Goal: Task Accomplishment & Management: Use online tool/utility

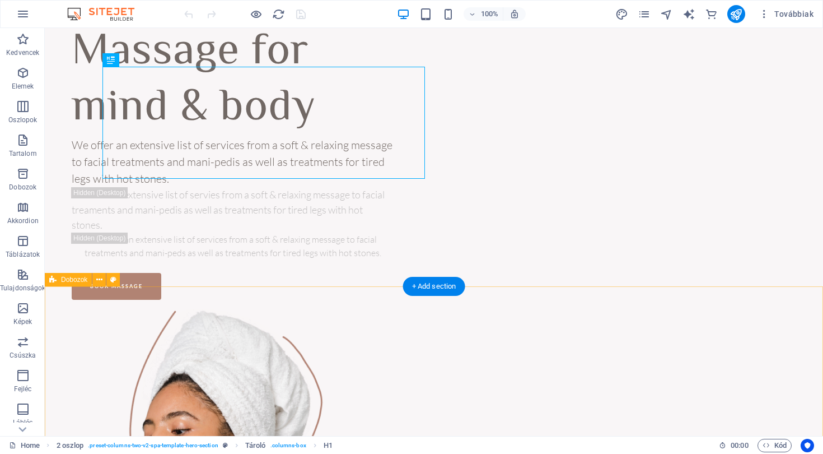
scroll to position [116, 0]
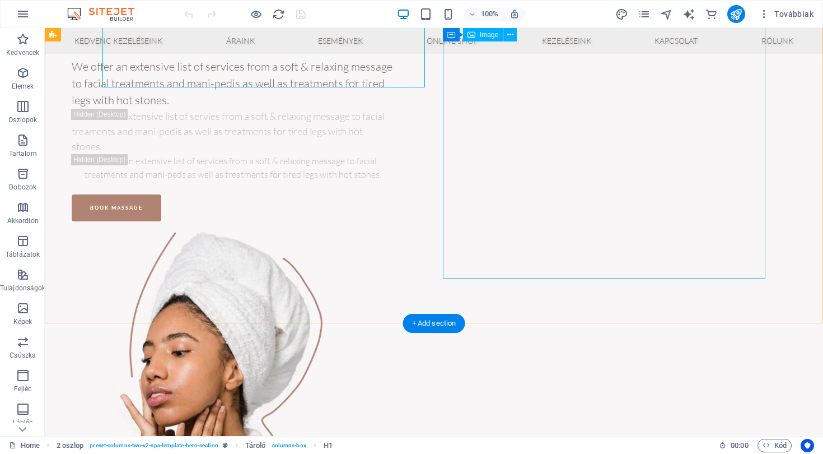
click at [394, 230] on figure at bounding box center [233, 396] width 323 height 332
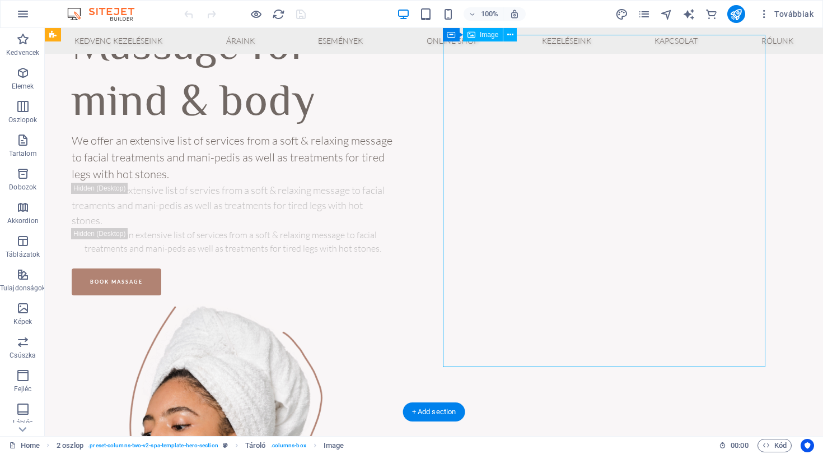
scroll to position [20, 0]
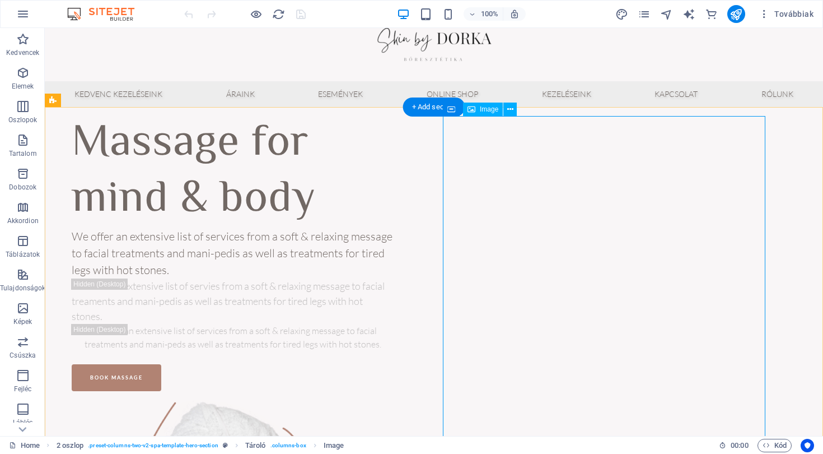
click at [514, 109] on button at bounding box center [510, 108] width 13 height 13
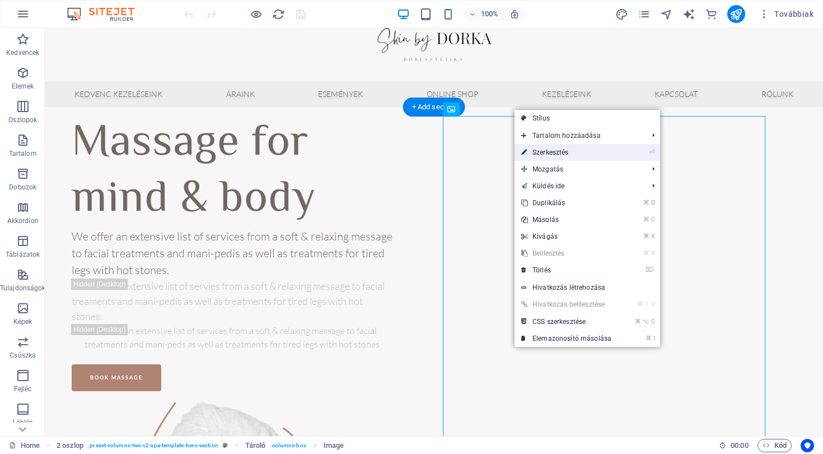
click at [0, 0] on link "⏎ Szerkesztés" at bounding box center [0, 0] width 0 height 0
select select "%"
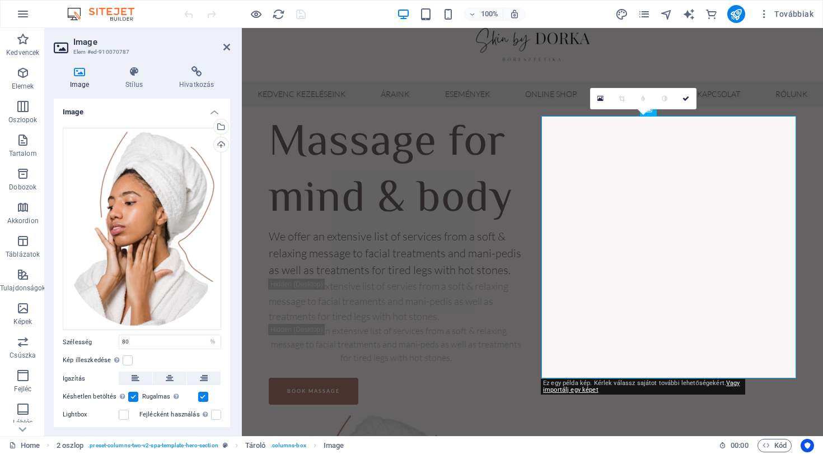
click at [85, 68] on icon at bounding box center [80, 71] width 52 height 11
click at [26, 77] on icon "button" at bounding box center [22, 72] width 13 height 13
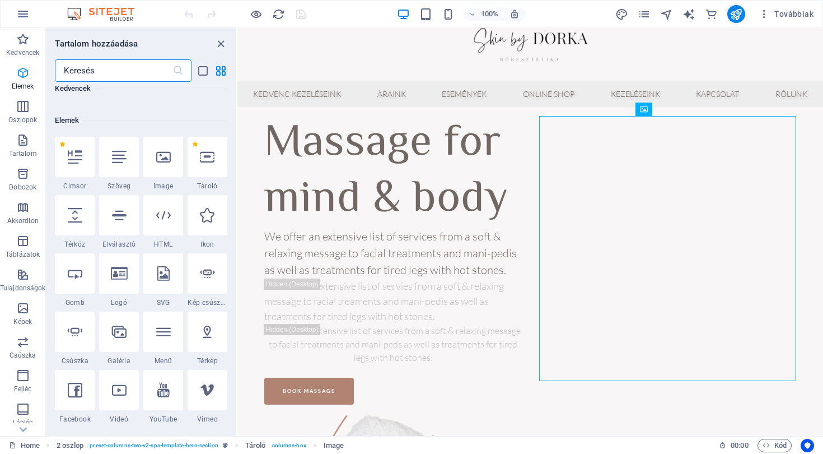
scroll to position [119, 0]
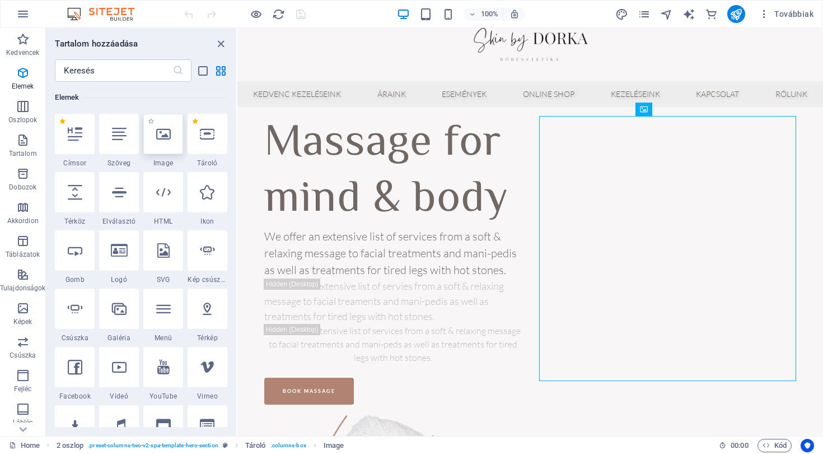
click at [150, 142] on div at bounding box center [163, 134] width 40 height 40
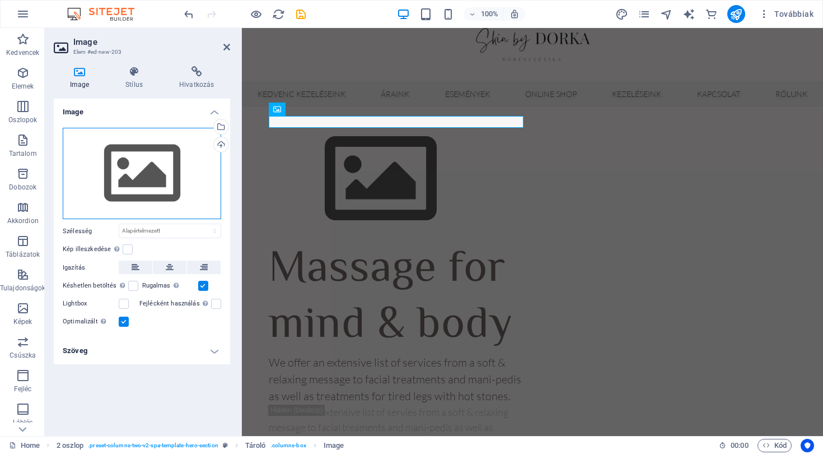
click at [137, 175] on div "Húzza ide a fájlokat, kattintson a fájlok kiválasztásához, vagy válasszon fájlo…" at bounding box center [142, 174] width 159 height 92
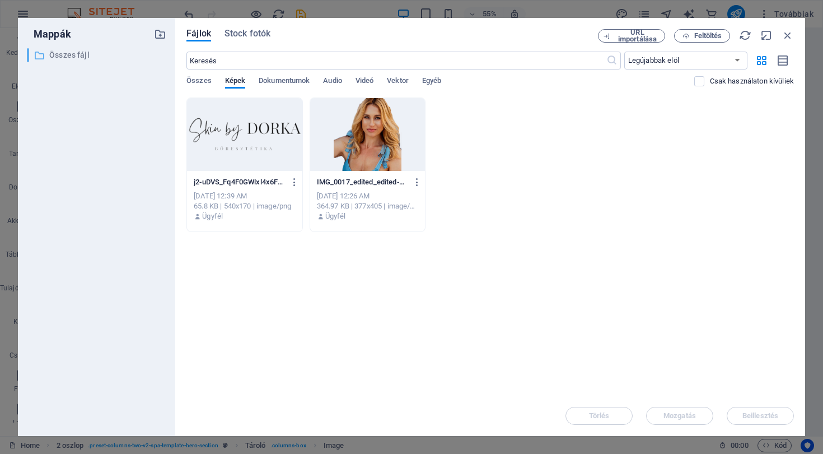
click at [45, 53] on div "​ Összes fájl Összes fájl" at bounding box center [86, 55] width 119 height 14
click at [723, 30] on button "Feltöltés" at bounding box center [702, 35] width 56 height 13
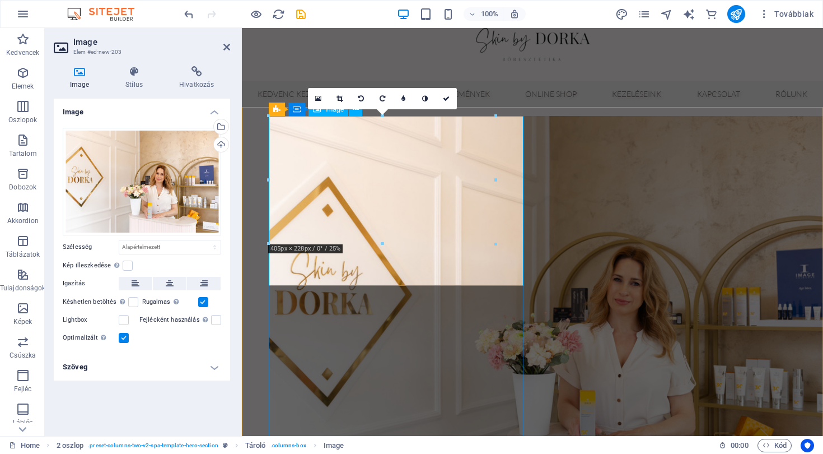
click at [327, 123] on figure at bounding box center [396, 310] width 255 height 388
click at [326, 153] on figure at bounding box center [396, 310] width 255 height 388
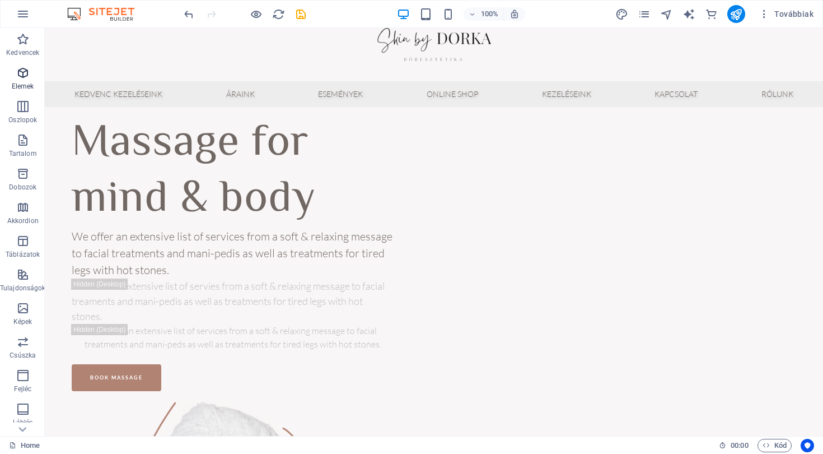
drag, startPoint x: 450, startPoint y: 8, endPoint x: 26, endPoint y: 73, distance: 428.4
click at [26, 73] on icon "button" at bounding box center [22, 72] width 13 height 13
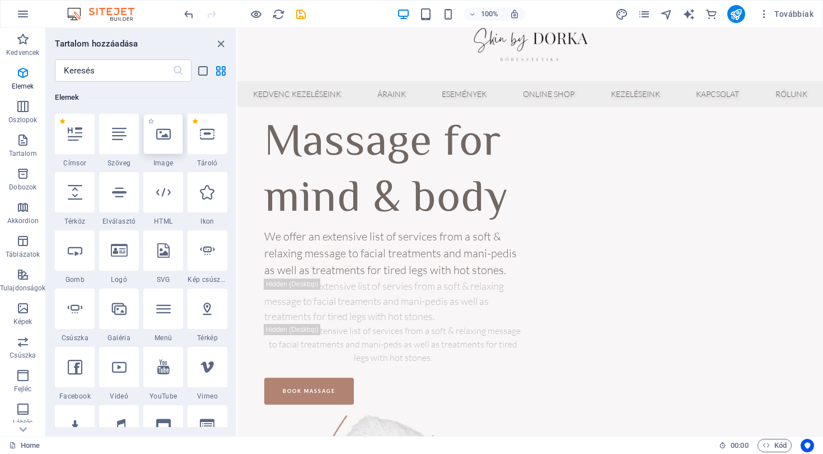
click at [161, 135] on icon at bounding box center [163, 134] width 15 height 15
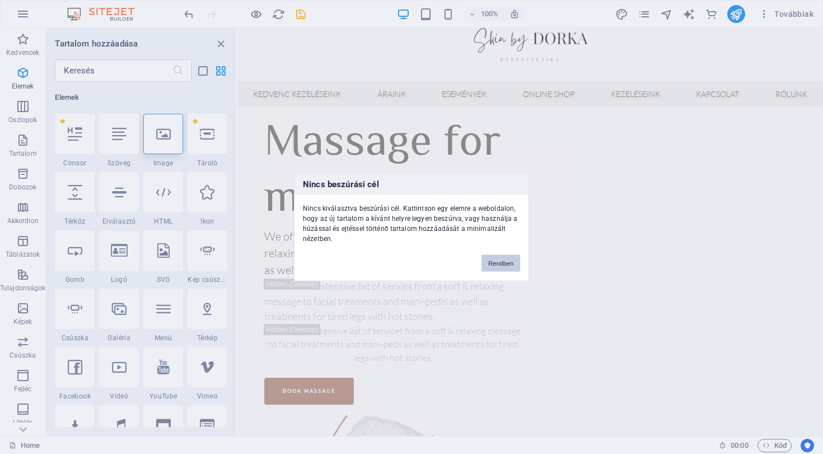
click at [498, 259] on button "Rendben" at bounding box center [501, 263] width 39 height 17
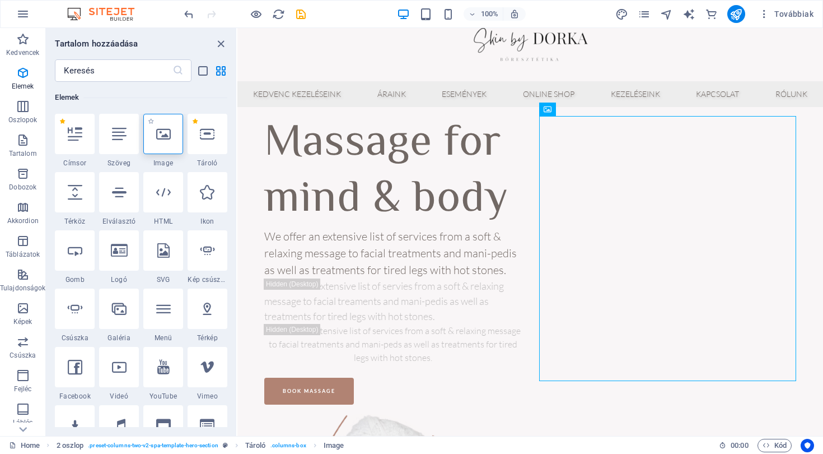
click at [158, 134] on icon at bounding box center [163, 134] width 15 height 15
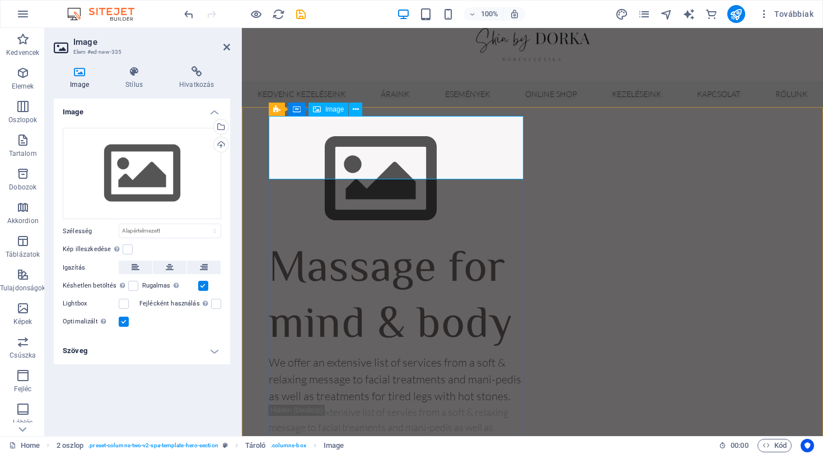
click at [317, 134] on figure at bounding box center [396, 179] width 255 height 126
click at [334, 111] on span "Image" at bounding box center [334, 109] width 18 height 7
click at [358, 109] on icon at bounding box center [356, 110] width 6 height 12
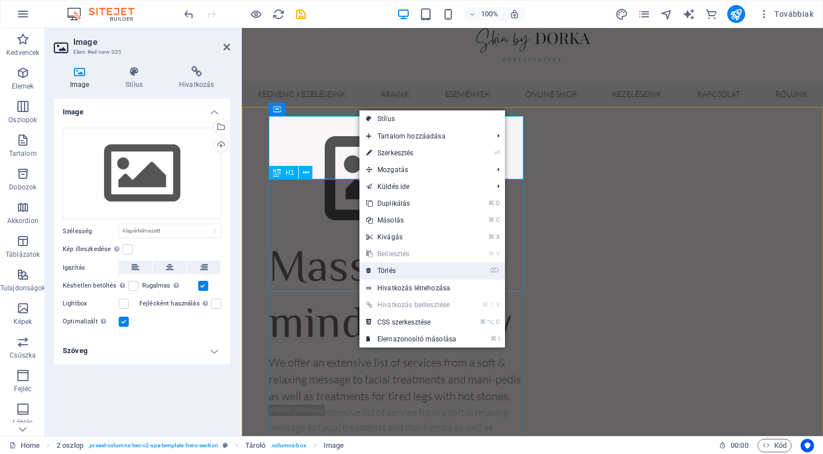
click at [385, 272] on link "⌦ Törlés" at bounding box center [412, 270] width 104 height 17
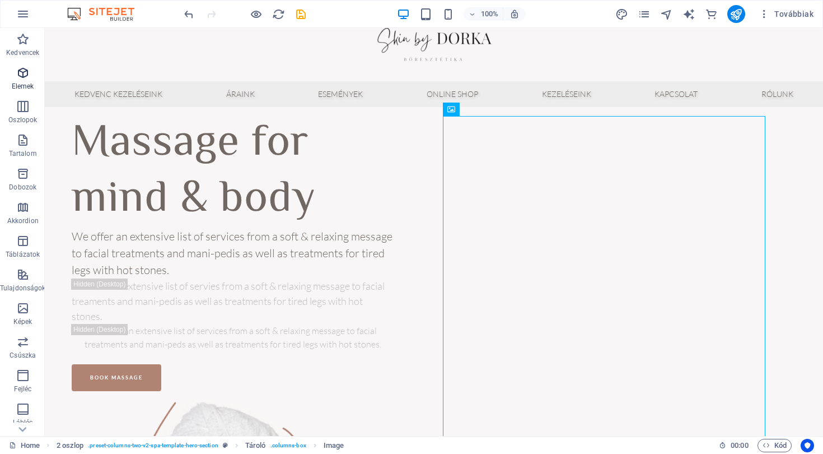
click at [26, 79] on icon "button" at bounding box center [22, 72] width 13 height 13
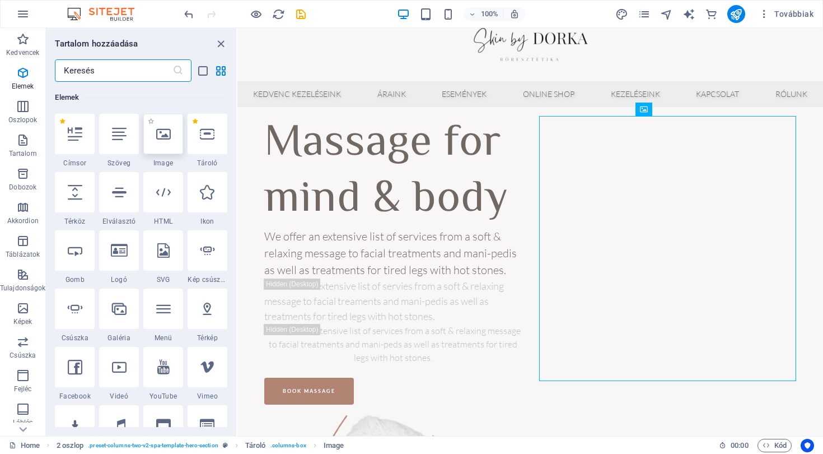
click at [166, 145] on div at bounding box center [163, 134] width 40 height 40
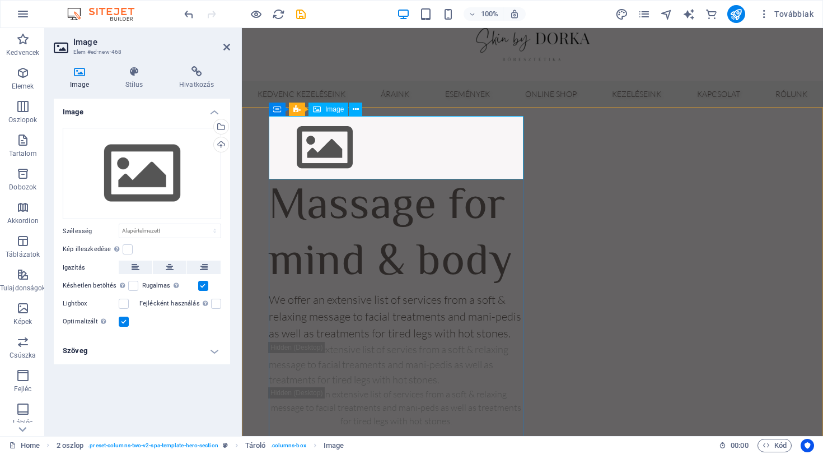
click at [292, 137] on figure at bounding box center [396, 147] width 255 height 63
click at [353, 110] on icon at bounding box center [356, 110] width 6 height 12
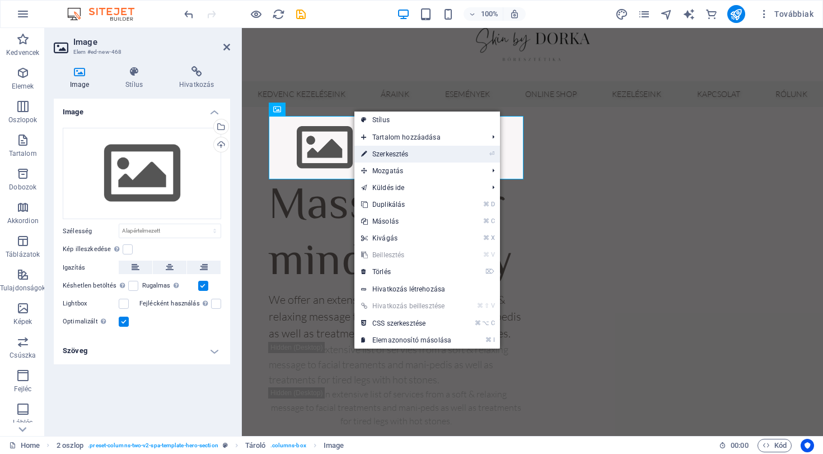
drag, startPoint x: 377, startPoint y: 150, endPoint x: 132, endPoint y: 124, distance: 246.2
click at [377, 150] on link "⏎ Szerkesztés" at bounding box center [407, 154] width 104 height 17
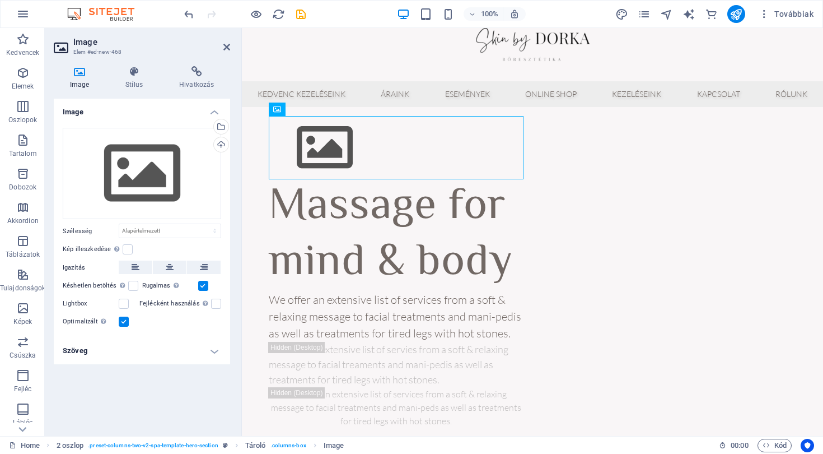
click at [364, 160] on figure at bounding box center [396, 147] width 255 height 63
click at [363, 159] on figure at bounding box center [396, 147] width 255 height 63
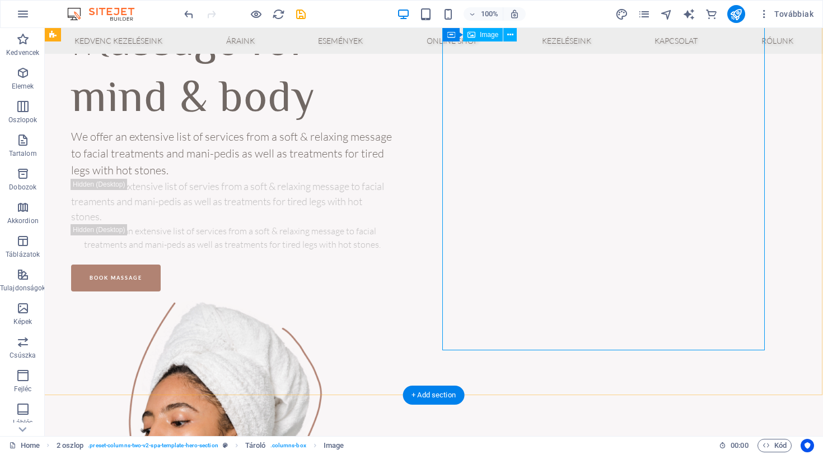
scroll to position [45, 1]
drag, startPoint x: 517, startPoint y: 120, endPoint x: 501, endPoint y: 192, distance: 73.9
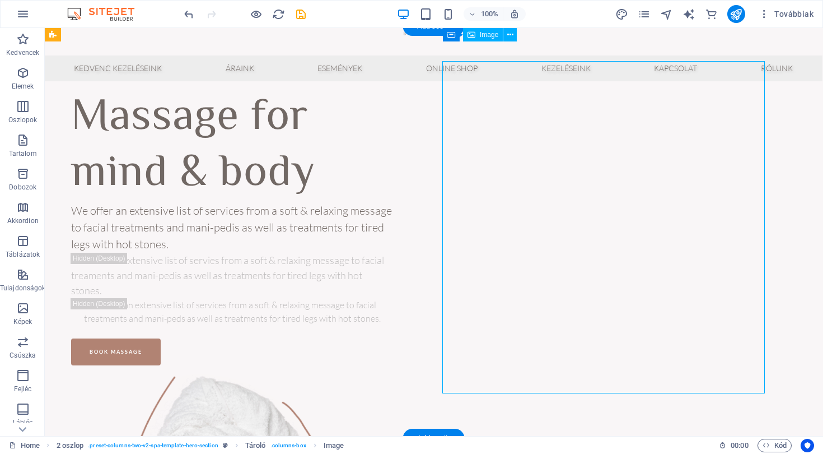
scroll to position [0, 1]
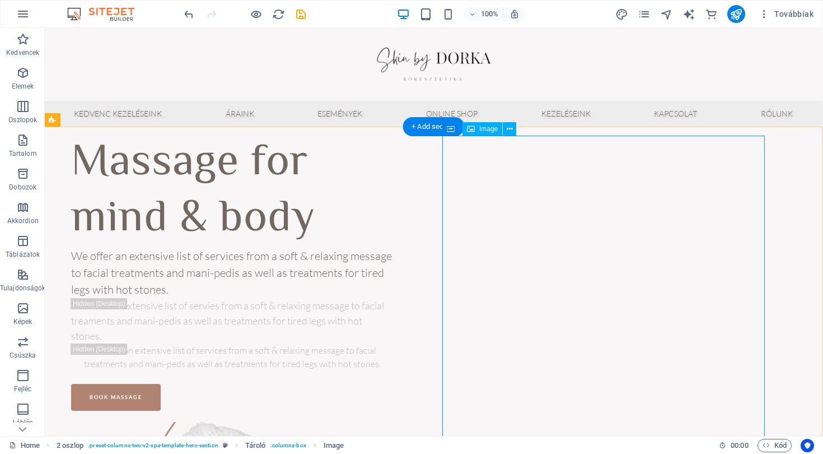
click at [505, 128] on button at bounding box center [509, 128] width 13 height 13
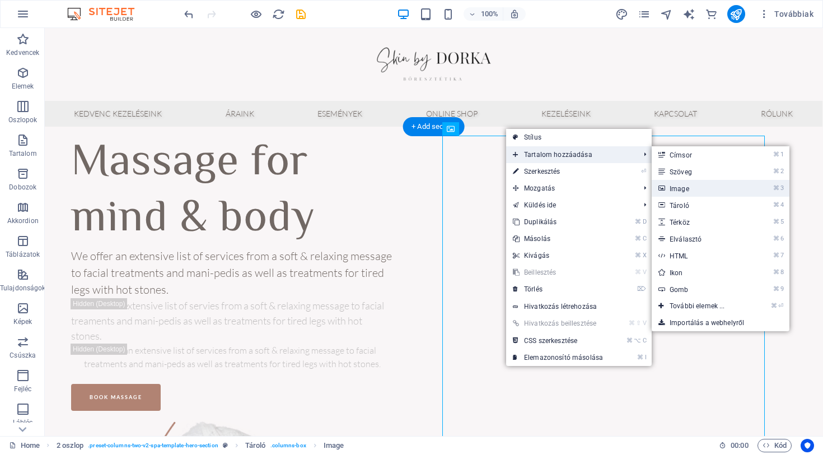
click at [675, 189] on link "⌘ 3 Image" at bounding box center [700, 188] width 96 height 17
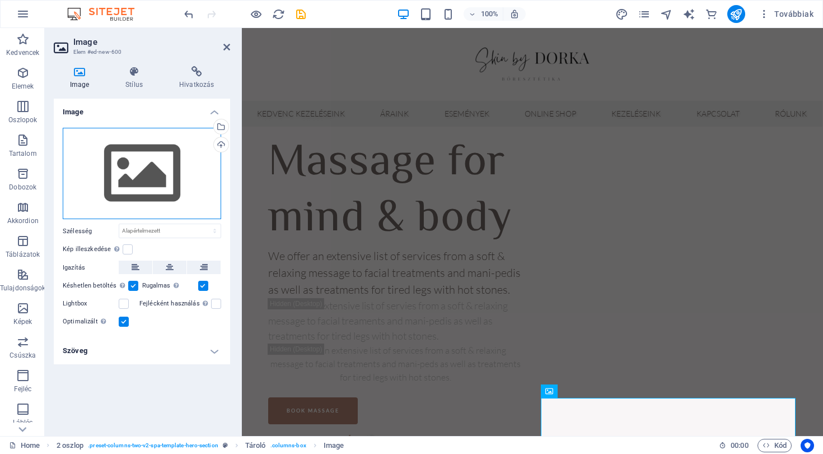
click at [137, 194] on div "Húzza ide a fájlokat, kattintson a fájlok kiválasztásához, vagy válasszon fájlo…" at bounding box center [142, 174] width 159 height 92
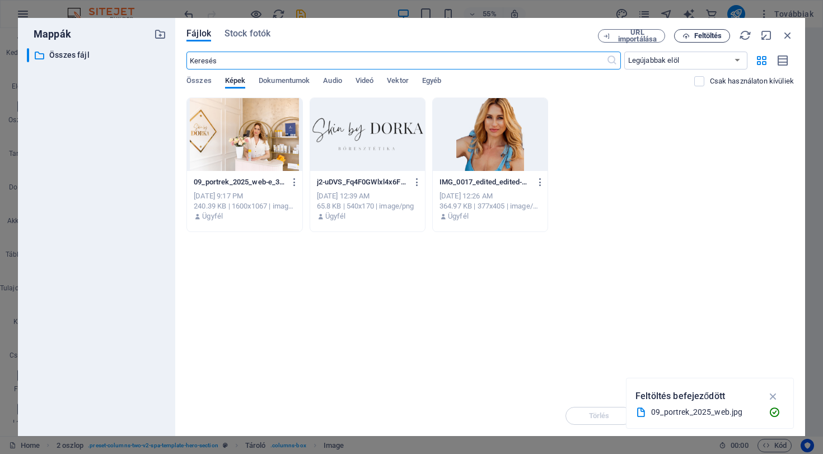
click at [704, 34] on span "Feltöltés" at bounding box center [708, 35] width 28 height 7
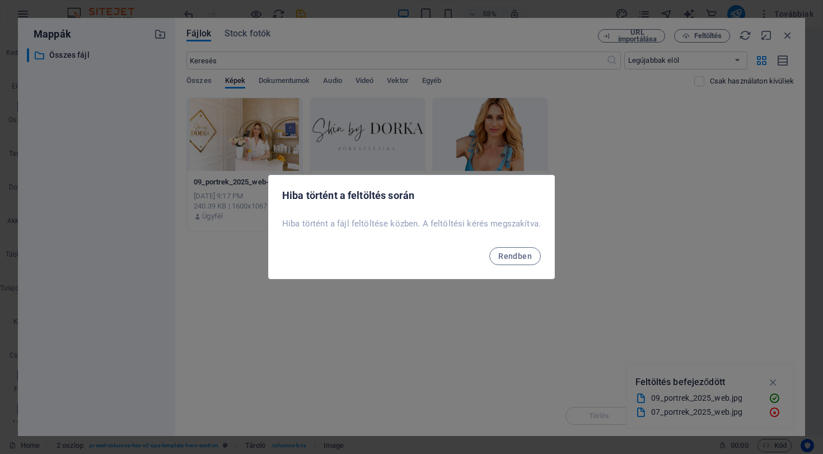
click at [518, 253] on span "Rendben" at bounding box center [515, 255] width 34 height 9
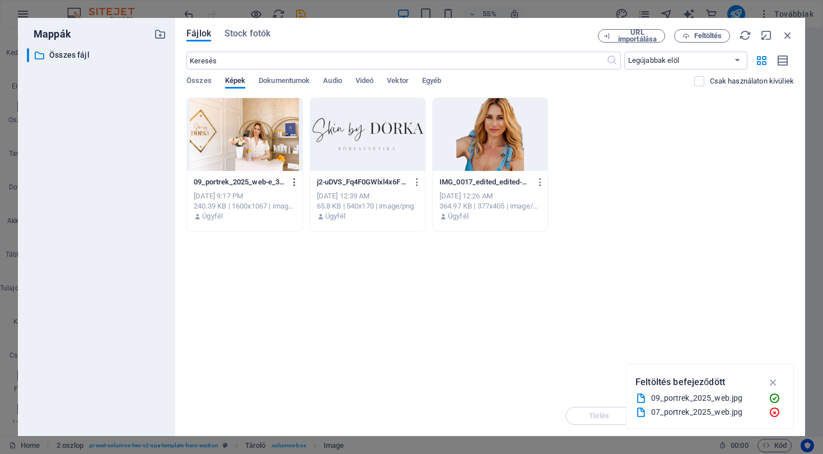
click at [294, 180] on icon "button" at bounding box center [295, 182] width 11 height 10
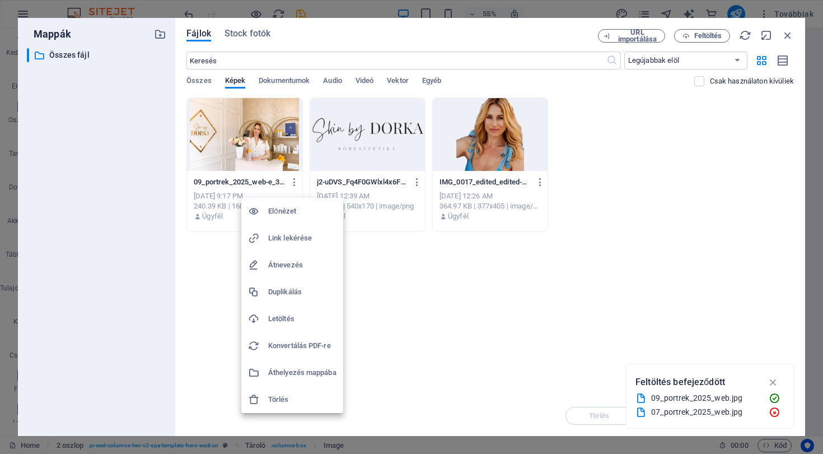
click at [286, 397] on h6 "Törlés" at bounding box center [302, 399] width 68 height 13
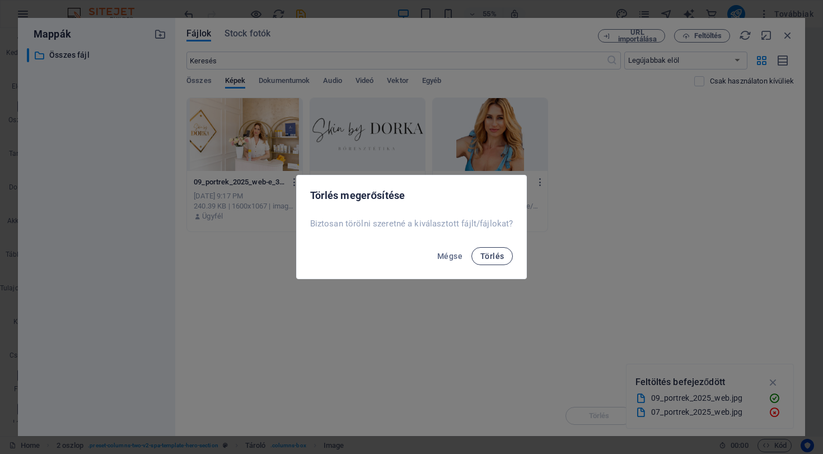
click at [485, 254] on span "Törlés" at bounding box center [493, 255] width 24 height 9
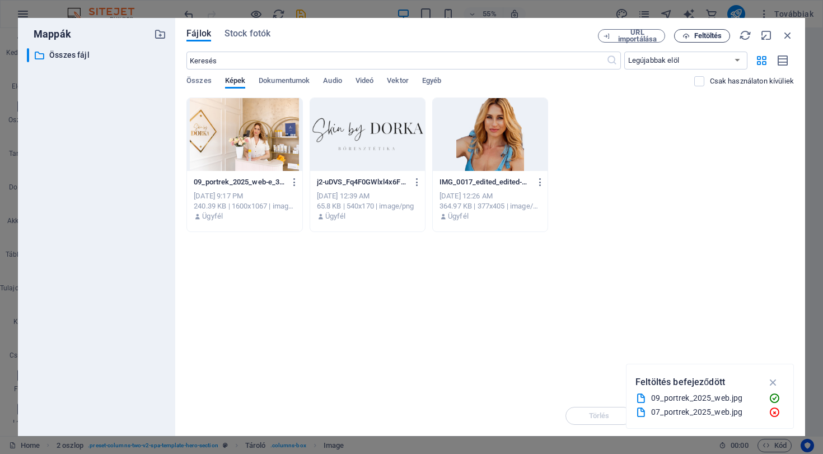
click at [718, 36] on span "Feltöltés" at bounding box center [708, 35] width 28 height 7
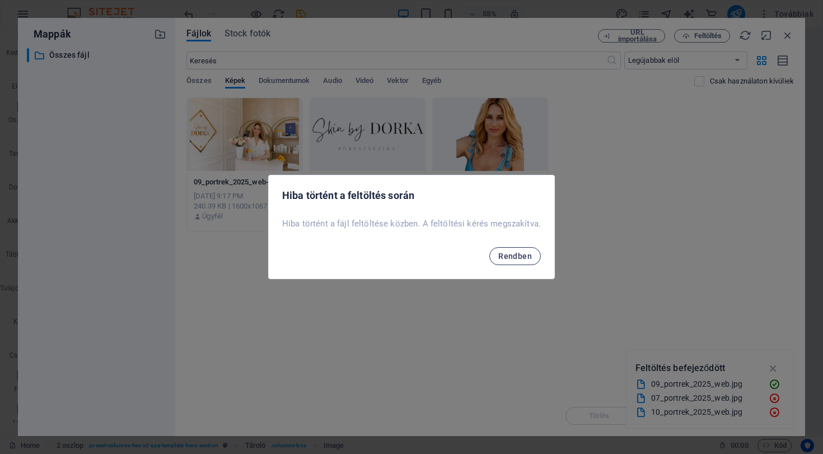
click at [510, 257] on span "Rendben" at bounding box center [515, 255] width 34 height 9
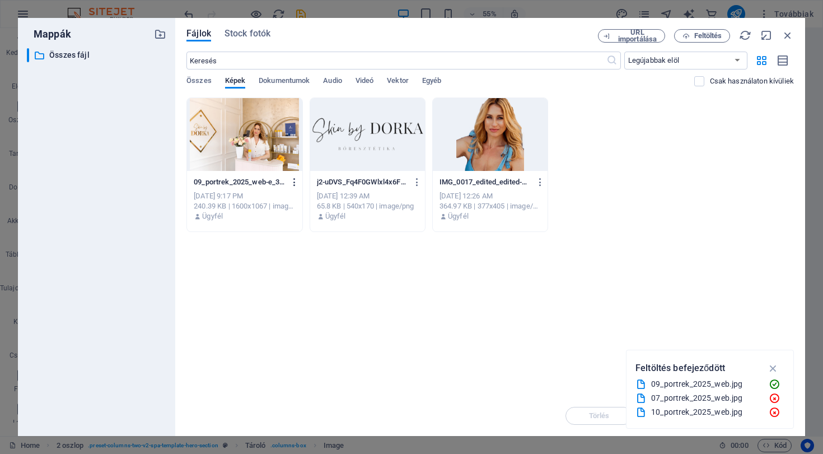
click at [292, 182] on icon "button" at bounding box center [295, 182] width 11 height 10
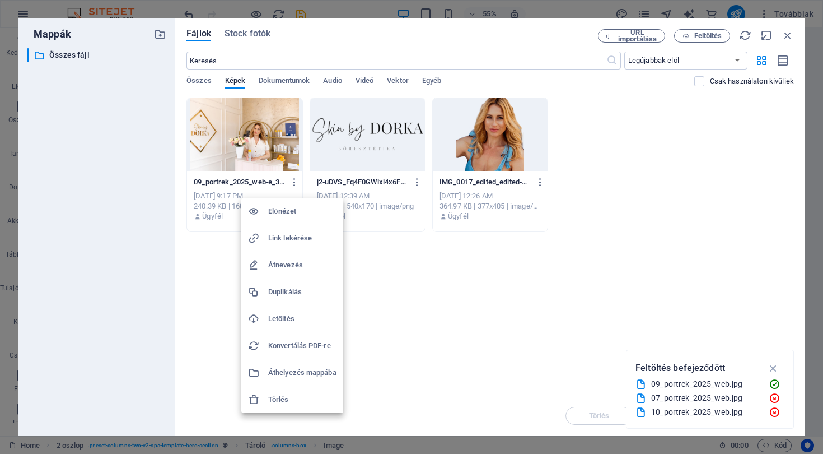
click at [293, 393] on h6 "Törlés" at bounding box center [302, 399] width 68 height 13
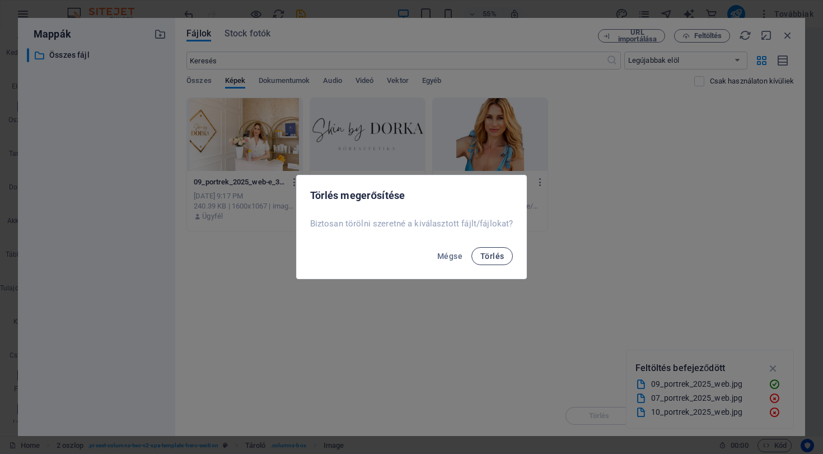
drag, startPoint x: 493, startPoint y: 254, endPoint x: 482, endPoint y: 250, distance: 11.2
click at [492, 254] on span "Törlés" at bounding box center [493, 255] width 24 height 9
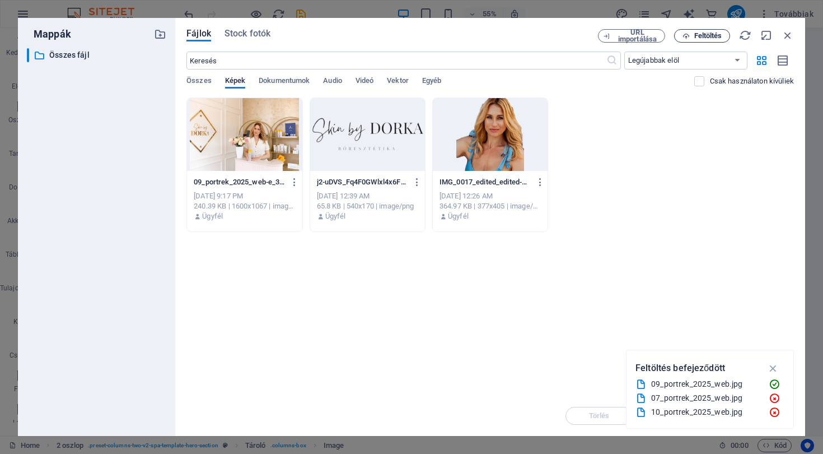
click at [702, 32] on span "Feltöltés" at bounding box center [708, 35] width 28 height 7
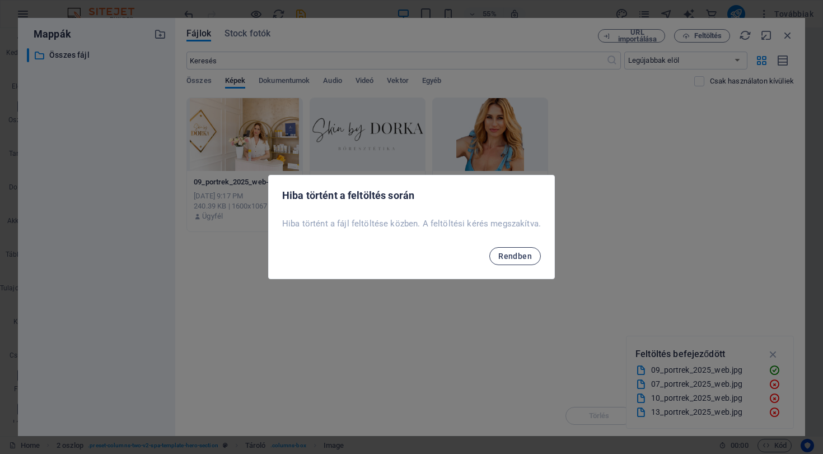
click at [517, 255] on span "Rendben" at bounding box center [515, 255] width 34 height 9
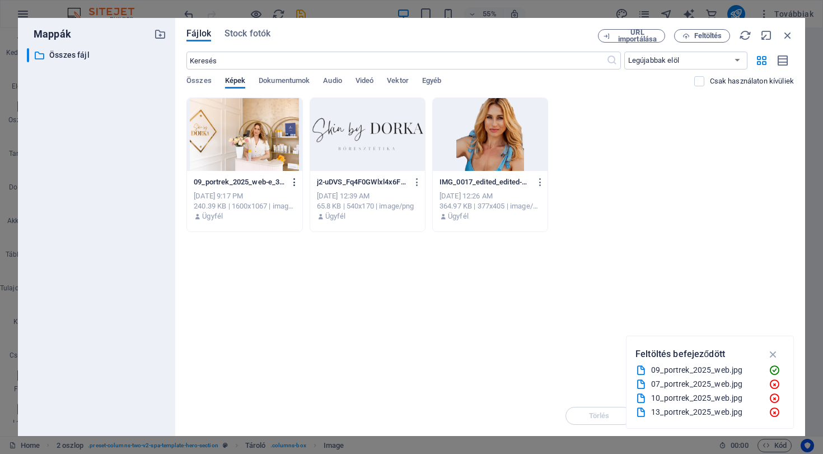
click at [291, 183] on icon "button" at bounding box center [295, 182] width 11 height 10
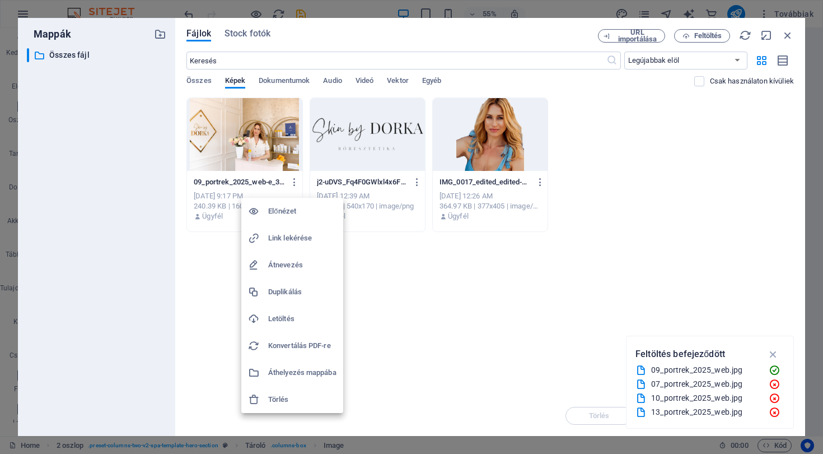
click at [302, 397] on h6 "Törlés" at bounding box center [302, 399] width 68 height 13
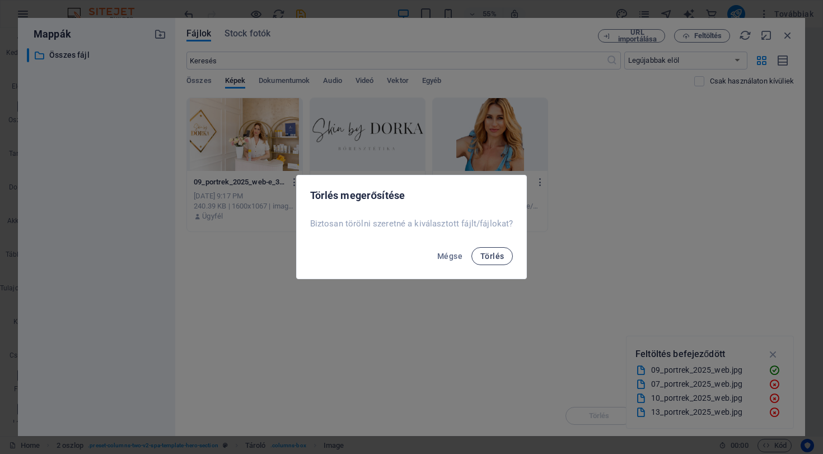
click at [482, 258] on span "Törlés" at bounding box center [493, 255] width 24 height 9
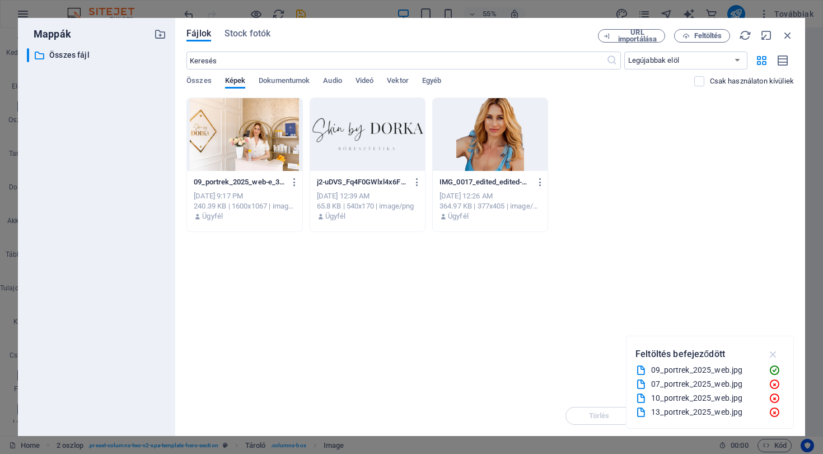
click at [773, 354] on icon "button" at bounding box center [773, 354] width 13 height 12
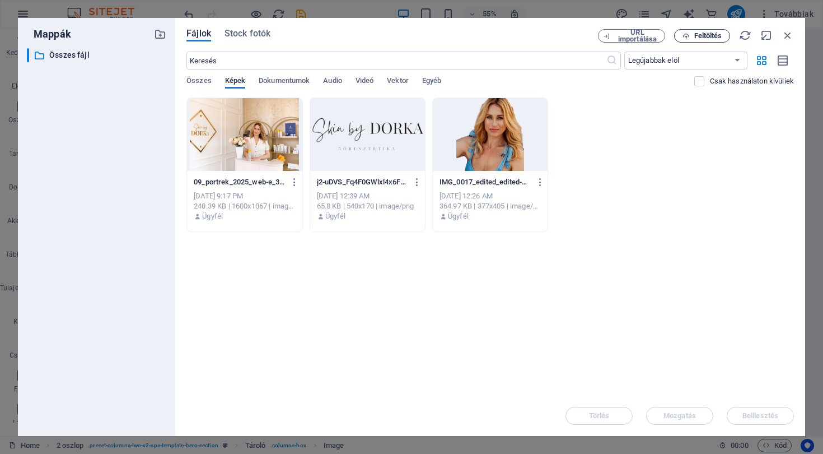
click at [712, 35] on span "Feltöltés" at bounding box center [708, 35] width 28 height 7
click at [745, 36] on icon "button" at bounding box center [745, 35] width 12 height 12
click at [293, 179] on icon "button" at bounding box center [295, 182] width 11 height 10
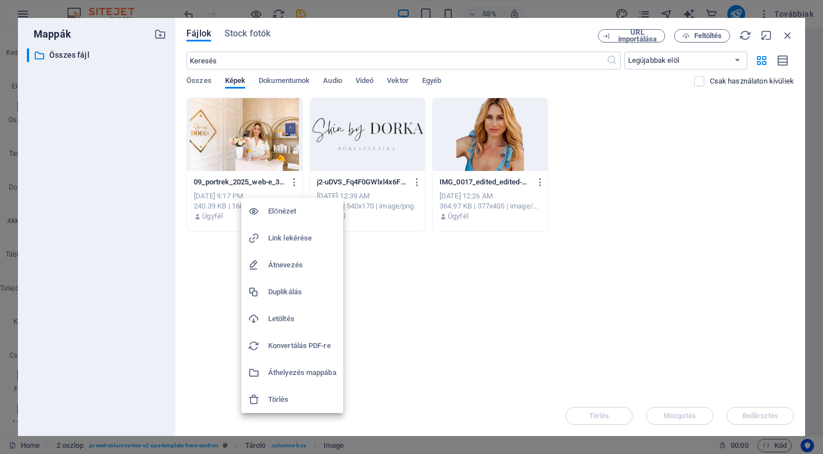
click at [298, 398] on h6 "Törlés" at bounding box center [302, 399] width 68 height 13
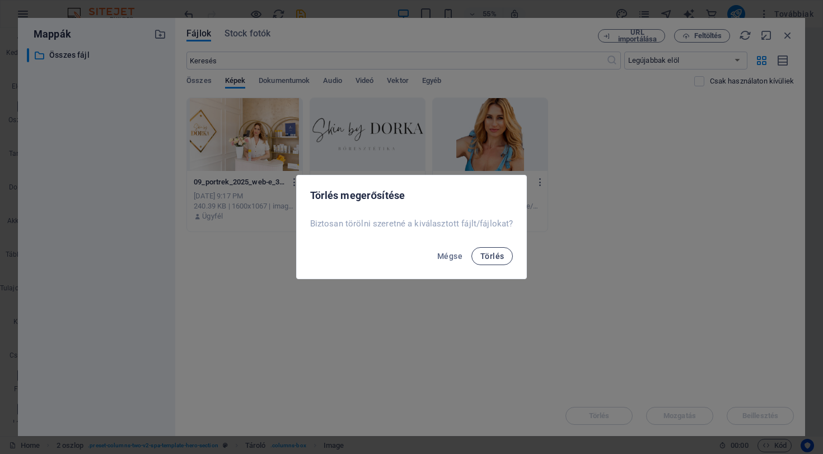
click at [500, 258] on span "Törlés" at bounding box center [493, 255] width 24 height 9
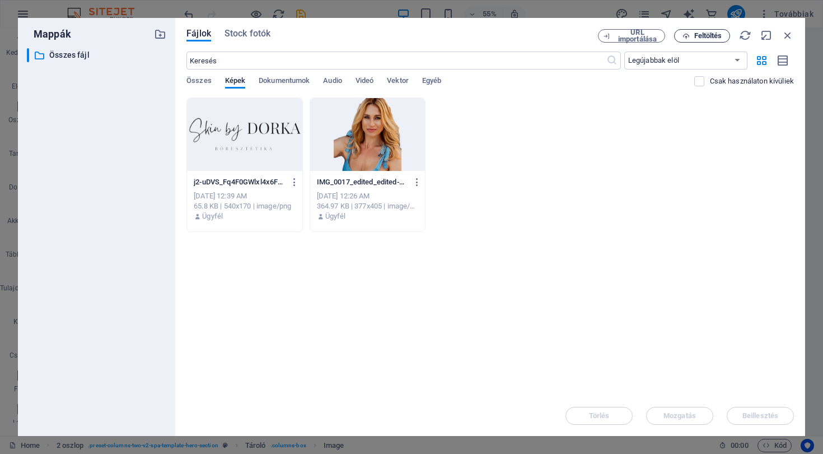
click at [701, 35] on span "Feltöltés" at bounding box center [708, 35] width 28 height 7
click at [689, 35] on icon "button" at bounding box center [686, 35] width 7 height 7
click at [695, 34] on span "Feltöltés" at bounding box center [708, 35] width 28 height 7
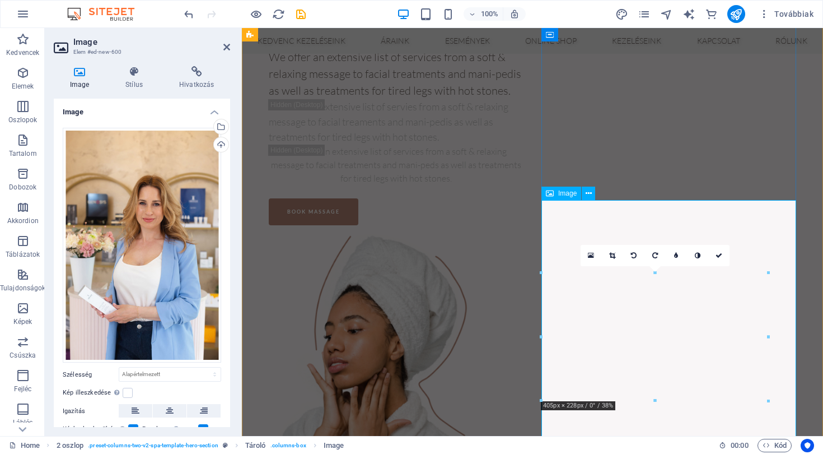
scroll to position [125, 0]
click at [591, 195] on icon at bounding box center [589, 194] width 6 height 12
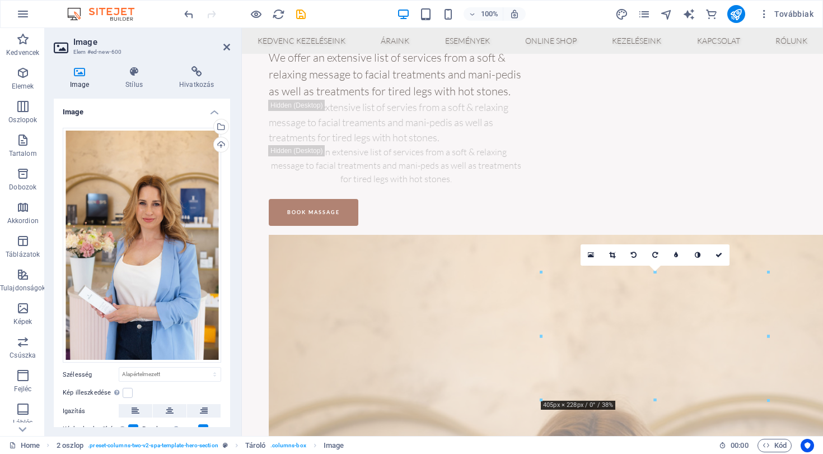
drag, startPoint x: 651, startPoint y: 227, endPoint x: 647, endPoint y: 183, distance: 44.4
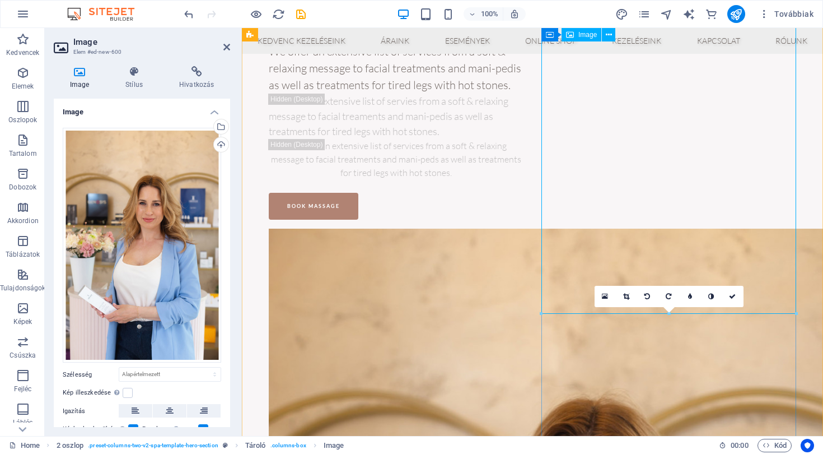
scroll to position [133, 0]
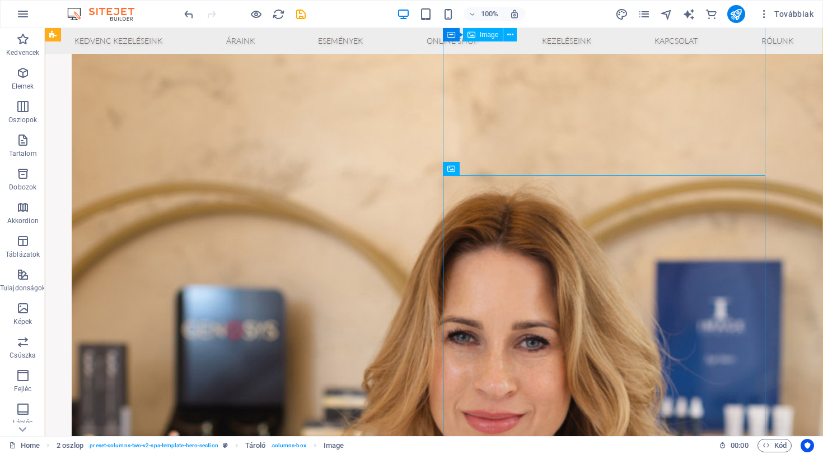
scroll to position [385, 0]
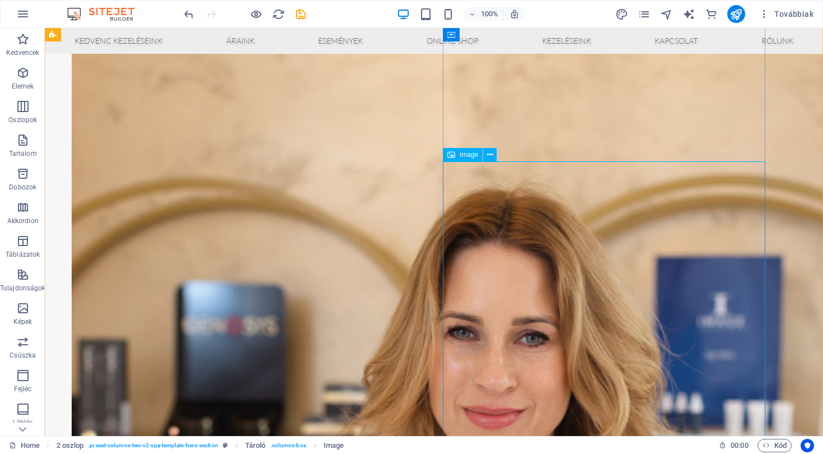
click at [493, 155] on button at bounding box center [489, 154] width 13 height 13
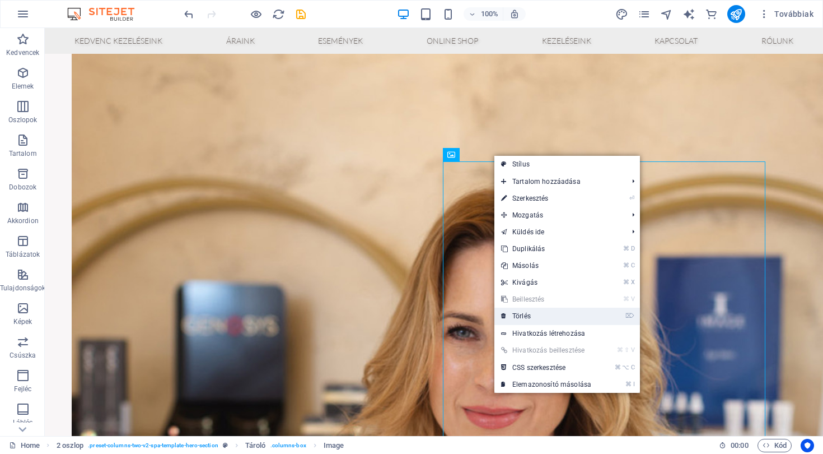
click at [528, 317] on link "⌦ Törlés" at bounding box center [547, 315] width 104 height 17
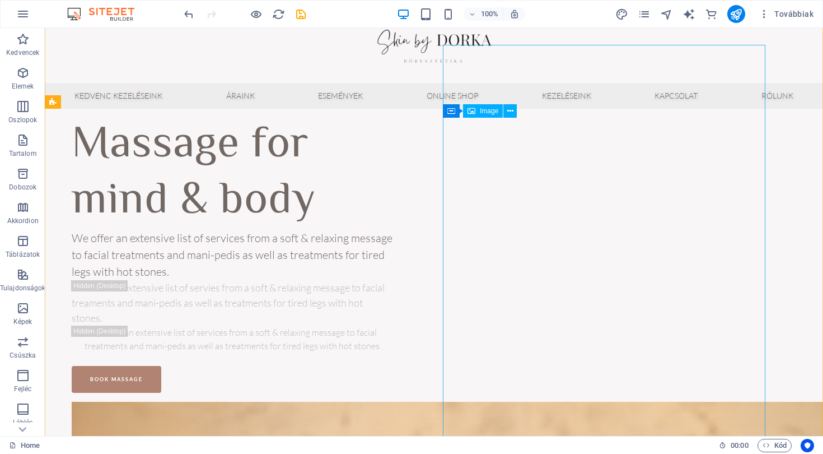
scroll to position [16, 1]
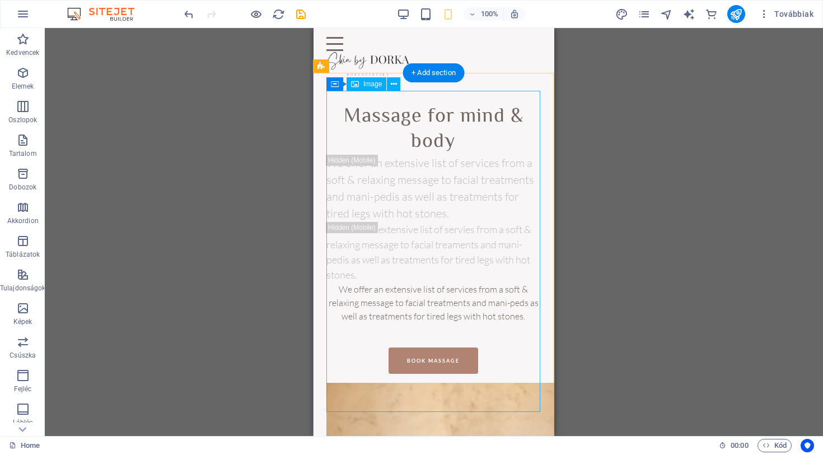
scroll to position [0, 1]
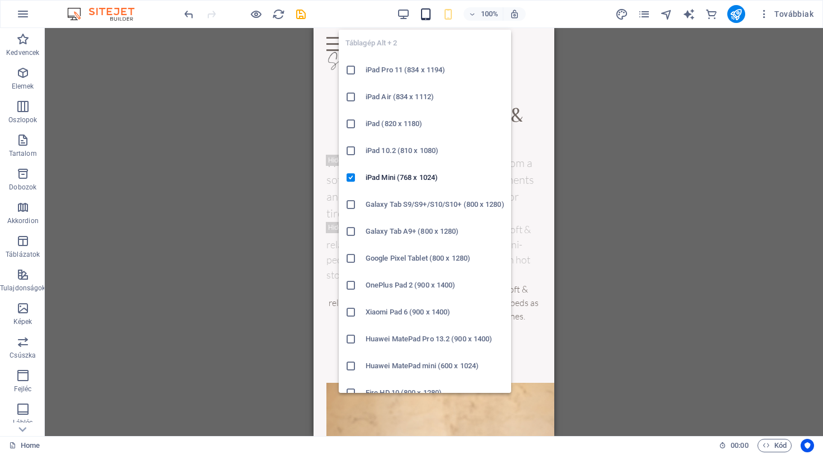
click at [423, 16] on icon "button" at bounding box center [425, 14] width 13 height 13
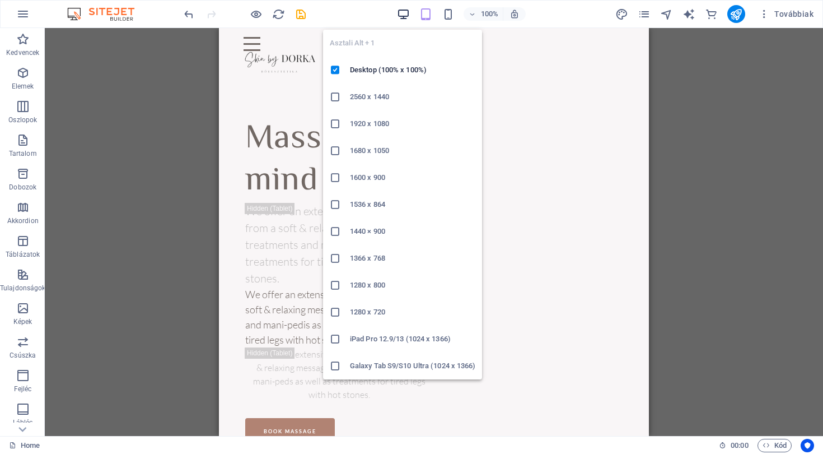
click at [405, 13] on icon "button" at bounding box center [403, 14] width 13 height 13
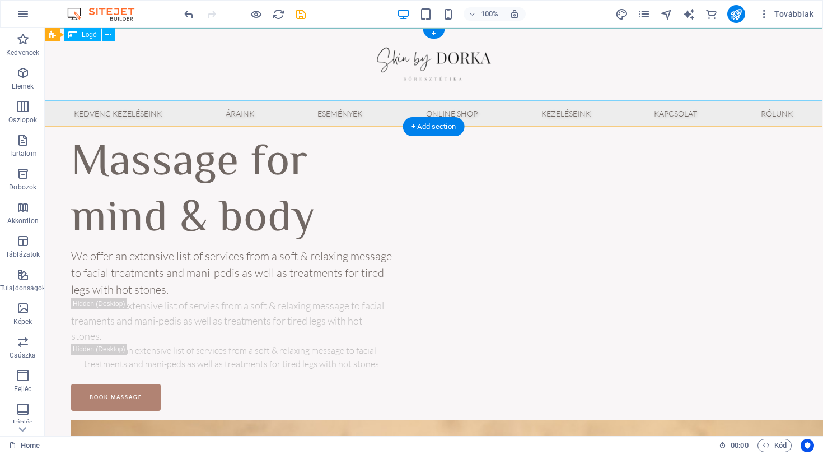
click at [450, 30] on div at bounding box center [433, 64] width 779 height 73
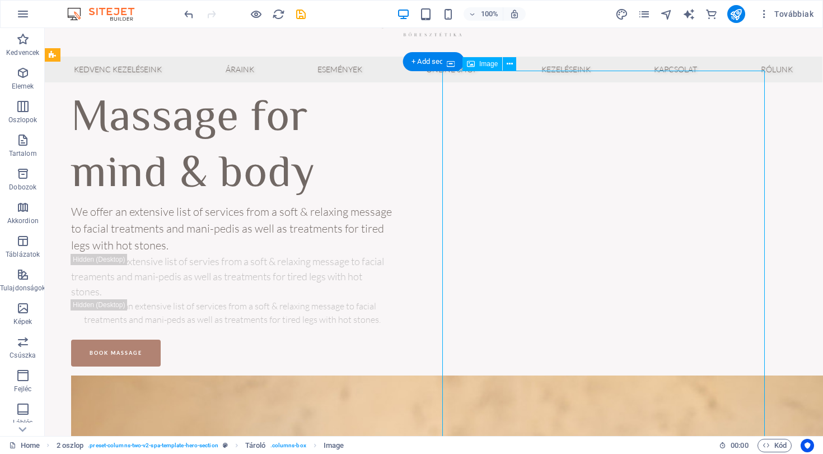
scroll to position [67, 1]
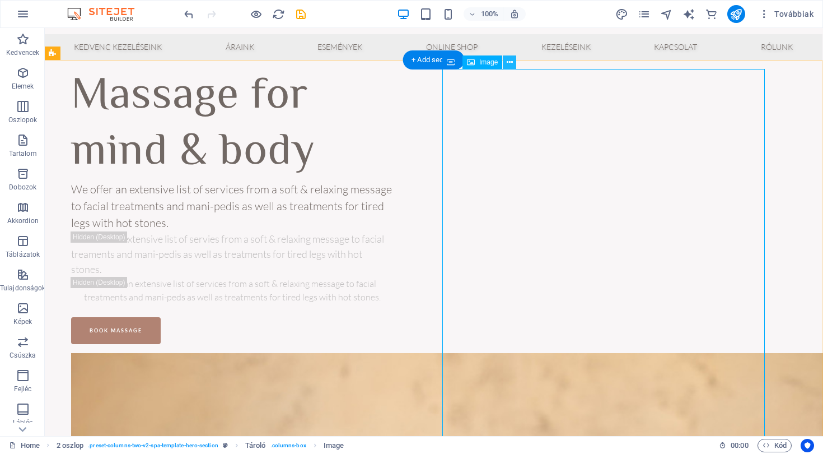
click at [509, 63] on icon at bounding box center [510, 63] width 6 height 12
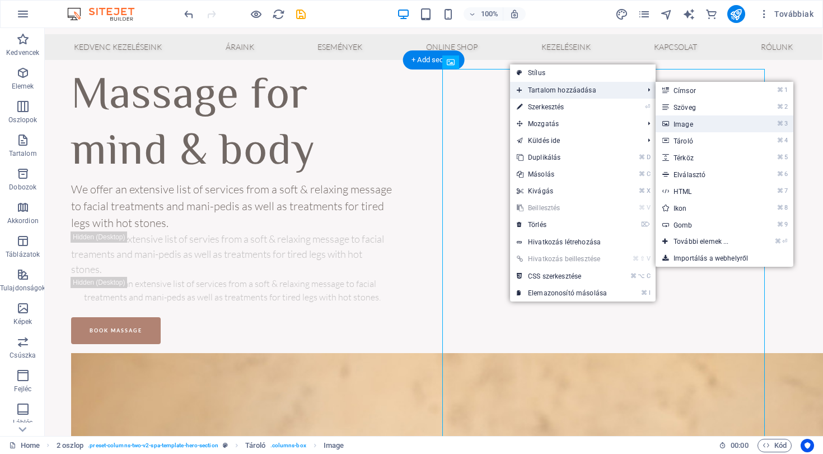
click at [692, 126] on link "⌘ 3 Image" at bounding box center [704, 123] width 96 height 17
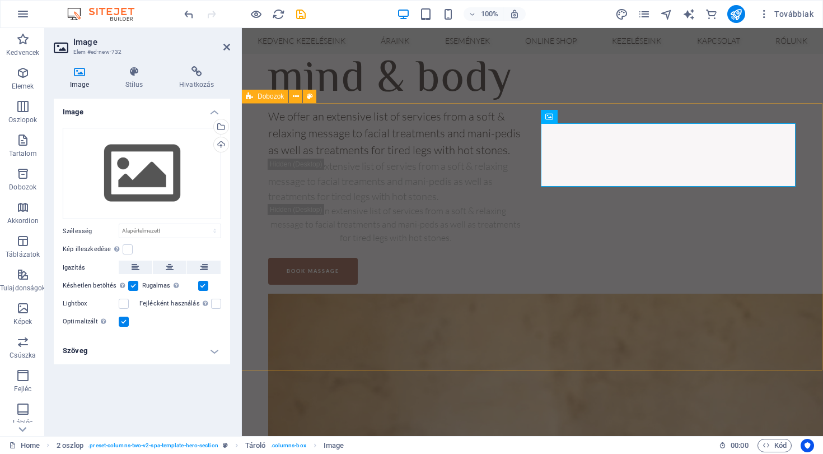
scroll to position [322, 1]
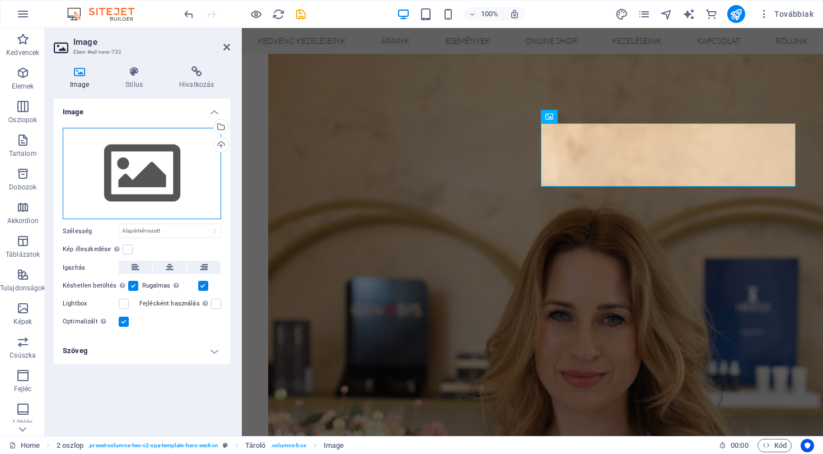
click at [181, 141] on div "Húzza ide a fájlokat, kattintson a fájlok kiválasztásához, vagy válasszon fájlo…" at bounding box center [142, 174] width 159 height 92
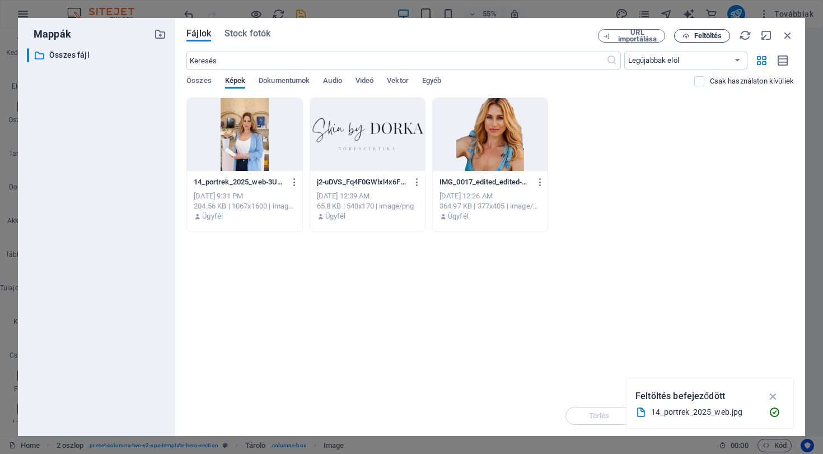
click at [689, 36] on span "Feltöltés" at bounding box center [702, 35] width 46 height 7
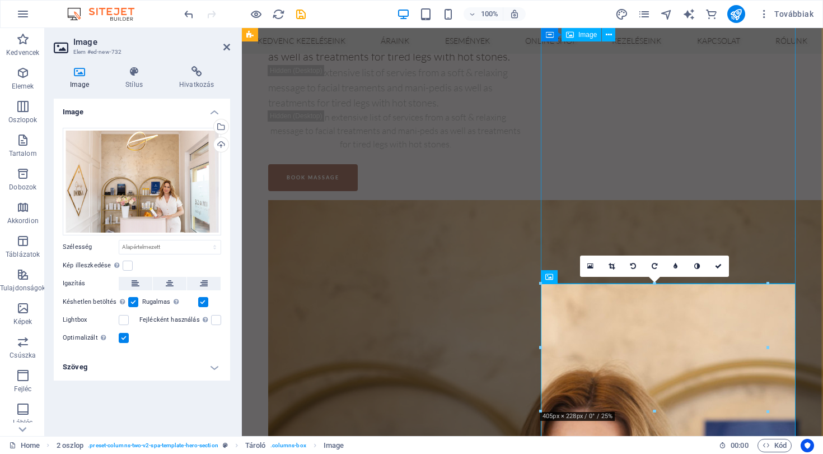
scroll to position [161, 1]
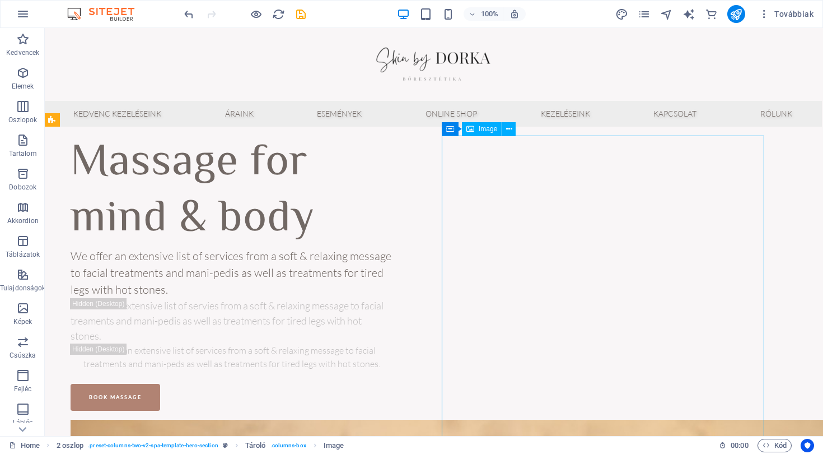
scroll to position [0, 1]
click at [509, 129] on icon at bounding box center [509, 129] width 6 height 12
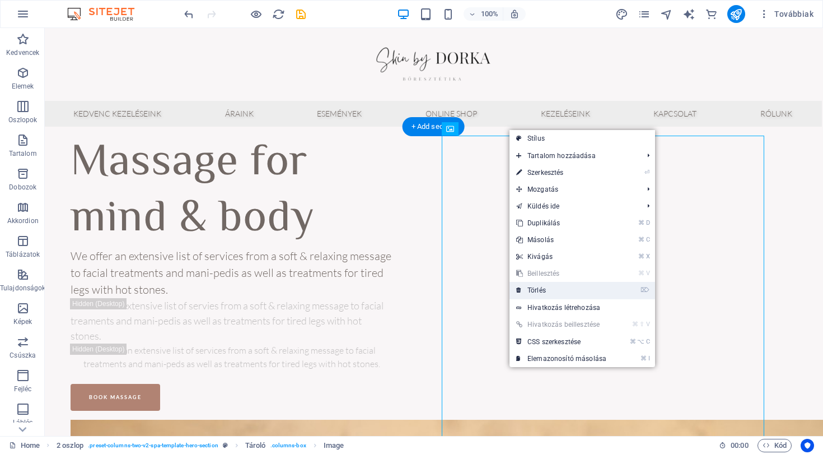
click at [542, 293] on link "⌦ Törlés" at bounding box center [562, 290] width 104 height 17
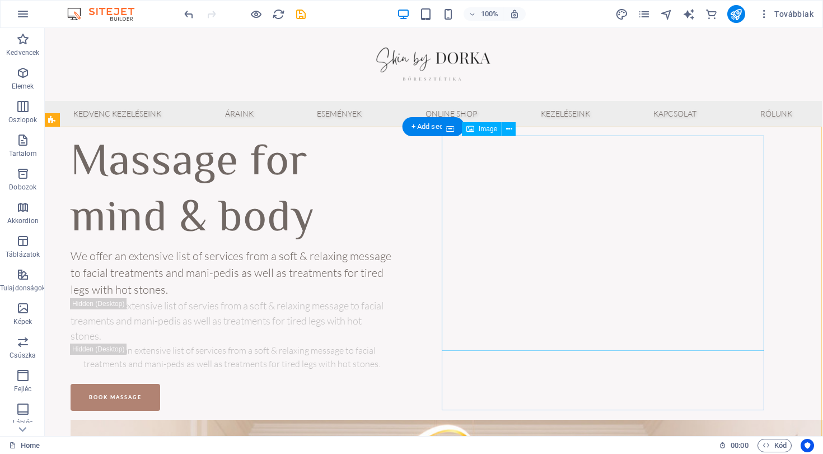
drag, startPoint x: 449, startPoint y: 271, endPoint x: 440, endPoint y: 270, distance: 9.0
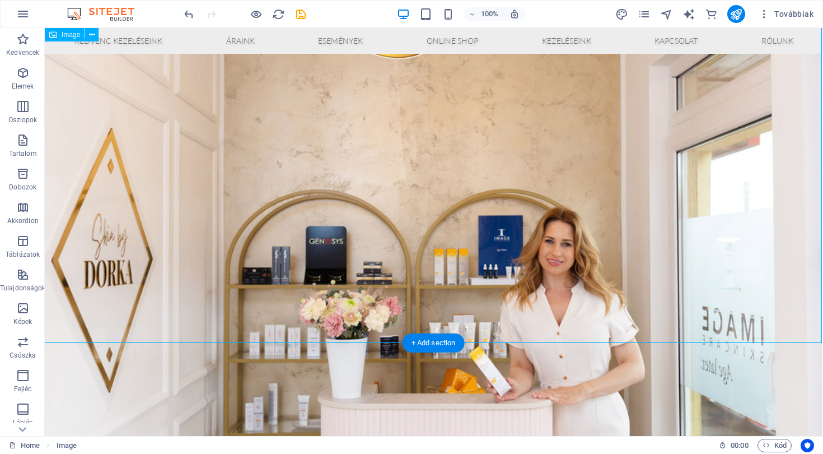
scroll to position [91, 1]
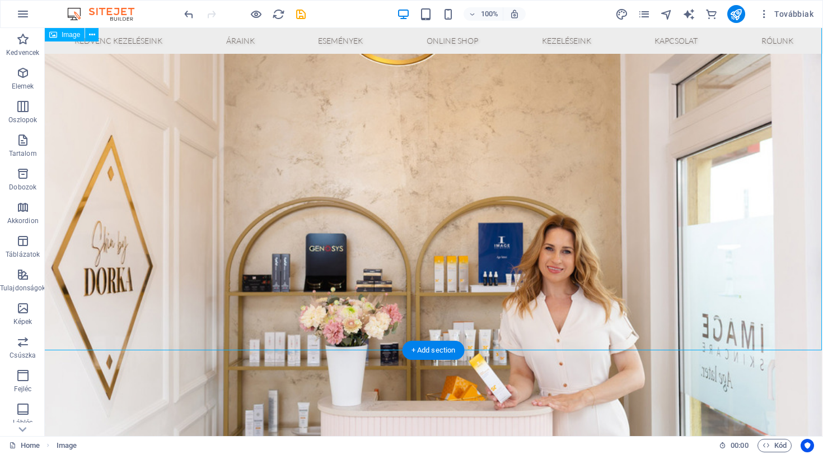
click at [470, 273] on figure at bounding box center [433, 209] width 779 height 545
click at [607, 264] on figure at bounding box center [433, 209] width 779 height 545
drag, startPoint x: 624, startPoint y: 257, endPoint x: 637, endPoint y: 225, distance: 34.9
click at [725, 252] on figure at bounding box center [433, 209] width 779 height 545
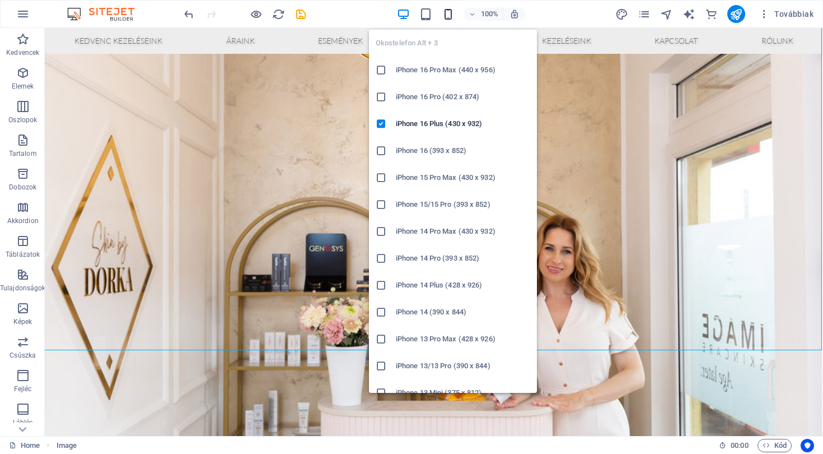
click at [451, 15] on icon "button" at bounding box center [448, 14] width 13 height 13
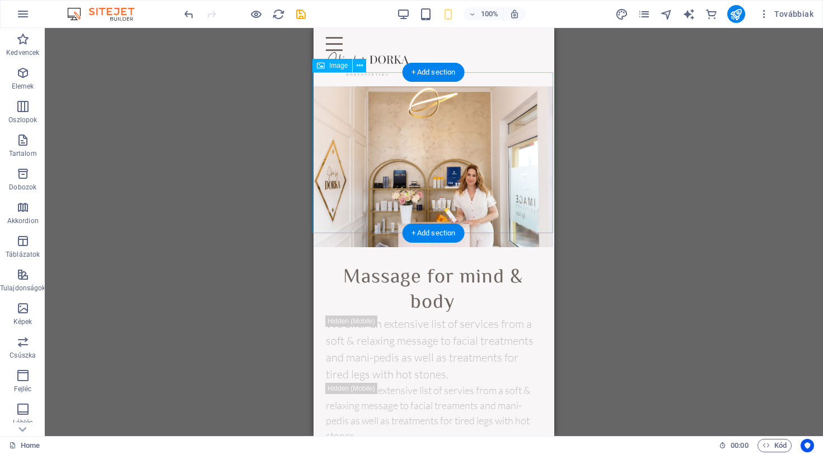
scroll to position [0, 1]
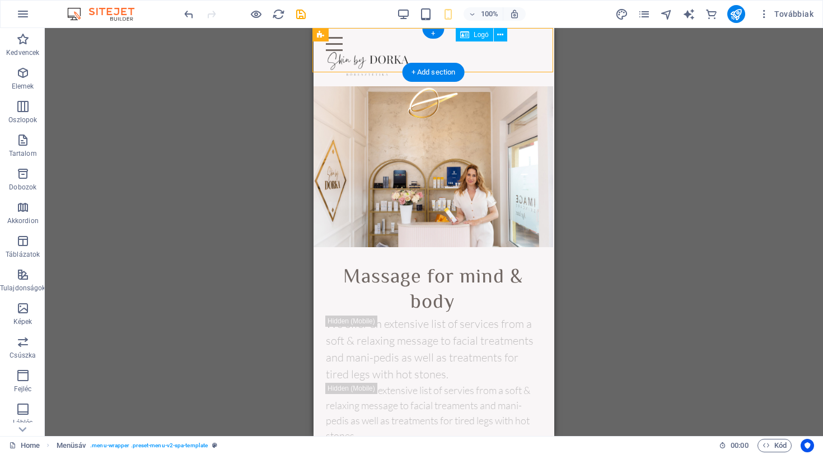
drag, startPoint x: 506, startPoint y: 50, endPoint x: 522, endPoint y: 50, distance: 16.2
click at [523, 51] on div at bounding box center [433, 64] width 214 height 26
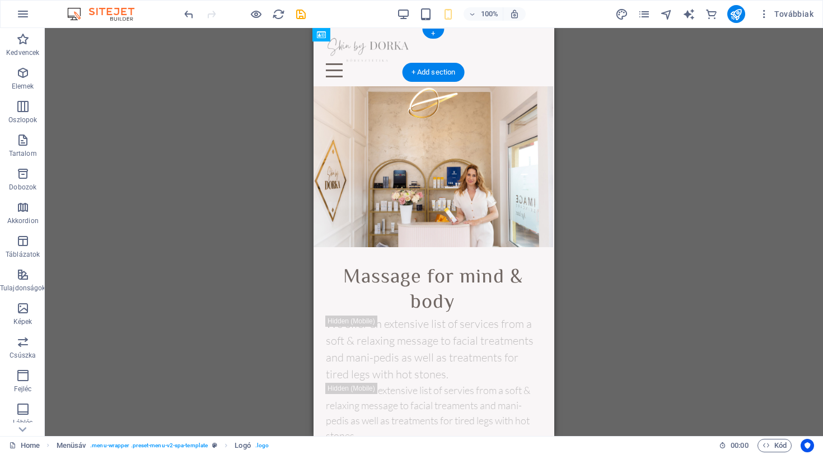
drag, startPoint x: 519, startPoint y: 52, endPoint x: 401, endPoint y: 49, distance: 117.7
click at [606, 87] on div "Drag here to replace the existing content. Press “Ctrl” if you want to create a…" at bounding box center [434, 232] width 779 height 408
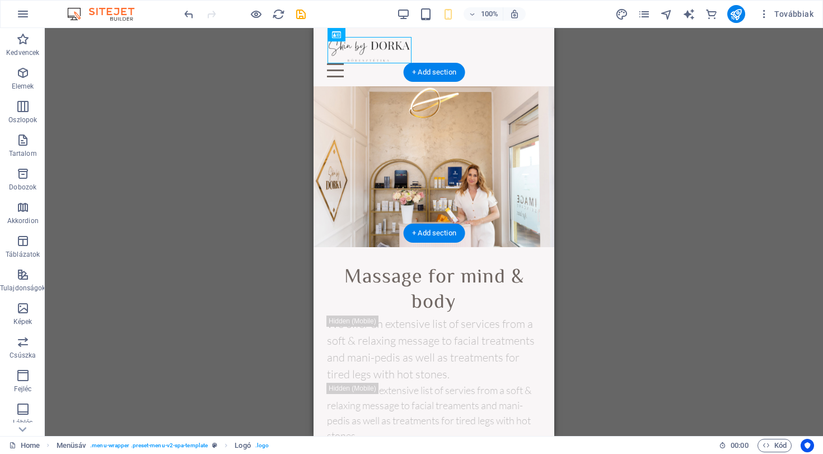
scroll to position [0, 0]
click at [566, 181] on div "Drag here to replace the existing content. Press “Ctrl” if you want to create a…" at bounding box center [434, 232] width 779 height 408
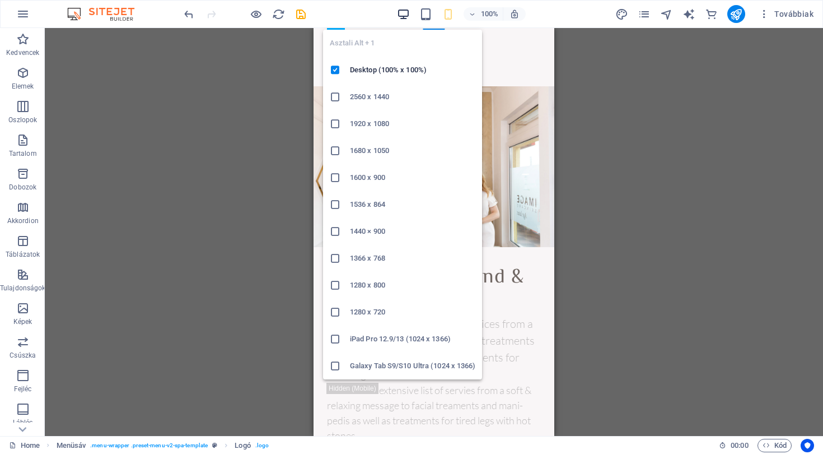
click at [402, 12] on icon "button" at bounding box center [403, 14] width 13 height 13
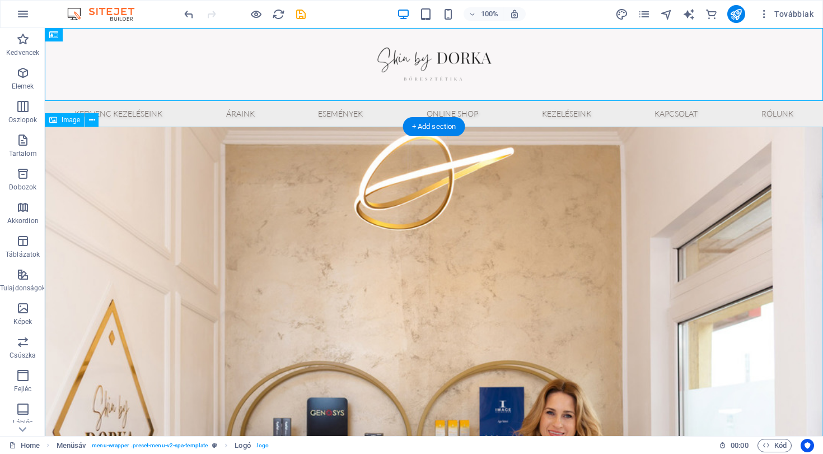
click at [582, 275] on figure at bounding box center [434, 386] width 779 height 519
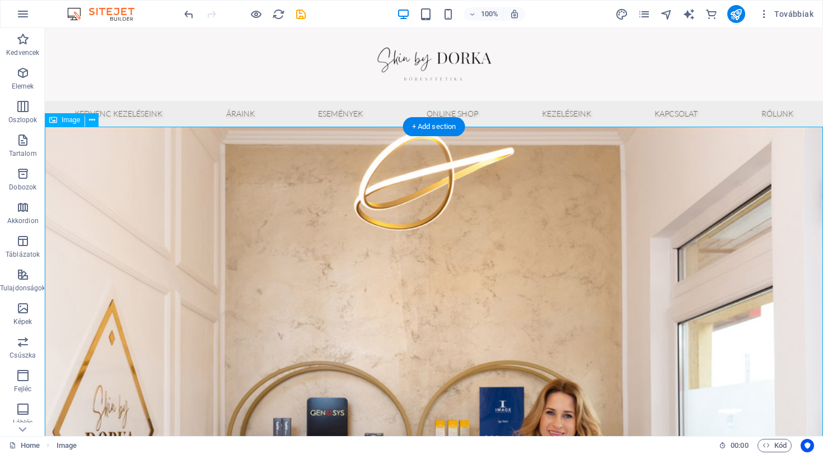
drag, startPoint x: 514, startPoint y: 269, endPoint x: 622, endPoint y: 281, distance: 108.8
click at [622, 281] on figure at bounding box center [434, 386] width 779 height 519
click at [505, 269] on figure at bounding box center [434, 386] width 779 height 519
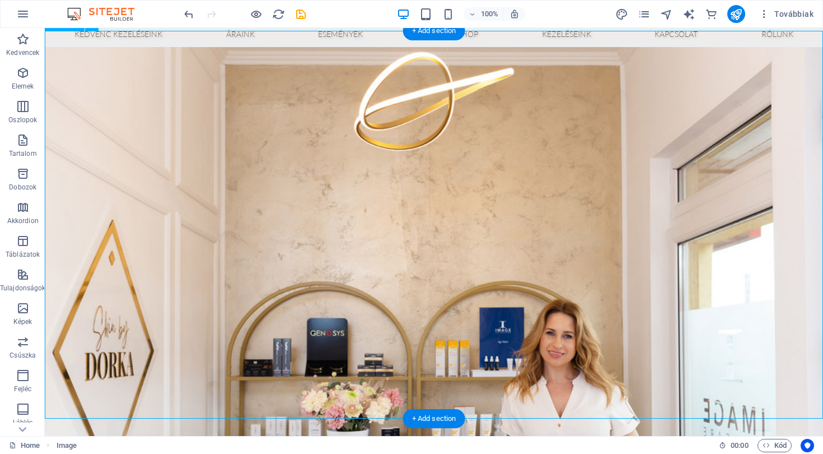
scroll to position [100, 0]
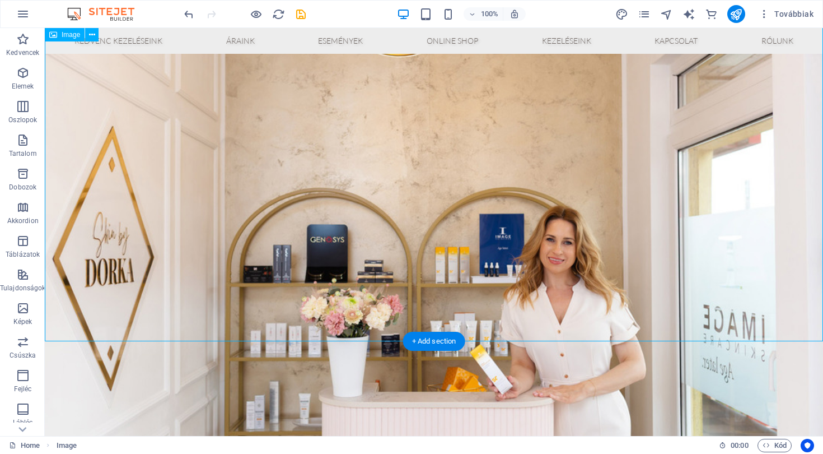
drag, startPoint x: 505, startPoint y: 269, endPoint x: 682, endPoint y: 287, distance: 177.9
click at [679, 287] on figure at bounding box center [434, 200] width 779 height 545
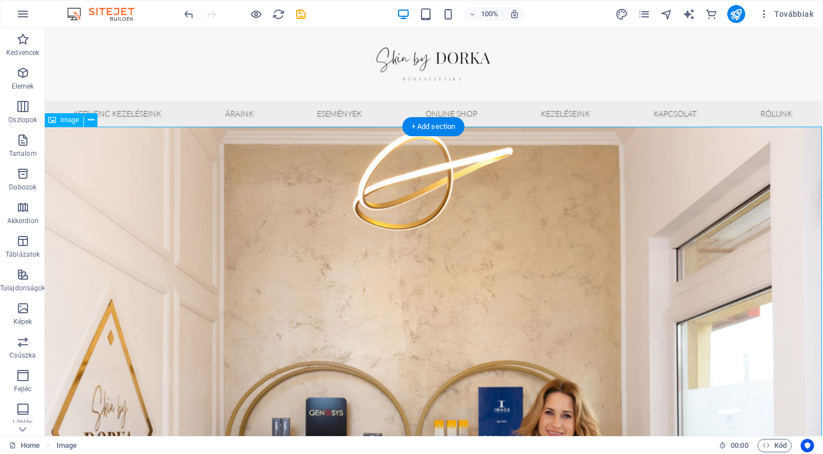
scroll to position [0, 1]
click at [94, 123] on icon at bounding box center [91, 120] width 6 height 12
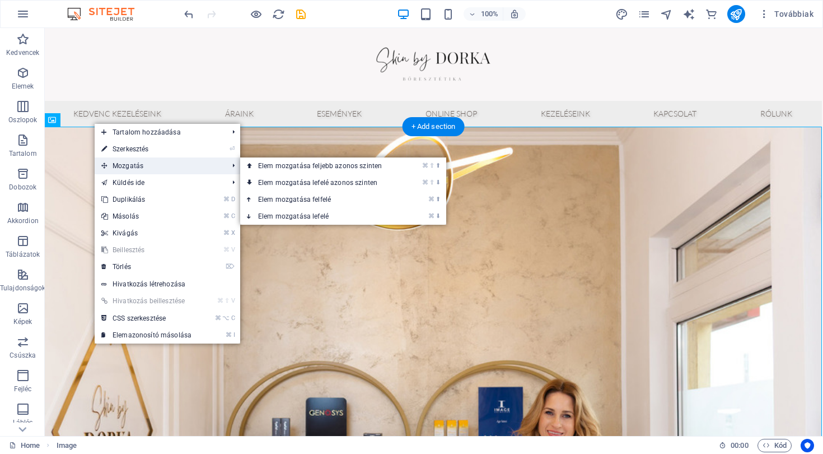
click at [146, 163] on span "Mozgatás" at bounding box center [159, 165] width 129 height 17
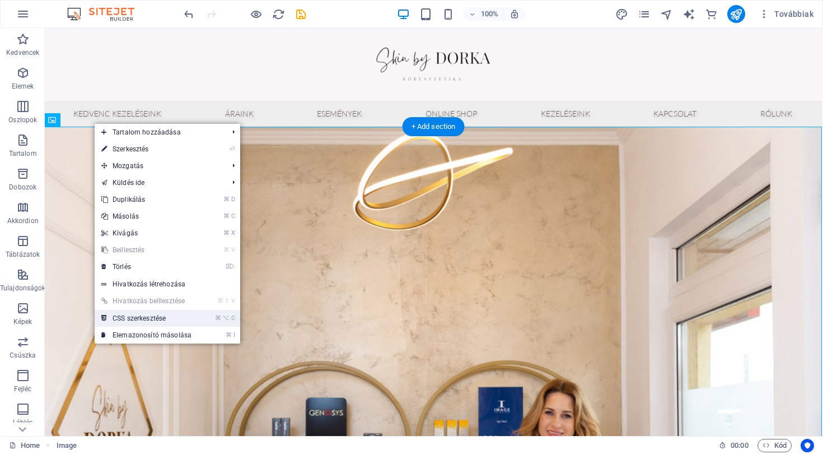
click at [170, 316] on link "⌘ ⌥ C CSS szerkesztése" at bounding box center [147, 318] width 104 height 17
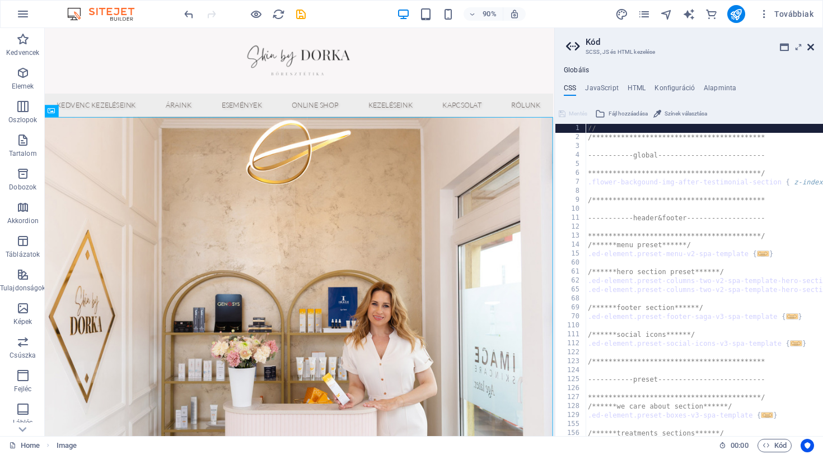
click at [810, 49] on icon at bounding box center [811, 47] width 7 height 9
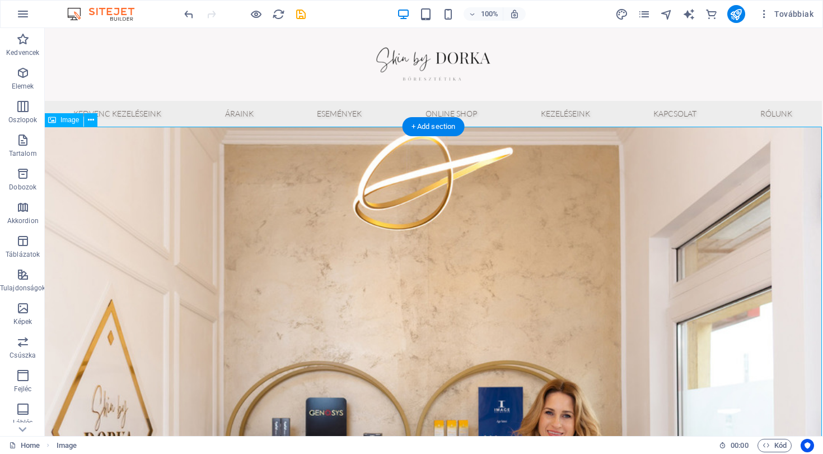
click at [385, 257] on figure at bounding box center [433, 386] width 779 height 519
click at [384, 257] on figure at bounding box center [433, 386] width 779 height 519
click at [88, 116] on icon at bounding box center [91, 120] width 6 height 12
click at [63, 120] on span "Image" at bounding box center [69, 119] width 18 height 7
click at [165, 236] on figure at bounding box center [433, 386] width 779 height 519
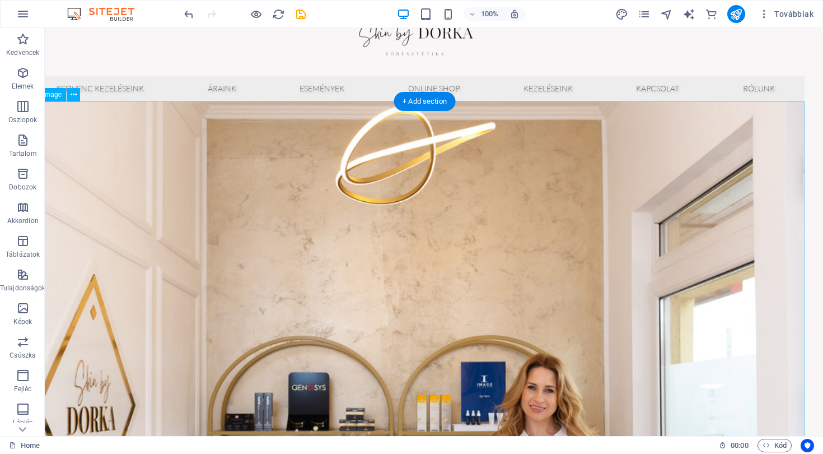
scroll to position [25, 18]
click at [588, 259] on figure at bounding box center [416, 360] width 779 height 519
drag, startPoint x: 598, startPoint y: 259, endPoint x: 626, endPoint y: 262, distance: 28.1
click at [698, 262] on figure at bounding box center [416, 360] width 779 height 519
drag, startPoint x: 568, startPoint y: 263, endPoint x: 632, endPoint y: 270, distance: 63.6
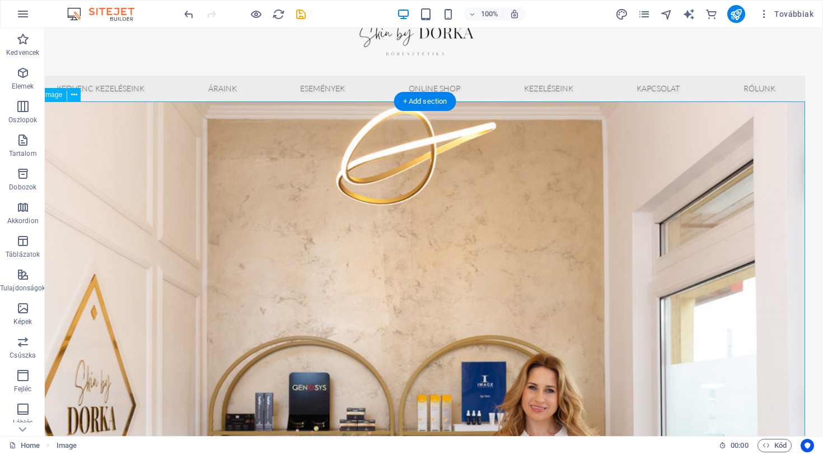
click at [674, 268] on figure at bounding box center [416, 360] width 779 height 519
drag, startPoint x: 338, startPoint y: 265, endPoint x: 553, endPoint y: 281, distance: 215.1
click at [535, 274] on figure at bounding box center [416, 360] width 779 height 519
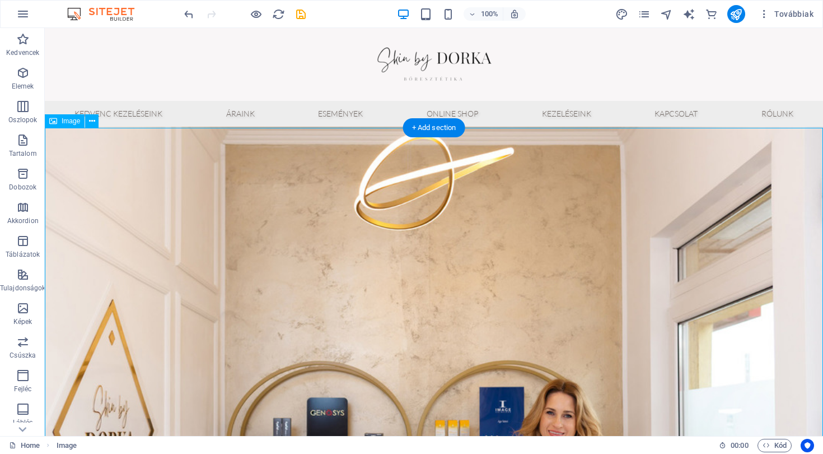
scroll to position [0, 0]
click at [193, 197] on figure at bounding box center [434, 386] width 779 height 519
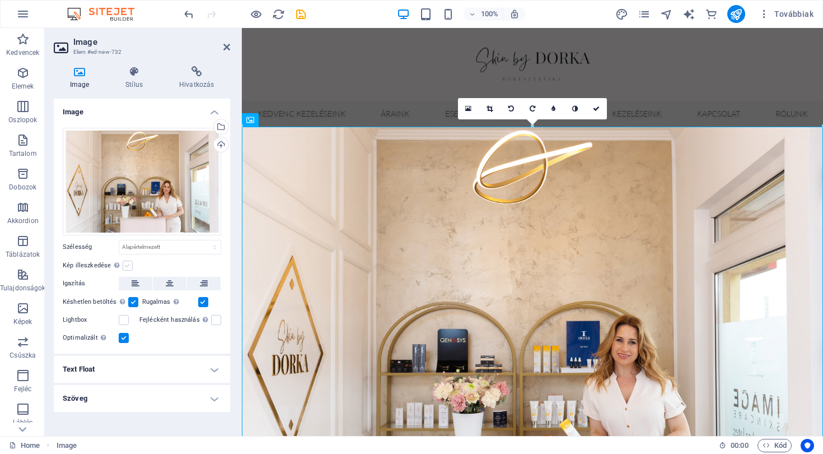
click at [129, 264] on label at bounding box center [128, 265] width 10 height 10
click at [0, 0] on input "Kép illeszkedése Automatikusan igazítja a képet egy fix szélességhez és magassá…" at bounding box center [0, 0] width 0 height 0
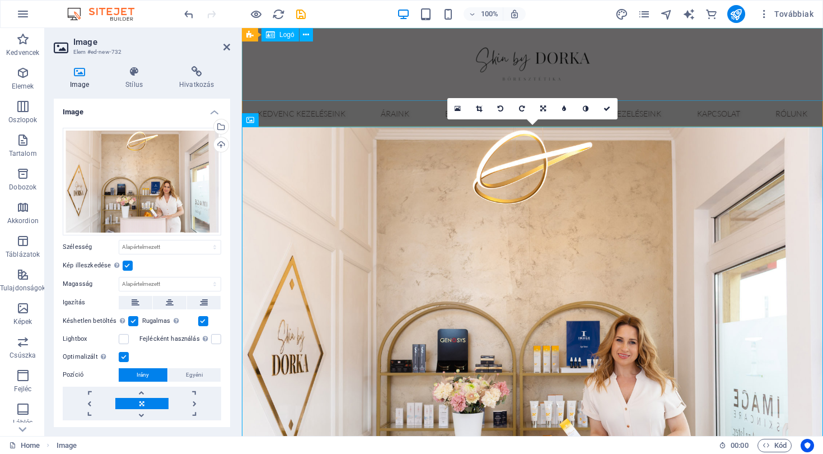
click at [366, 76] on div at bounding box center [532, 64] width 581 height 73
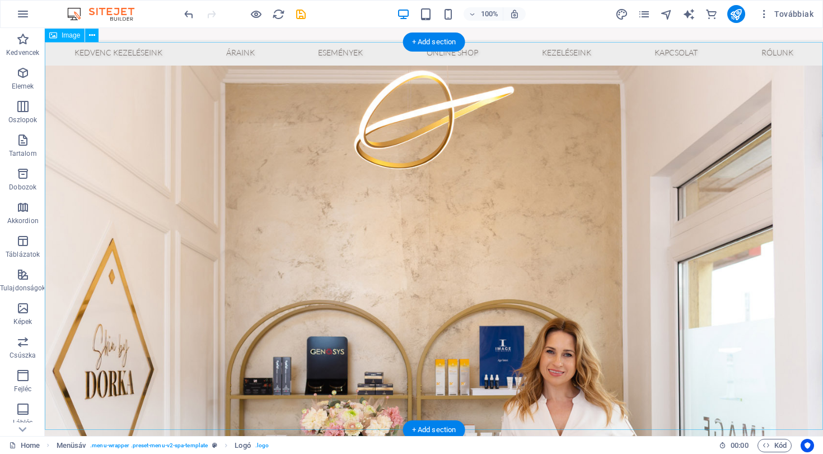
scroll to position [89, 0]
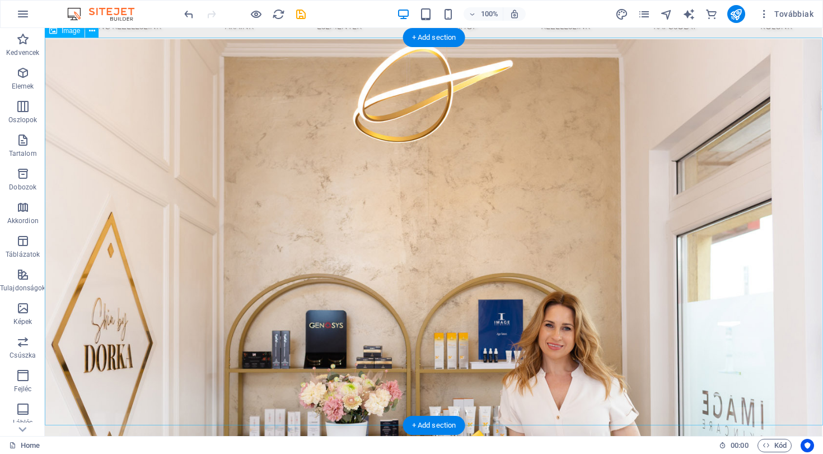
click at [376, 220] on figure at bounding box center [433, 298] width 779 height 519
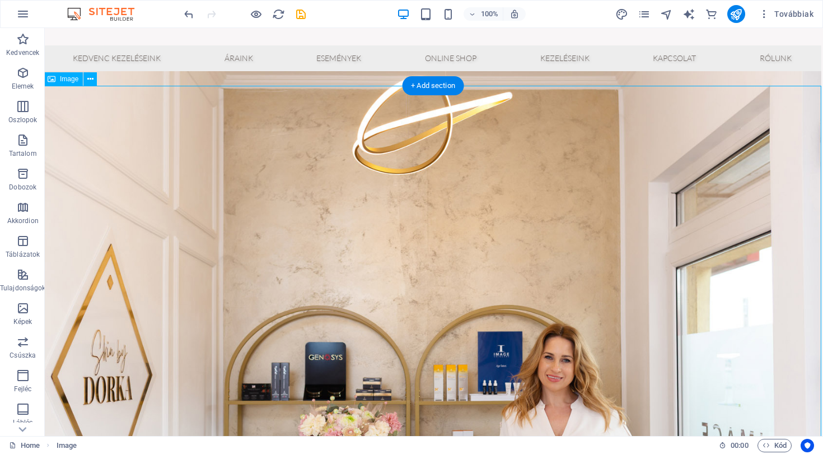
scroll to position [41, 2]
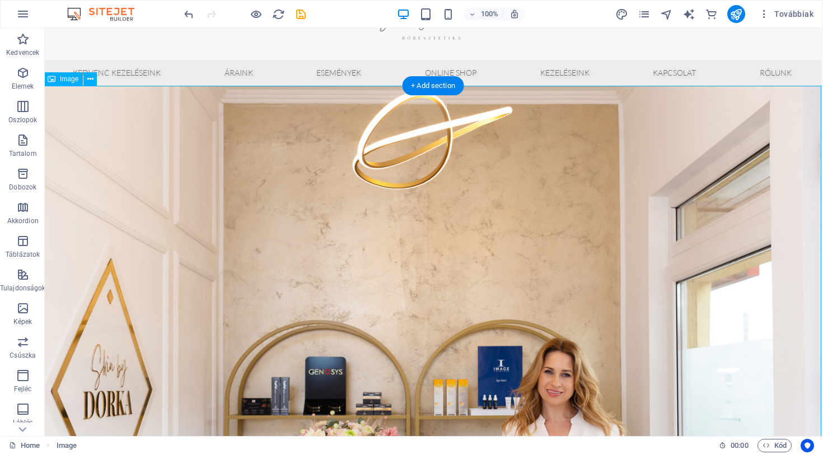
click at [104, 147] on figure at bounding box center [432, 345] width 779 height 519
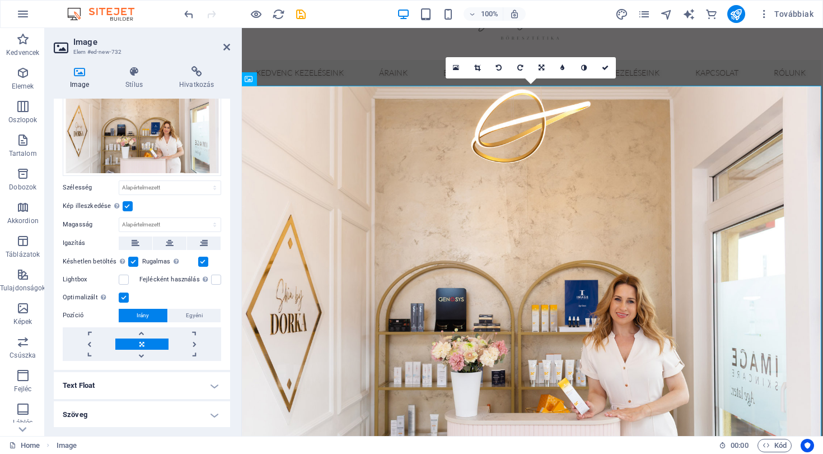
scroll to position [59, 0]
click at [190, 384] on h4 "Text Float" at bounding box center [142, 385] width 176 height 27
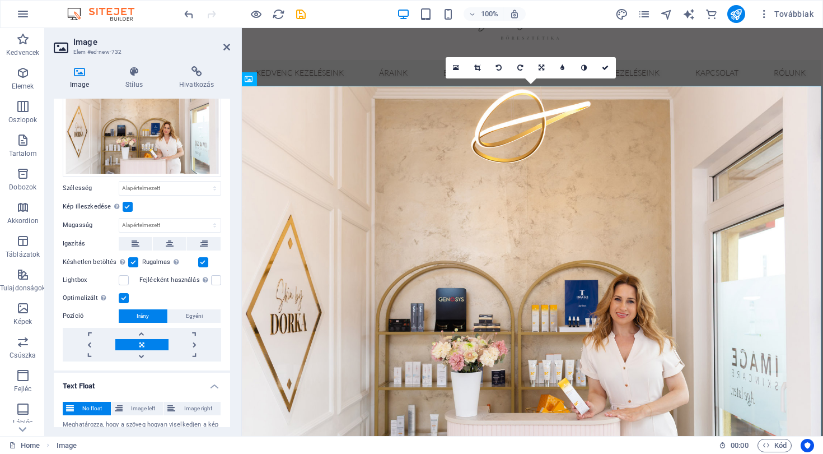
click at [190, 384] on h4 "Text Float" at bounding box center [142, 382] width 176 height 20
click at [194, 406] on h4 "Szöveg" at bounding box center [142, 415] width 176 height 27
click at [194, 406] on h4 "Szöveg" at bounding box center [142, 412] width 176 height 20
click at [138, 69] on icon at bounding box center [134, 71] width 49 height 11
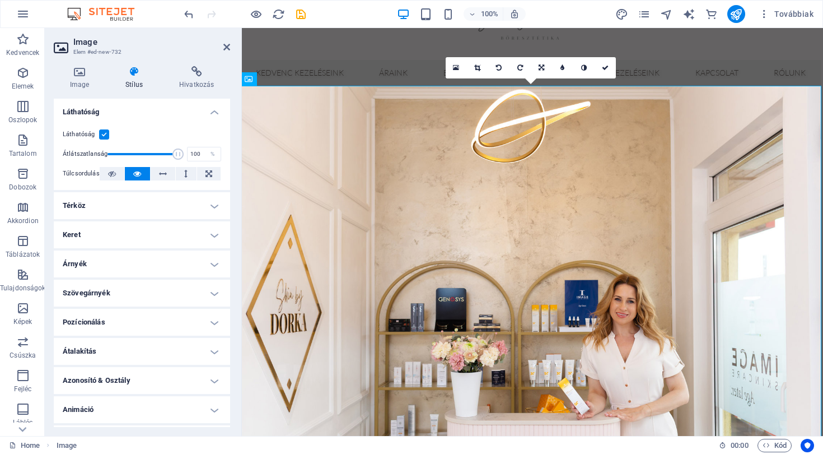
click at [193, 321] on h4 "Pozícionálás" at bounding box center [142, 322] width 176 height 27
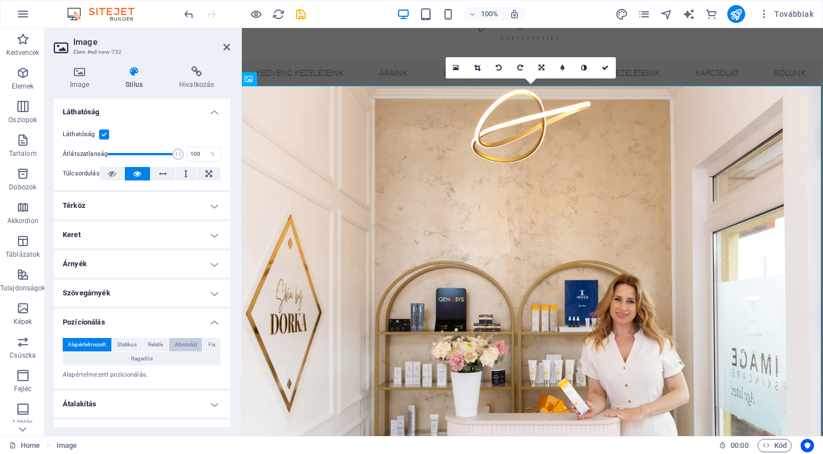
click at [191, 348] on span "Abszolút" at bounding box center [186, 344] width 22 height 13
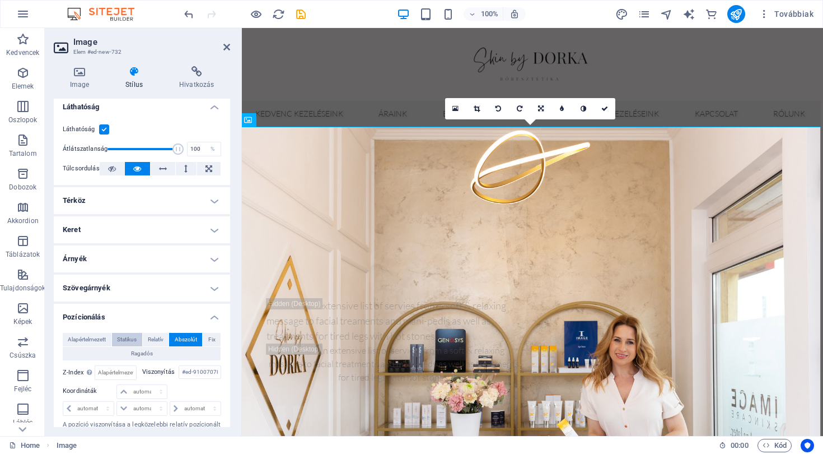
scroll to position [2, 0]
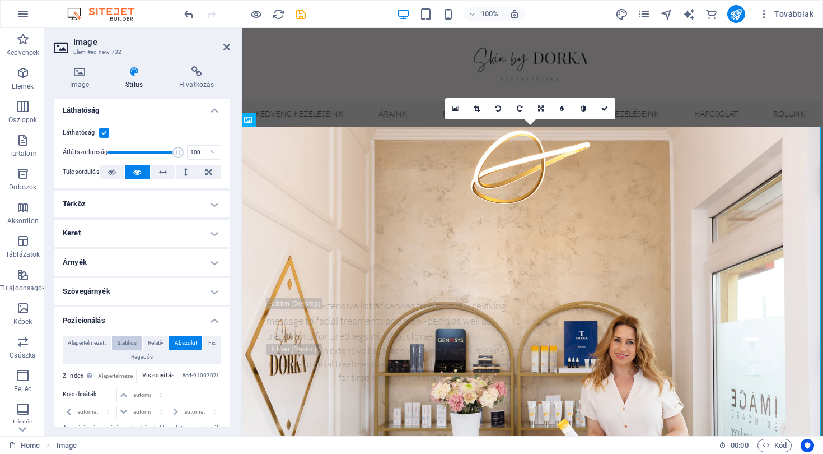
click at [128, 344] on span "Statikus" at bounding box center [127, 342] width 20 height 13
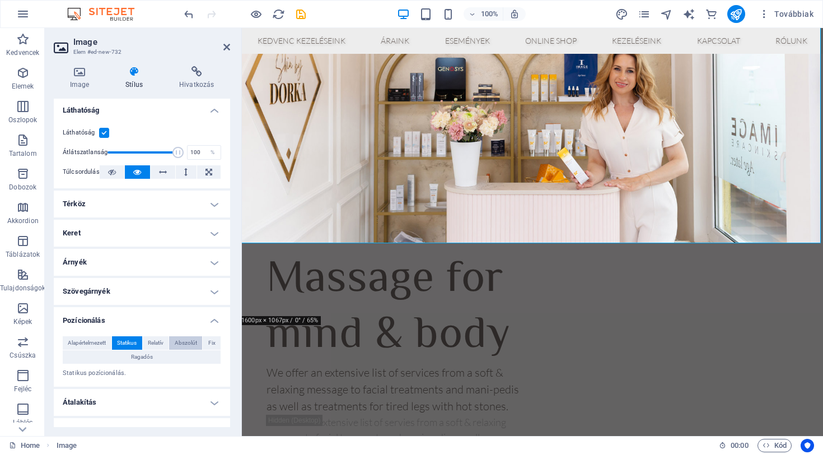
scroll to position [0, 0]
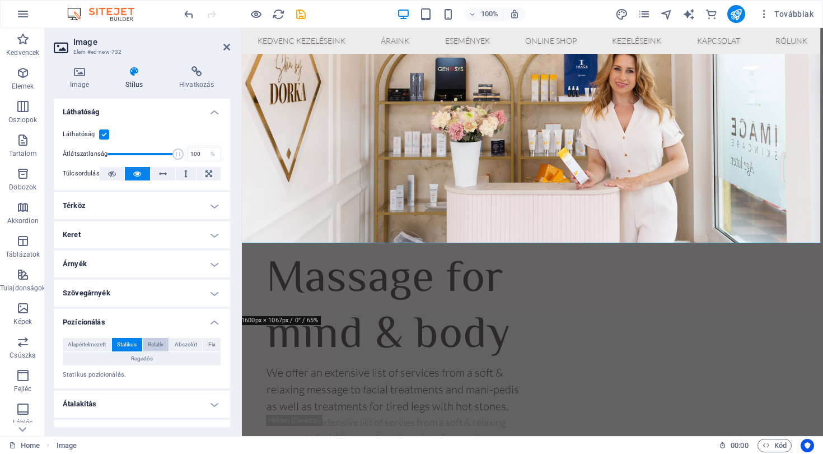
click at [158, 341] on span "Relatív" at bounding box center [156, 344] width 16 height 13
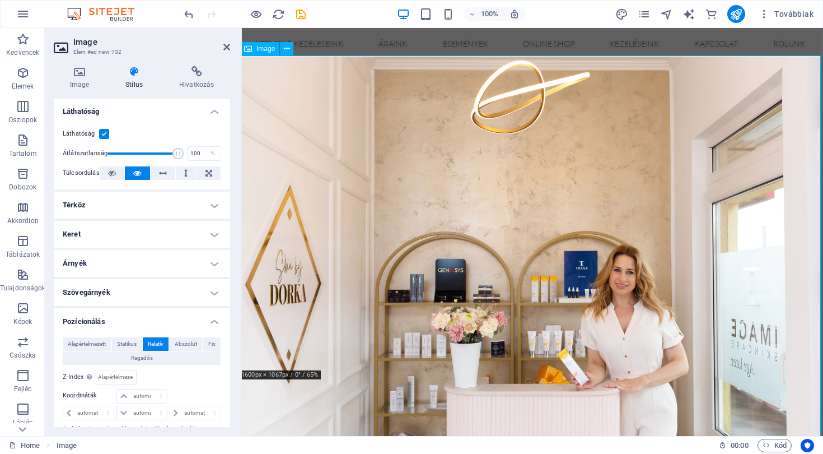
scroll to position [71, 2]
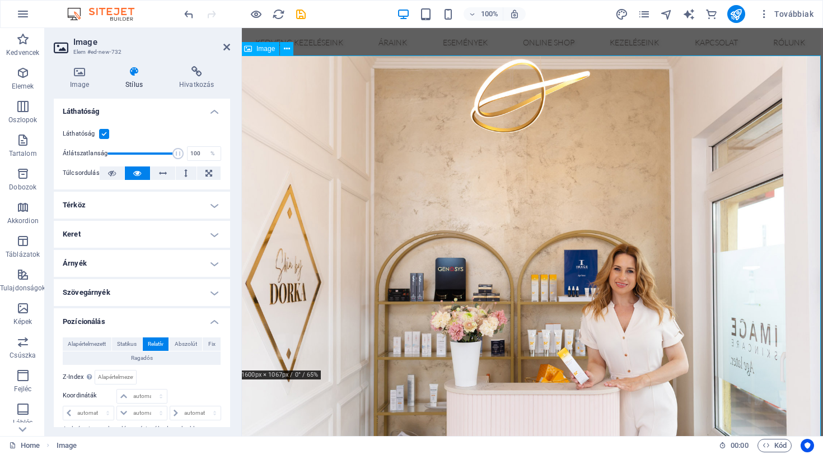
click at [318, 254] on figure at bounding box center [530, 249] width 581 height 388
click at [227, 47] on icon at bounding box center [226, 47] width 7 height 9
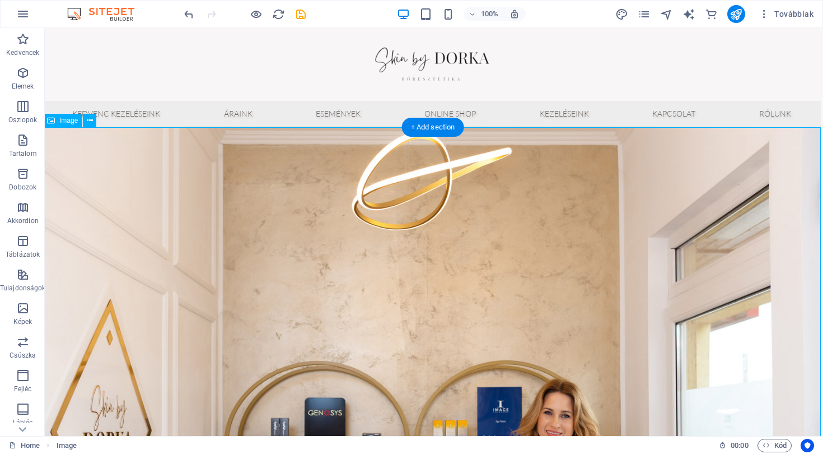
scroll to position [0, 2]
click at [316, 226] on figure at bounding box center [432, 386] width 779 height 519
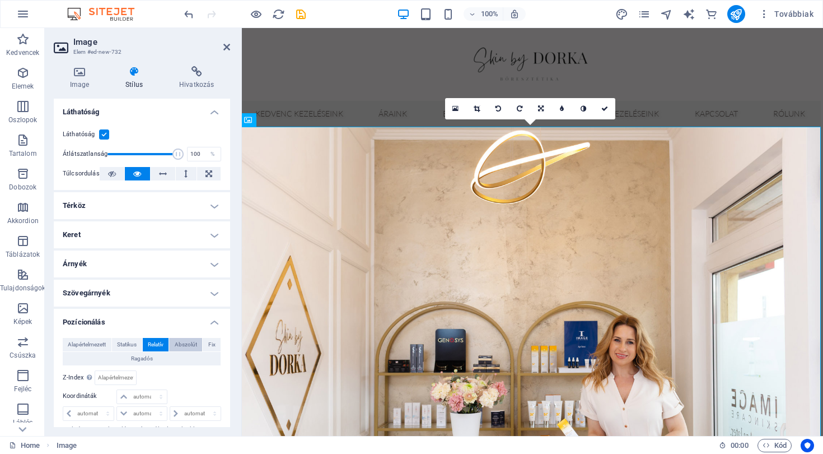
click at [181, 345] on span "Abszolút" at bounding box center [186, 344] width 22 height 13
click at [209, 345] on span "Fix" at bounding box center [211, 344] width 7 height 13
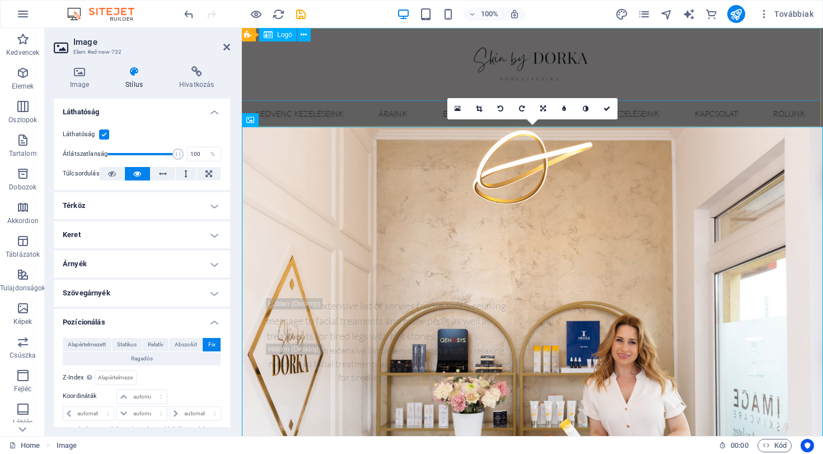
click at [366, 30] on div at bounding box center [530, 64] width 581 height 73
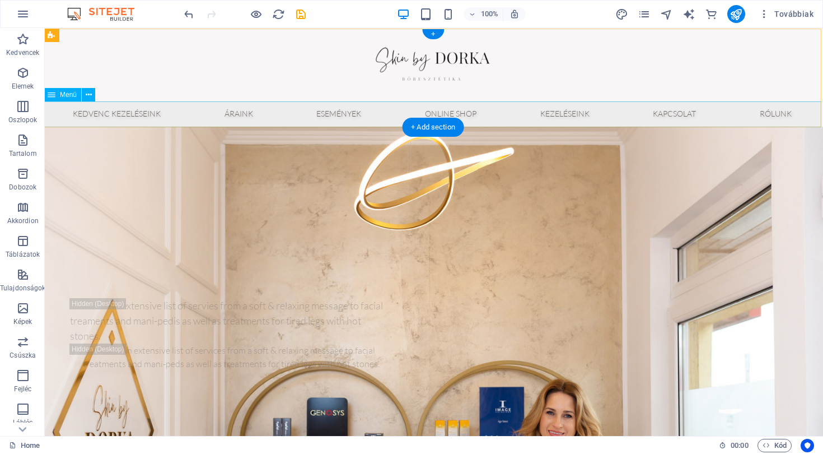
scroll to position [0, 2]
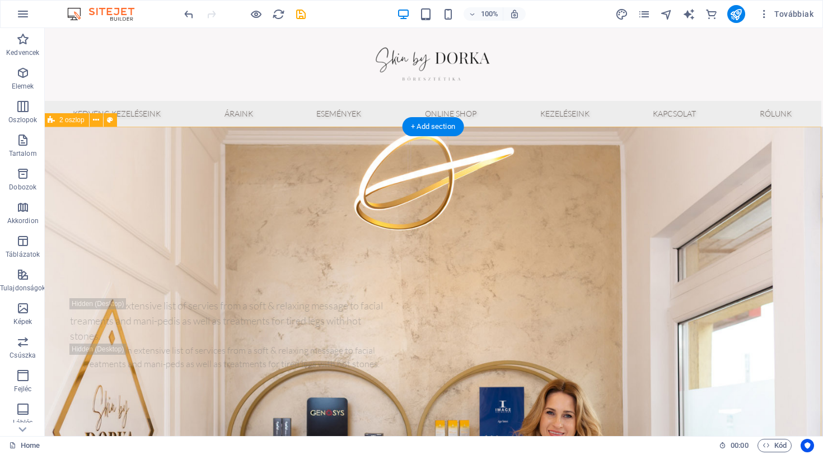
click at [75, 152] on div "Massage for mind & body We offer an extensive list of services from a soft & re…" at bounding box center [432, 335] width 779 height 417
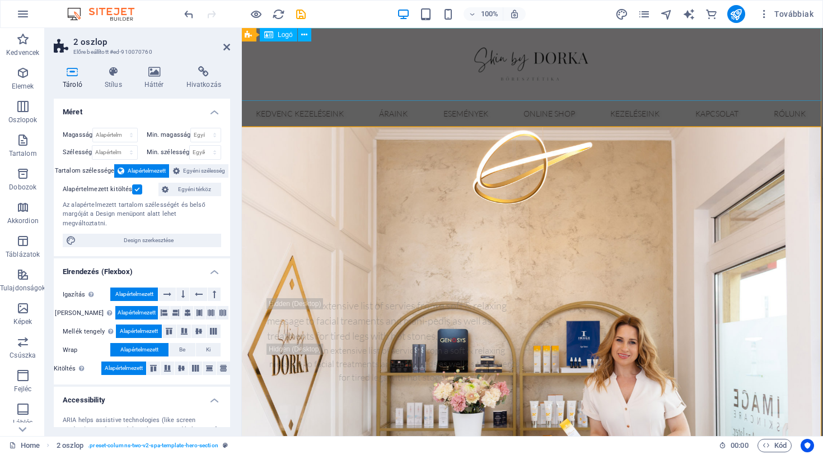
click at [342, 90] on div at bounding box center [530, 64] width 581 height 73
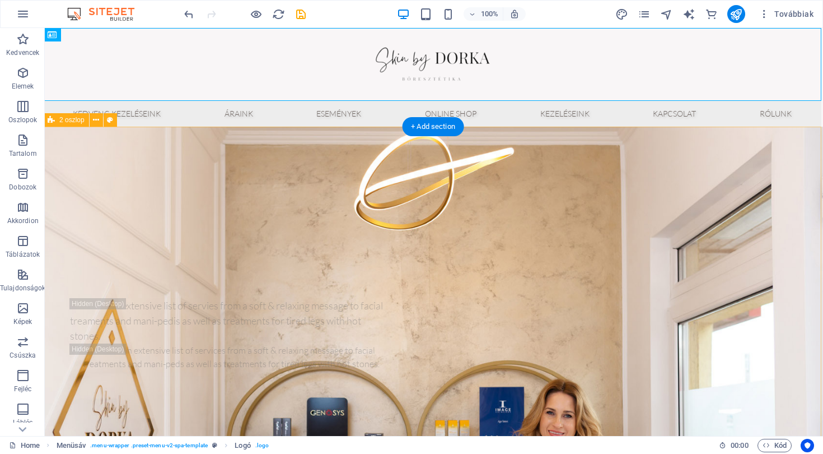
click at [72, 173] on div "Massage for mind & body We offer an extensive list of services from a soft & re…" at bounding box center [432, 335] width 779 height 417
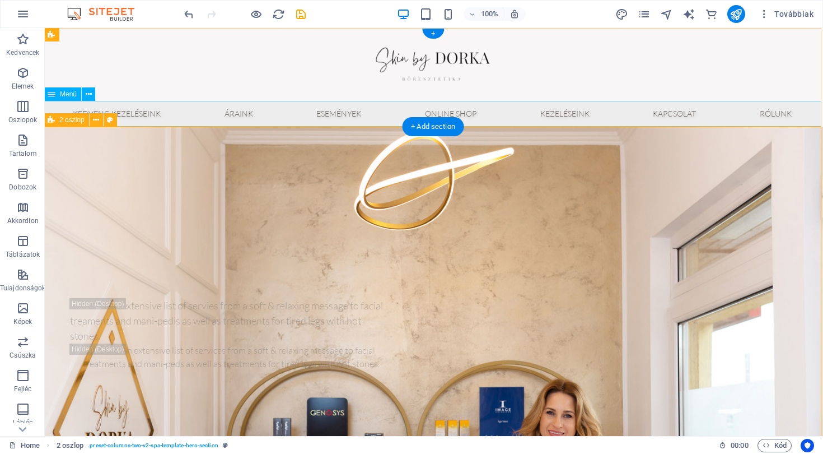
click at [68, 120] on span "2 oszlop" at bounding box center [71, 119] width 25 height 7
click at [96, 122] on icon at bounding box center [96, 120] width 6 height 12
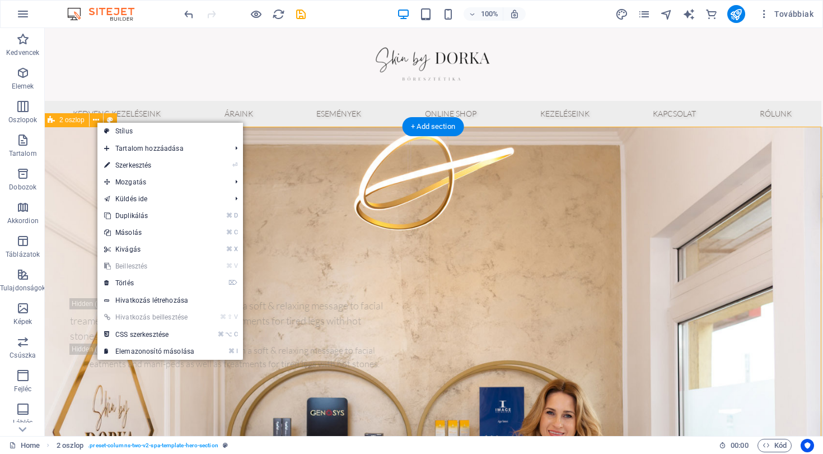
click at [74, 160] on div "Massage for mind & body We offer an extensive list of services from a soft & re…" at bounding box center [432, 335] width 779 height 417
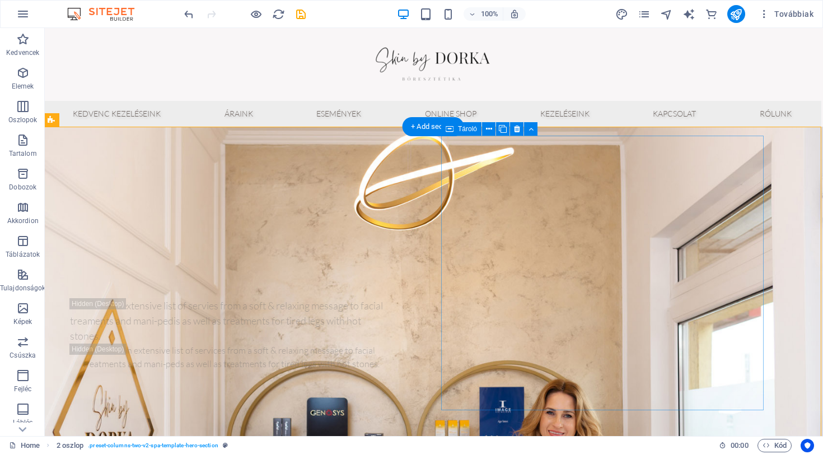
click at [393, 419] on div "Helyezze ide a tartalmat vagy Elemek létrehozása Beillesztés vágólapról" at bounding box center [231, 459] width 323 height 80
click at [393, 271] on div "We offer an extensive list of services from a soft & relaxing message to facial…" at bounding box center [231, 273] width 323 height 50
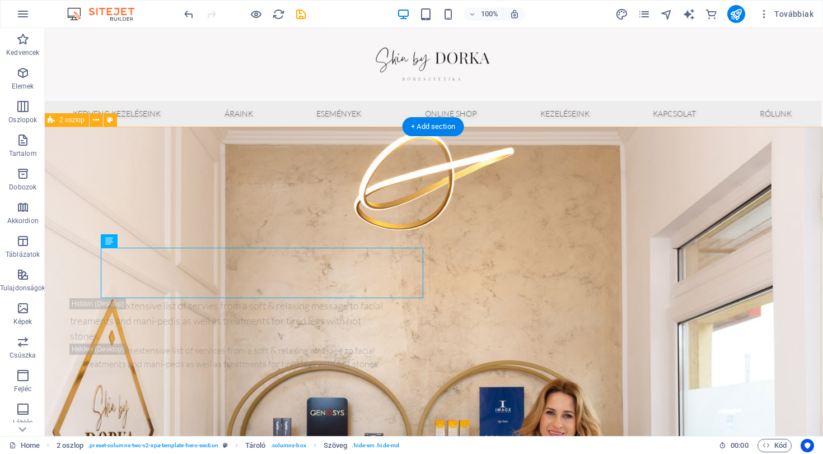
click at [437, 270] on div "Massage for mind & body We offer an extensive list of services from a soft & re…" at bounding box center [432, 335] width 779 height 417
click at [437, 269] on div "Massage for mind & body We offer an extensive list of services from a soft & re…" at bounding box center [432, 335] width 779 height 417
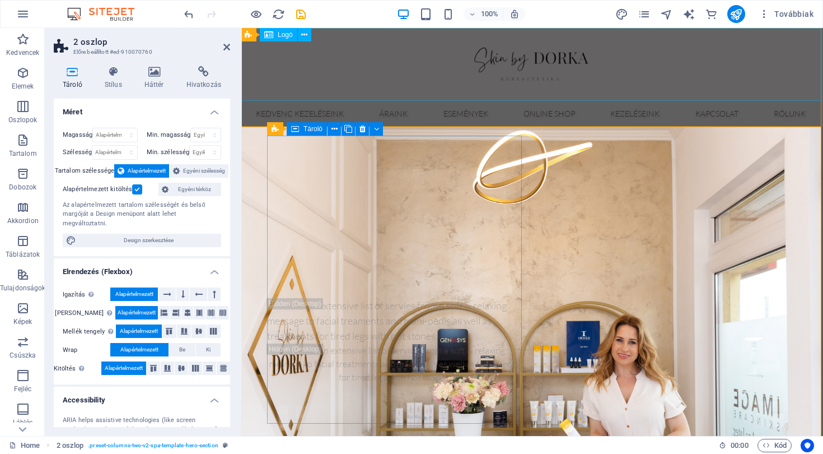
click at [339, 80] on div at bounding box center [530, 64] width 581 height 73
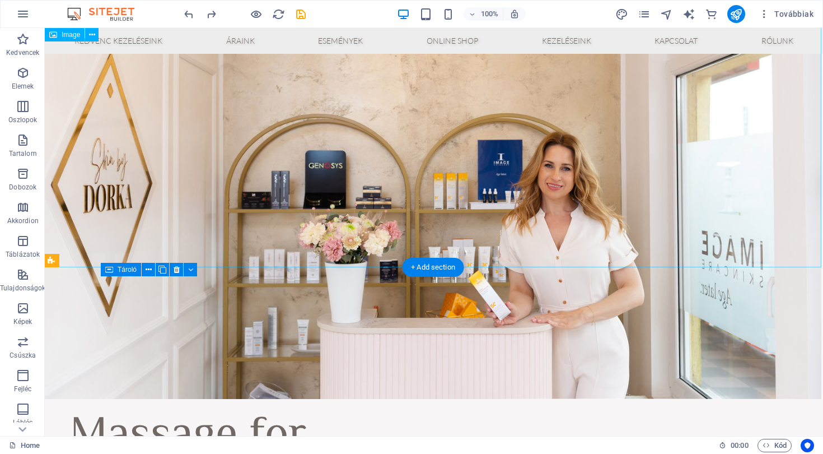
scroll to position [175, 2]
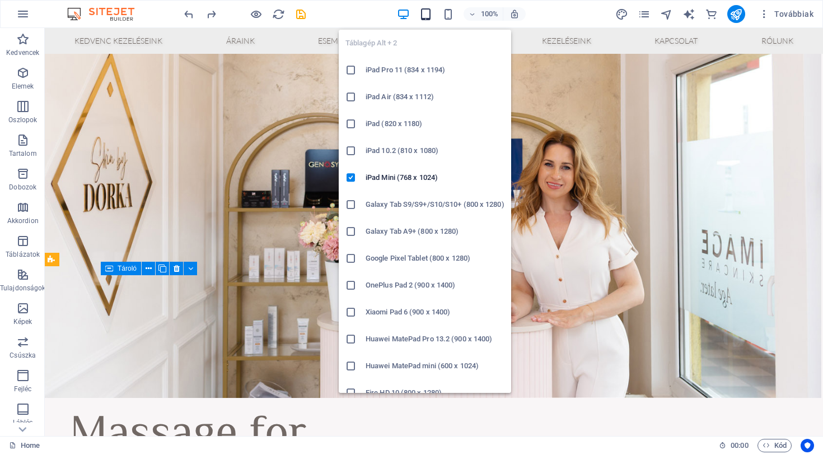
click at [422, 11] on icon "button" at bounding box center [425, 14] width 13 height 13
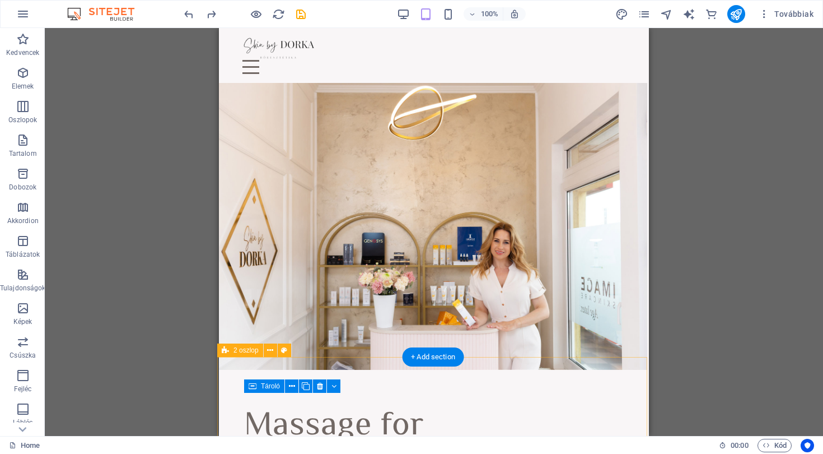
scroll to position [0, 2]
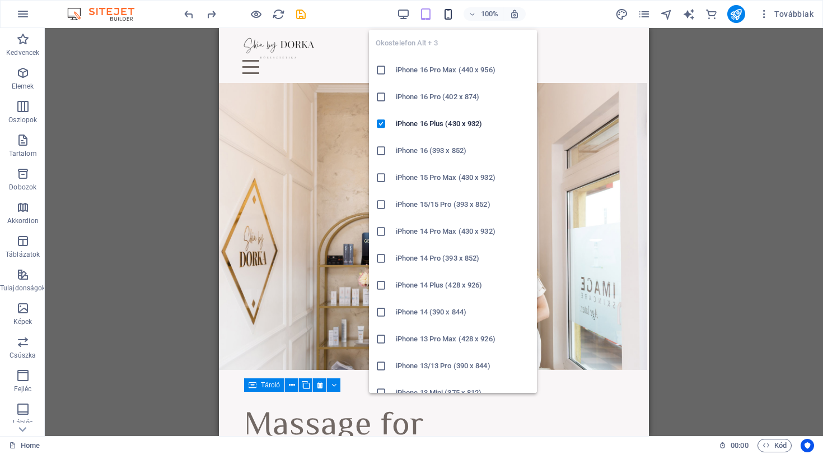
click at [447, 14] on icon "button" at bounding box center [448, 14] width 13 height 13
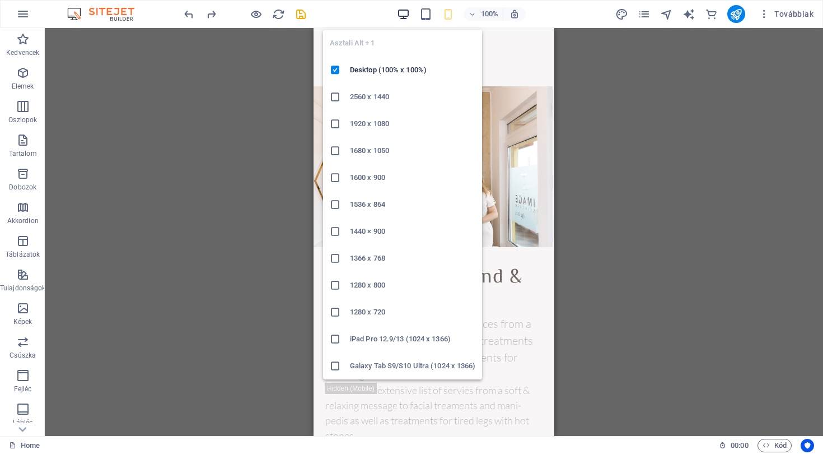
click at [405, 14] on icon "button" at bounding box center [403, 14] width 13 height 13
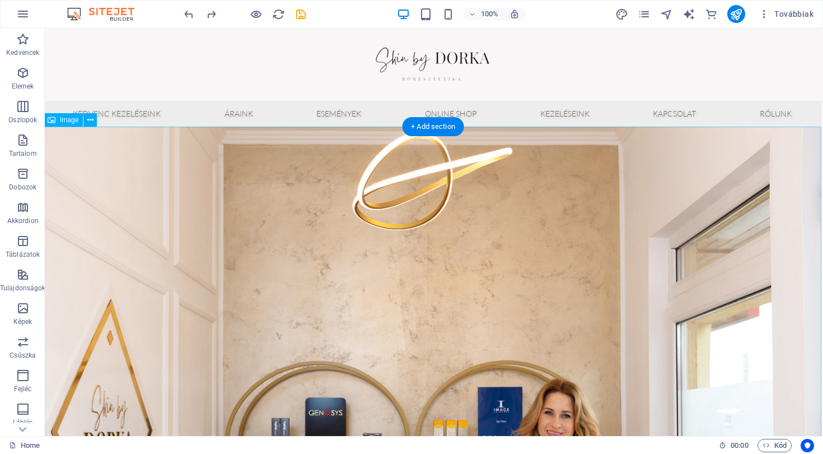
click at [209, 197] on figure at bounding box center [432, 386] width 779 height 519
click at [313, 289] on figure at bounding box center [432, 386] width 779 height 519
click at [775, 269] on figure at bounding box center [432, 386] width 779 height 519
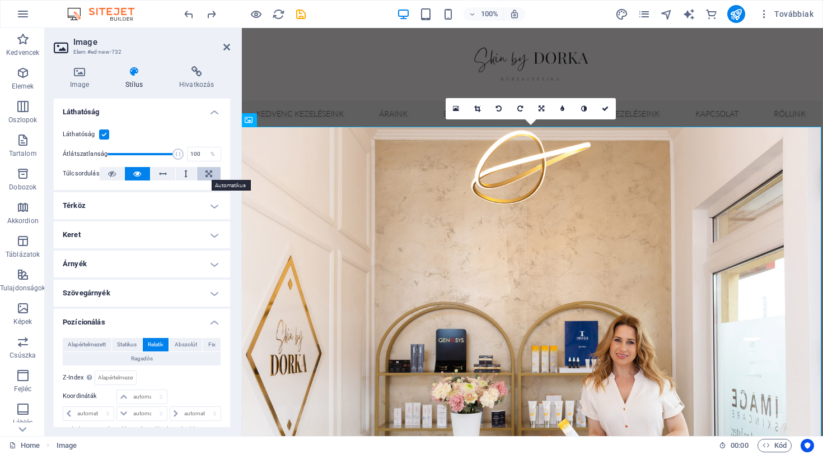
click at [206, 173] on icon at bounding box center [209, 173] width 7 height 13
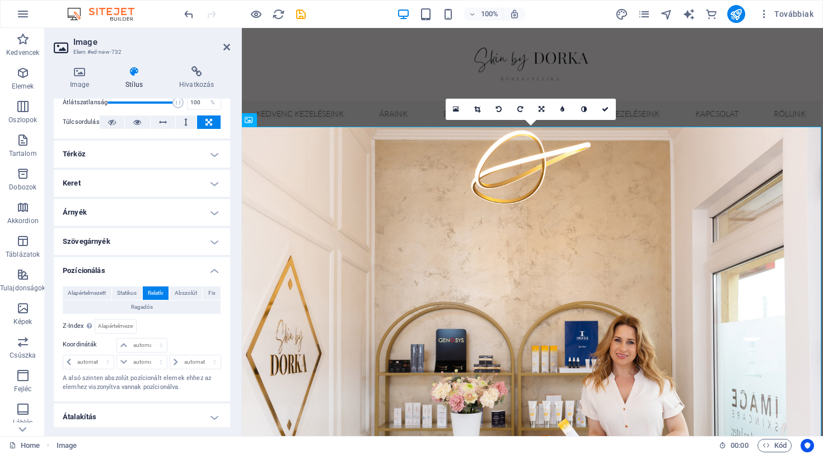
scroll to position [57, 0]
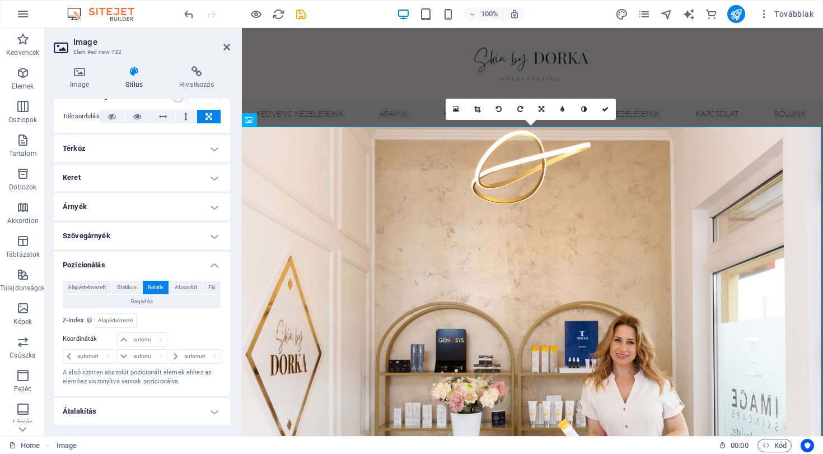
click at [173, 176] on h4 "Keret" at bounding box center [142, 177] width 176 height 27
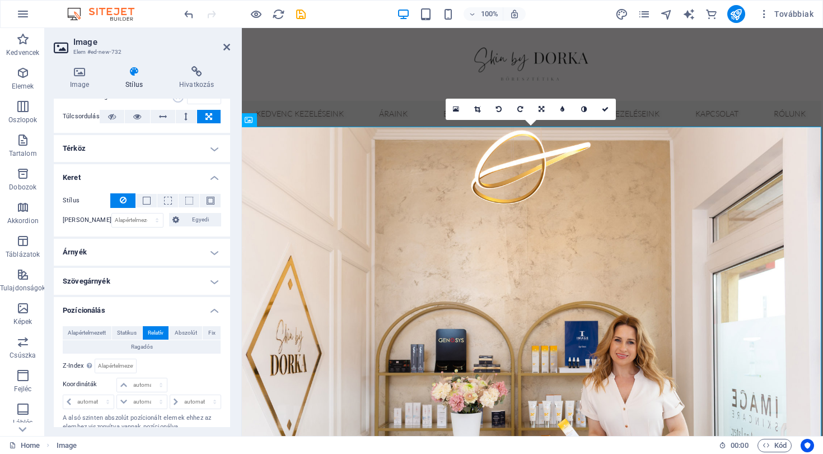
click at [176, 178] on h4 "Keret" at bounding box center [142, 174] width 176 height 20
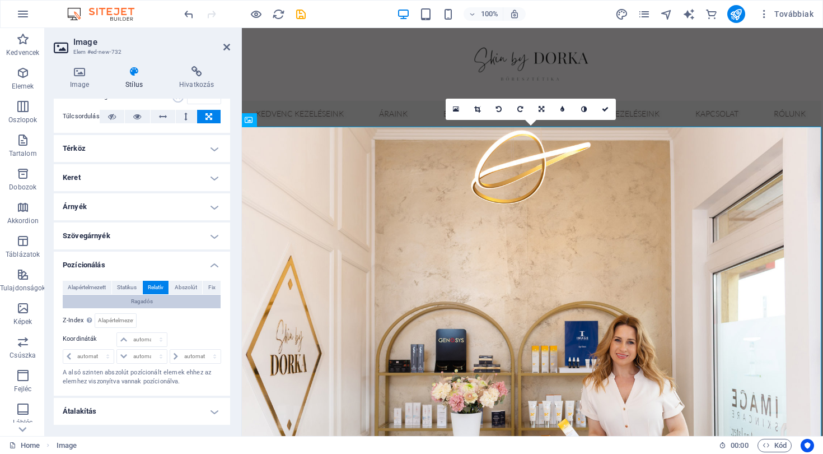
click at [194, 296] on button "Ragadós" at bounding box center [142, 301] width 158 height 13
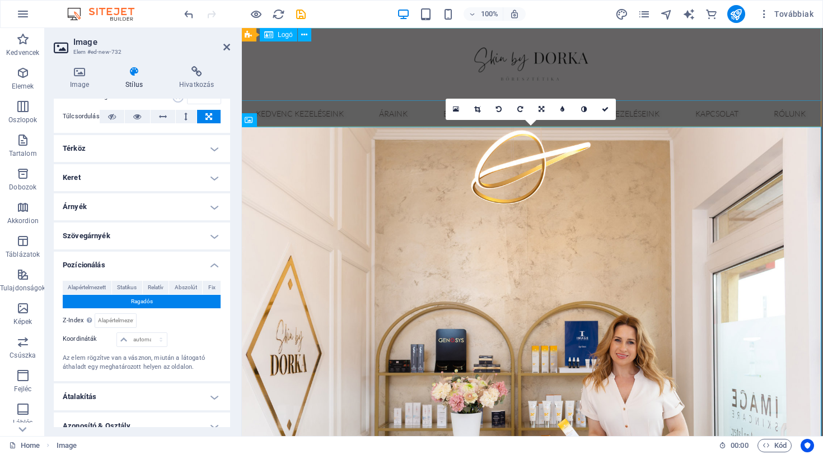
click at [381, 85] on div at bounding box center [530, 64] width 581 height 73
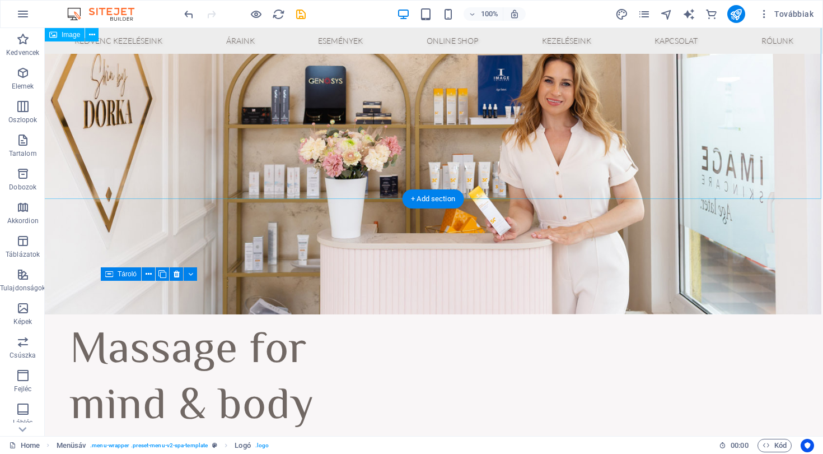
scroll to position [268, 2]
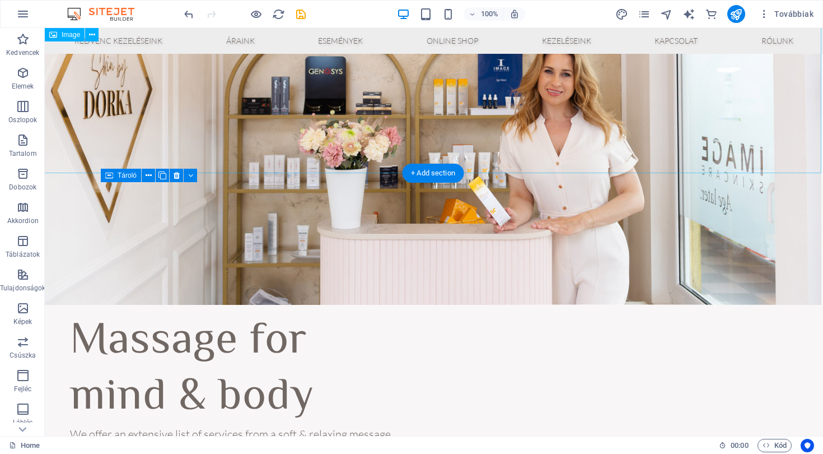
click at [370, 104] on figure at bounding box center [432, 32] width 779 height 545
drag, startPoint x: 370, startPoint y: 104, endPoint x: 590, endPoint y: 129, distance: 222.1
click at [590, 129] on figure at bounding box center [432, 32] width 779 height 545
click at [562, 129] on figure at bounding box center [432, 32] width 779 height 545
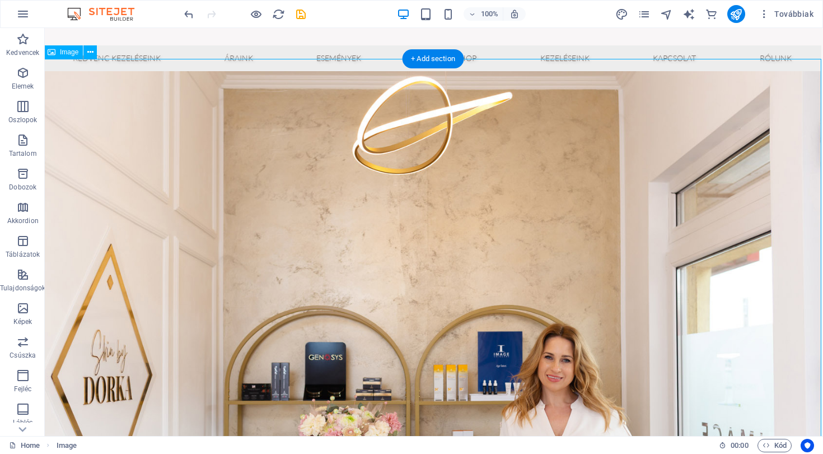
scroll to position [68, 2]
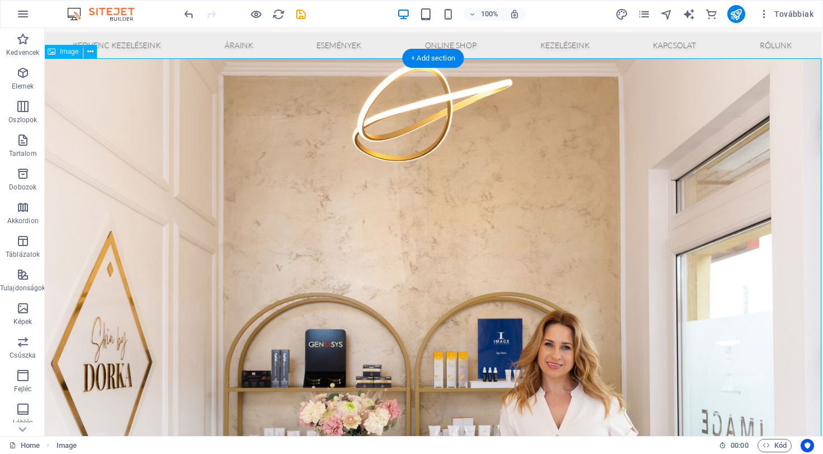
click at [66, 51] on span "Image" at bounding box center [69, 51] width 18 height 7
click at [90, 52] on icon at bounding box center [90, 52] width 6 height 12
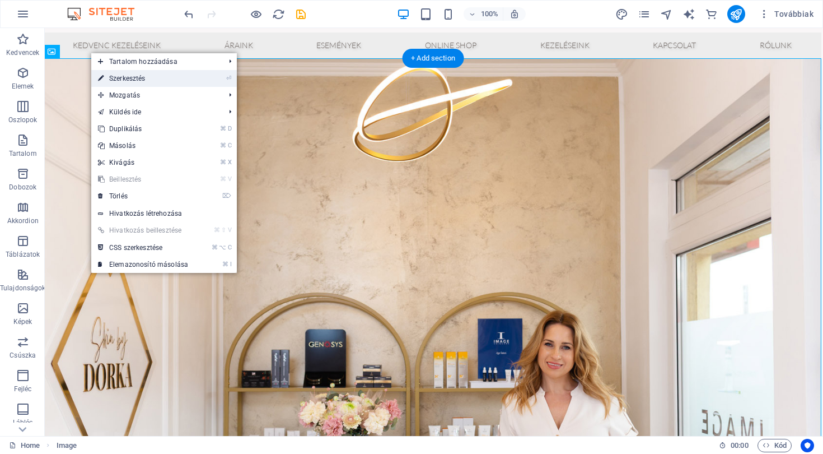
click at [115, 78] on link "⏎ Szerkesztés" at bounding box center [143, 78] width 104 height 17
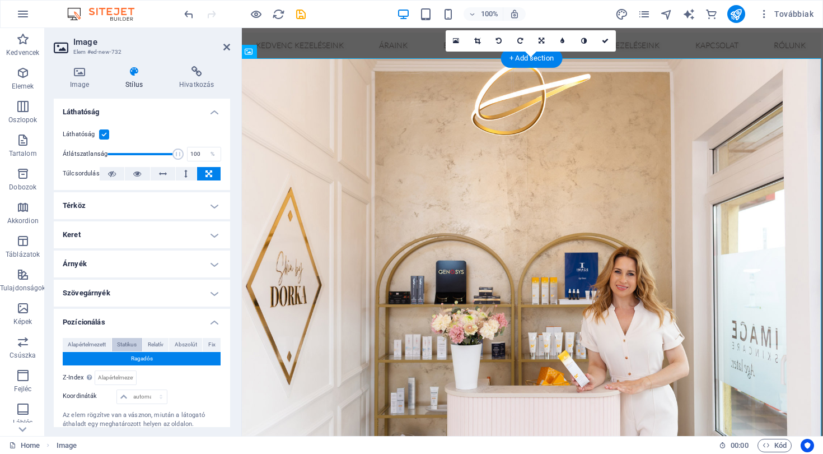
click at [136, 343] on span "Statikus" at bounding box center [127, 344] width 20 height 13
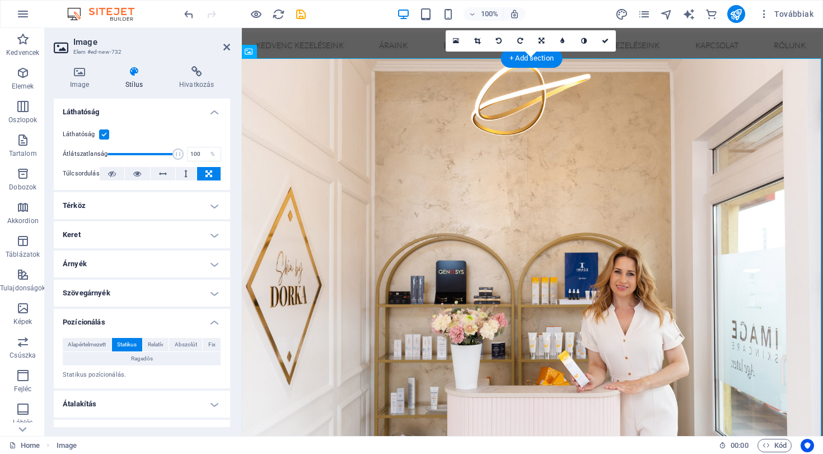
click at [230, 46] on aside "Image Elem #ed-new-732 Image Stílus Hivatkozás Image Húzza ide a fájlokat, katt…" at bounding box center [143, 232] width 197 height 408
click at [227, 48] on icon at bounding box center [226, 47] width 7 height 9
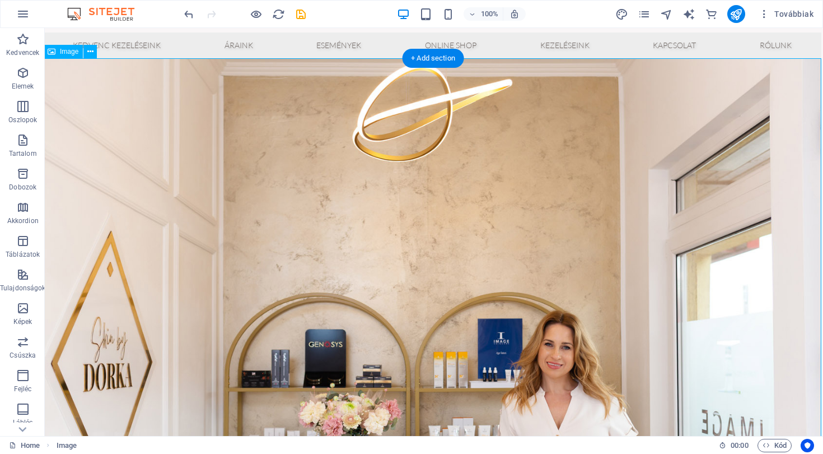
click at [67, 113] on figure at bounding box center [432, 317] width 779 height 519
click at [68, 112] on figure at bounding box center [432, 317] width 779 height 519
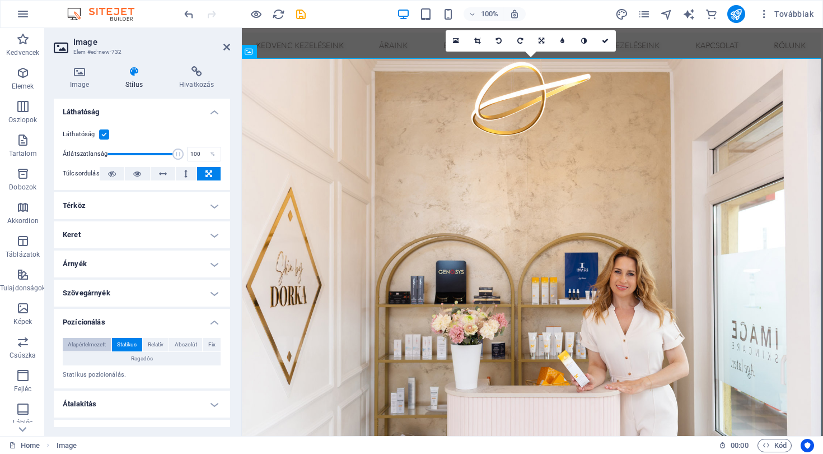
click at [85, 344] on span "Alapértelmezett" at bounding box center [87, 344] width 38 height 13
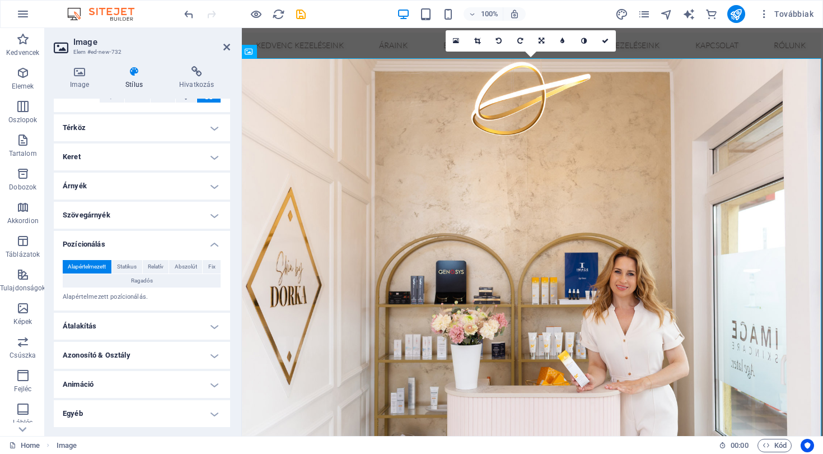
scroll to position [77, 0]
click at [87, 329] on h4 "Átalakítás" at bounding box center [142, 326] width 176 height 27
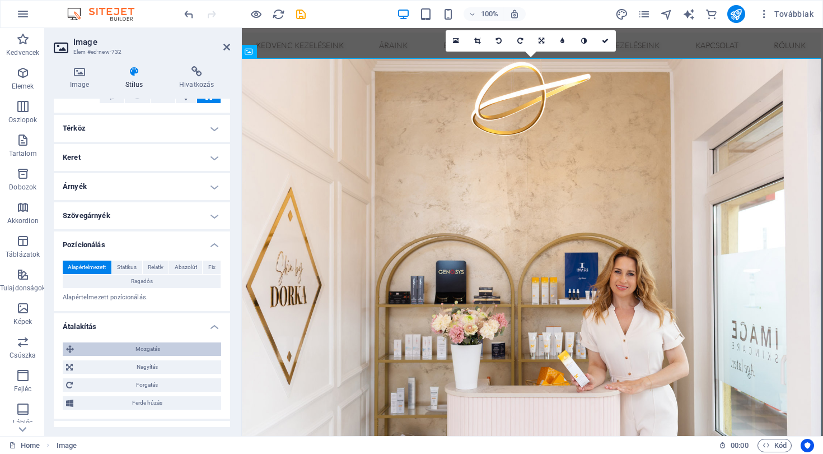
click at [95, 350] on span "Mozgatás" at bounding box center [147, 348] width 141 height 13
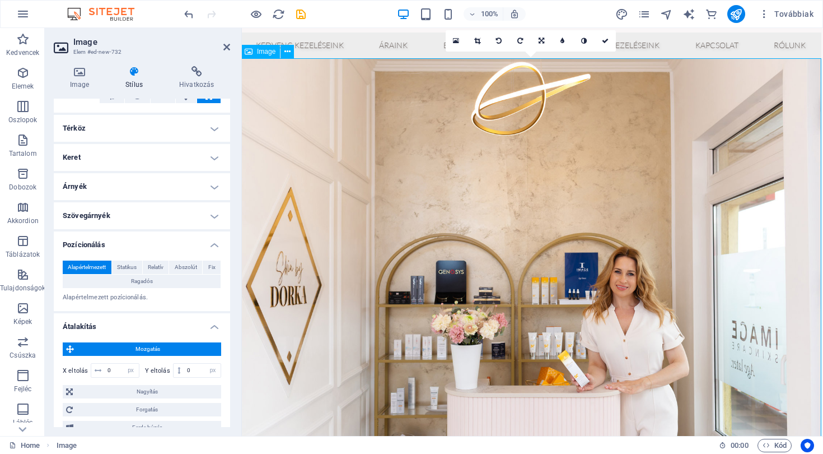
drag, startPoint x: 455, startPoint y: 322, endPoint x: 532, endPoint y: 329, distance: 77.0
click at [534, 328] on figure at bounding box center [530, 252] width 581 height 388
click at [121, 371] on input "0" at bounding box center [122, 369] width 34 height 13
drag, startPoint x: 120, startPoint y: 371, endPoint x: 98, endPoint y: 365, distance: 23.2
click at [98, 365] on div "0 px rem % em vh vw" at bounding box center [115, 370] width 49 height 15
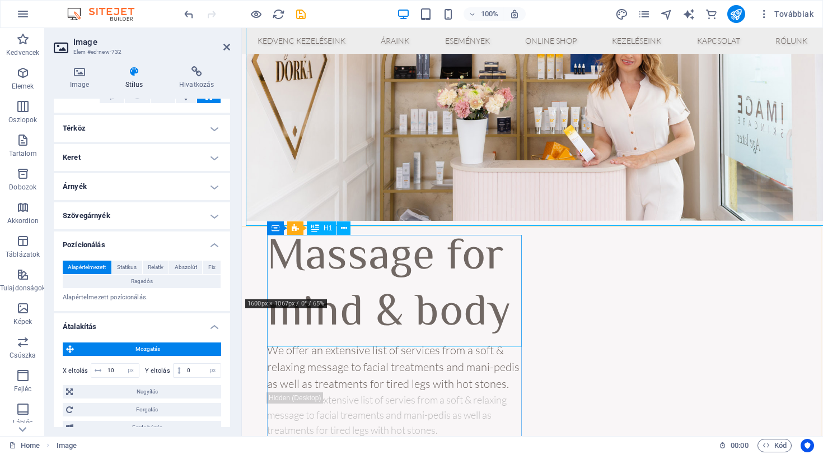
scroll to position [215, 2]
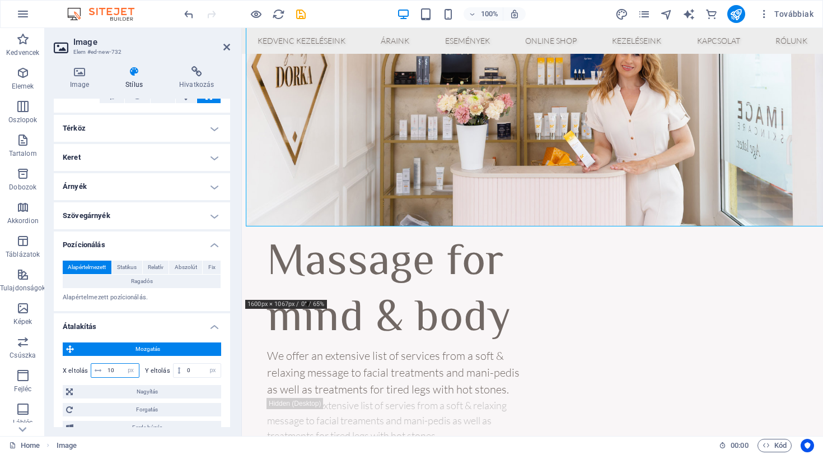
drag, startPoint x: 116, startPoint y: 369, endPoint x: 91, endPoint y: 362, distance: 26.6
click at [91, 363] on div "10 px rem % em vh vw" at bounding box center [115, 370] width 49 height 15
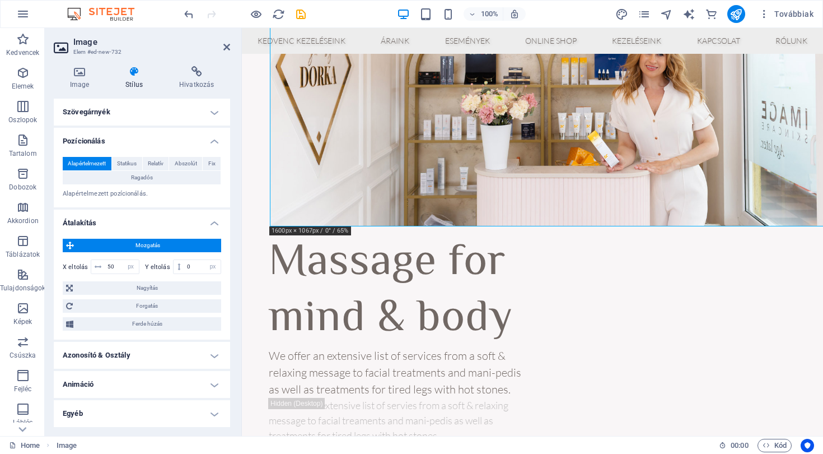
scroll to position [180, 0]
drag, startPoint x: 114, startPoint y: 265, endPoint x: 96, endPoint y: 264, distance: 18.5
click at [96, 264] on div "50 px rem % em vh vw" at bounding box center [115, 267] width 49 height 15
type input "400"
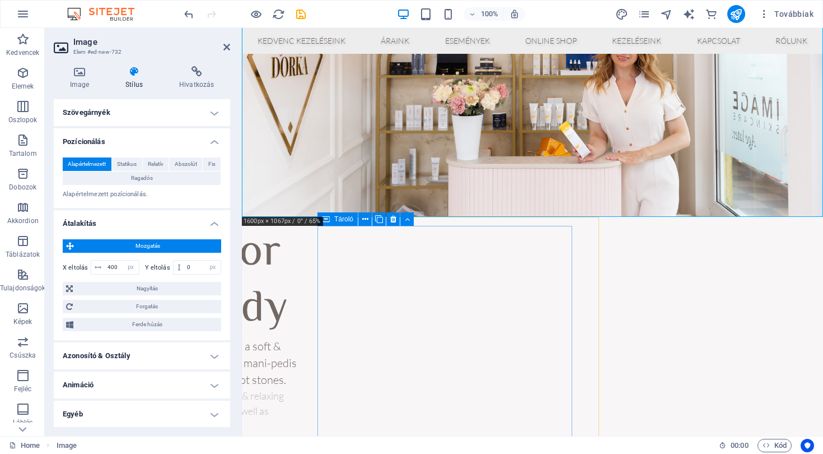
scroll to position [225, 224]
click at [229, 46] on icon at bounding box center [226, 47] width 7 height 9
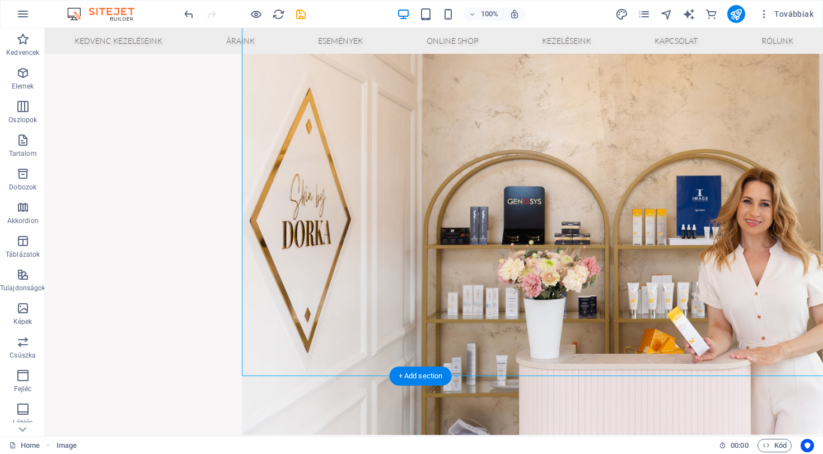
scroll to position [167, 27]
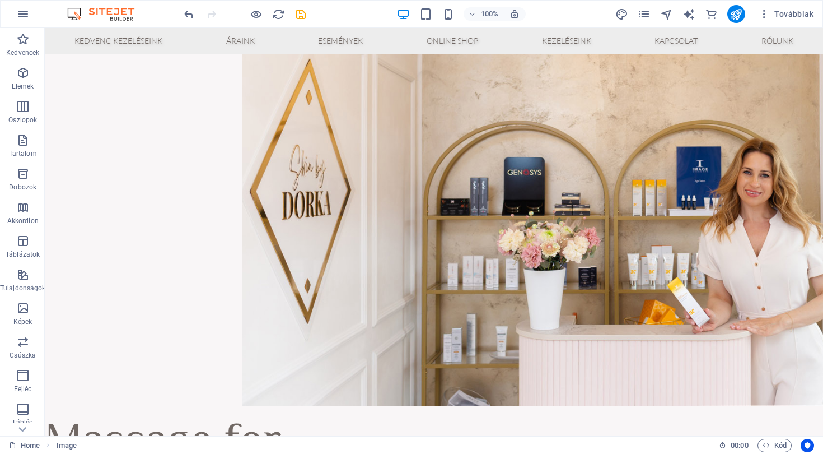
drag, startPoint x: 355, startPoint y: 155, endPoint x: 229, endPoint y: 153, distance: 126.0
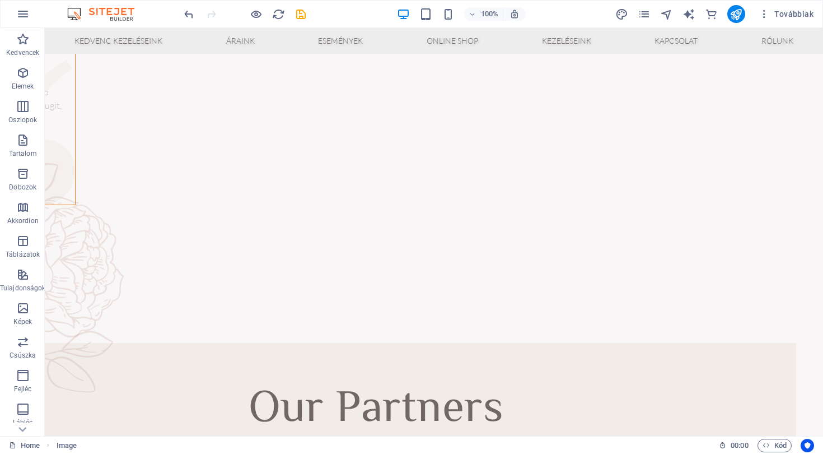
scroll to position [3317, 27]
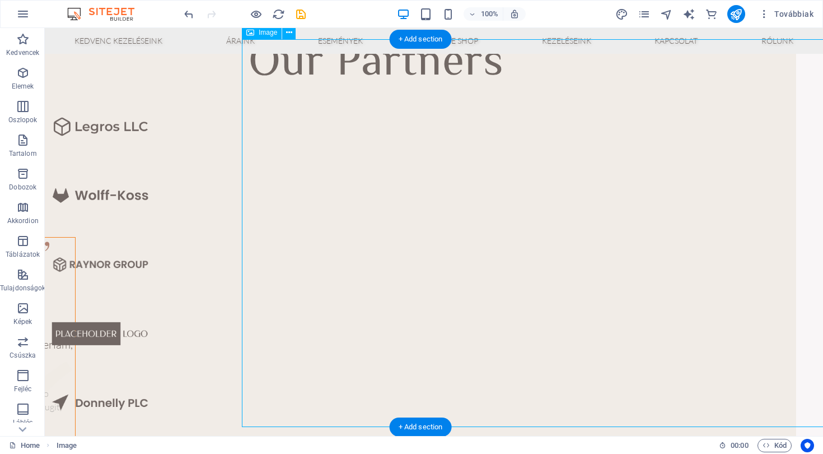
select select "px"
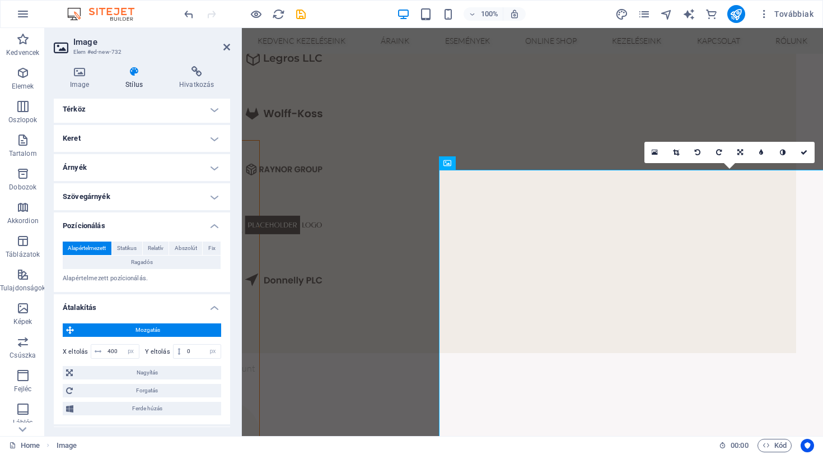
scroll to position [100, 0]
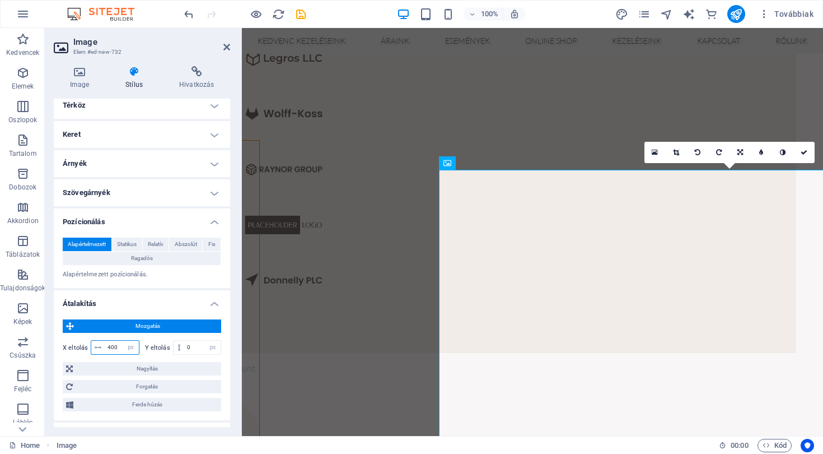
drag, startPoint x: 118, startPoint y: 347, endPoint x: 108, endPoint y: 347, distance: 9.5
click at [108, 347] on input "400" at bounding box center [122, 347] width 34 height 13
type input "200"
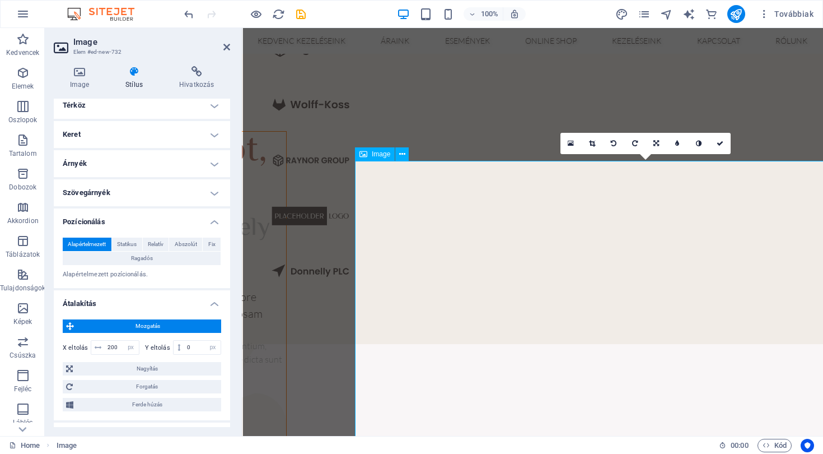
scroll to position [3326, 0]
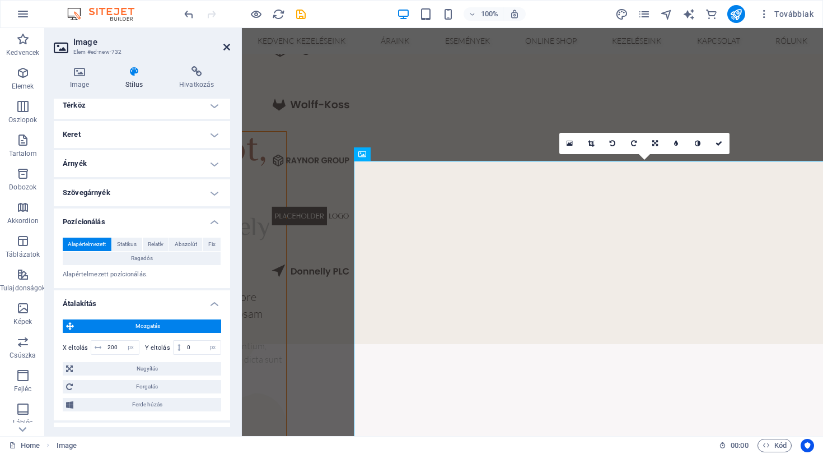
click at [227, 47] on icon at bounding box center [226, 47] width 7 height 9
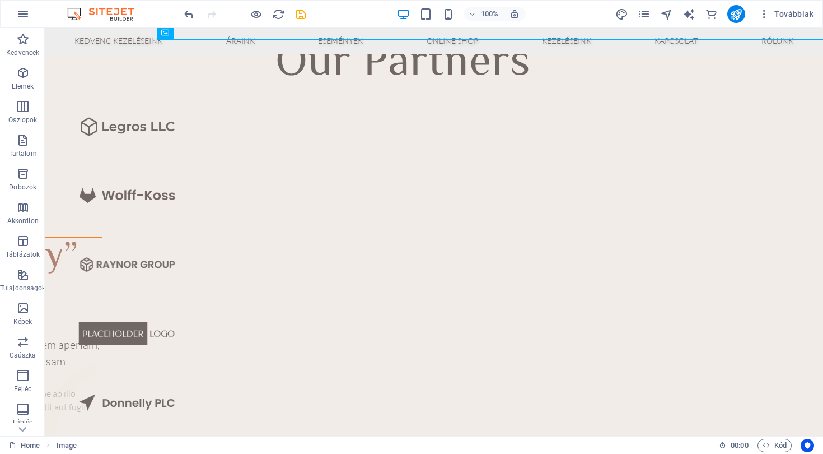
click at [124, 207] on div "KEDVENC KEZELÉSEINK ÁRAINK ESEMÉNYEK ONLINE SHOP KEZELÉSEINK KAPCSOLAT RÓLUNK M…" at bounding box center [434, 267] width 779 height 7112
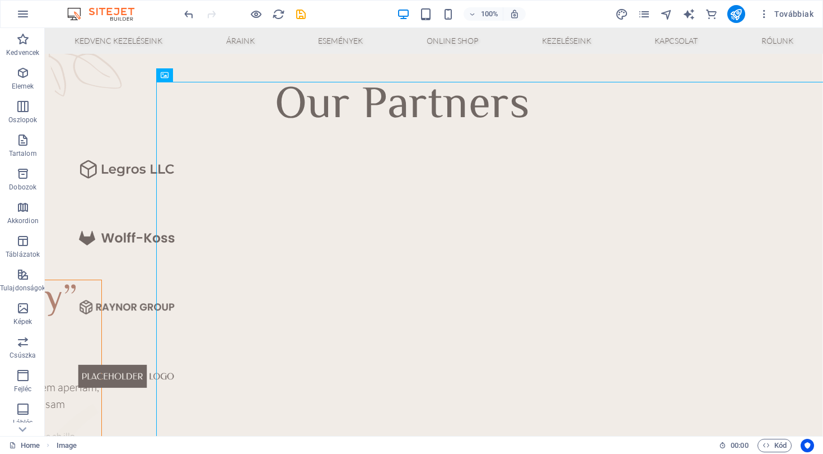
drag, startPoint x: 178, startPoint y: 213, endPoint x: 294, endPoint y: 21, distance: 224.7
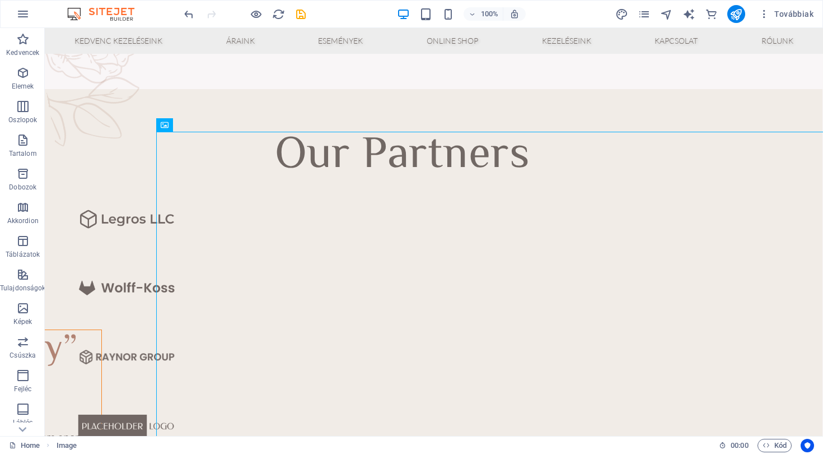
drag, startPoint x: 391, startPoint y: 174, endPoint x: 477, endPoint y: -78, distance: 265.5
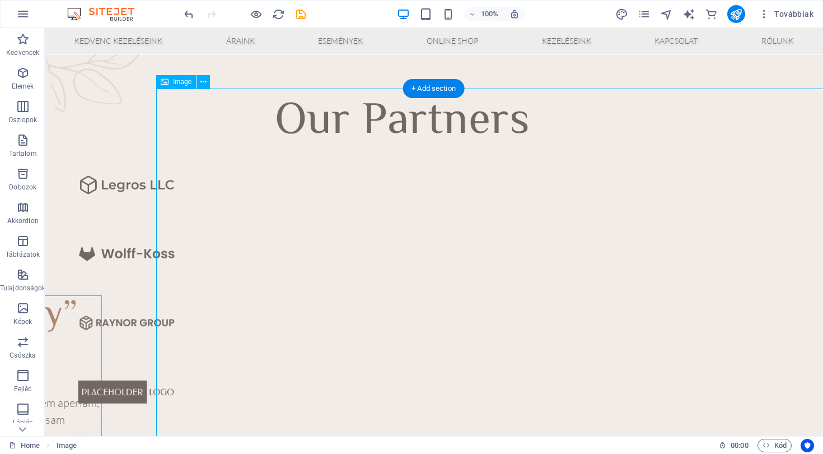
drag, startPoint x: 488, startPoint y: 325, endPoint x: 464, endPoint y: 403, distance: 81.0
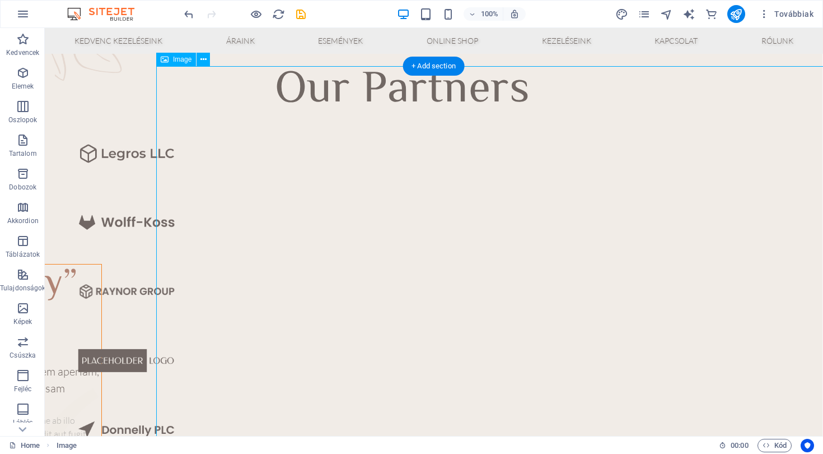
drag, startPoint x: 807, startPoint y: 330, endPoint x: 795, endPoint y: 340, distance: 15.1
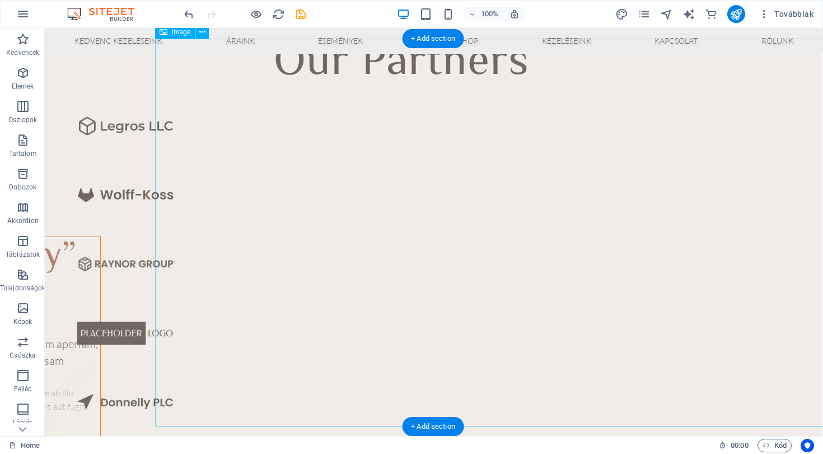
scroll to position [3317, 2]
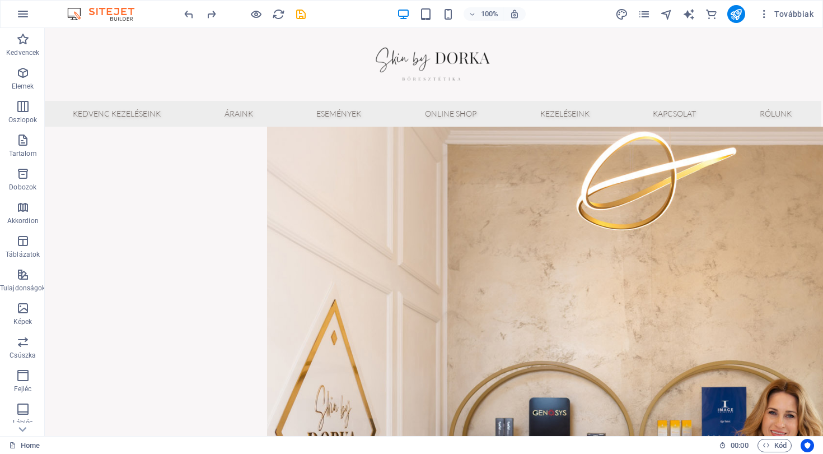
scroll to position [0, 2]
click at [426, 245] on figure at bounding box center [656, 386] width 779 height 519
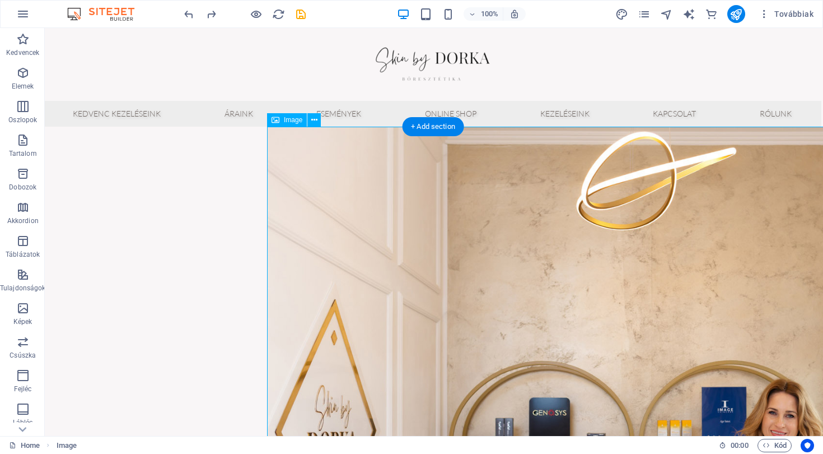
click at [397, 245] on figure at bounding box center [656, 386] width 779 height 519
select select "px"
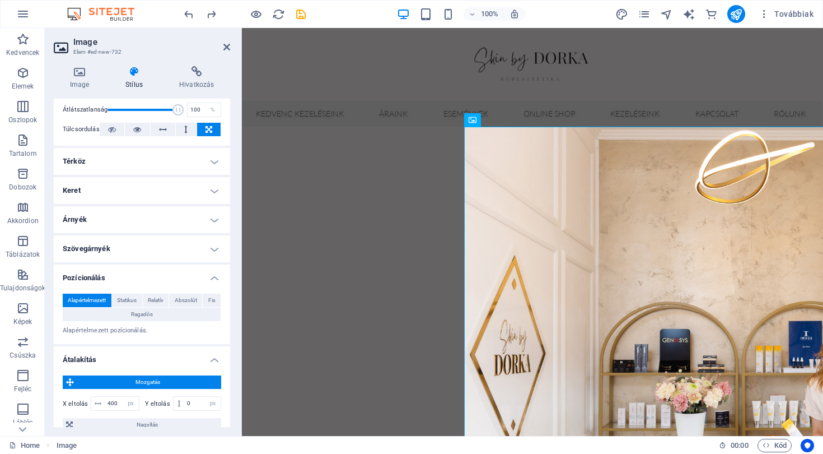
scroll to position [79, 0]
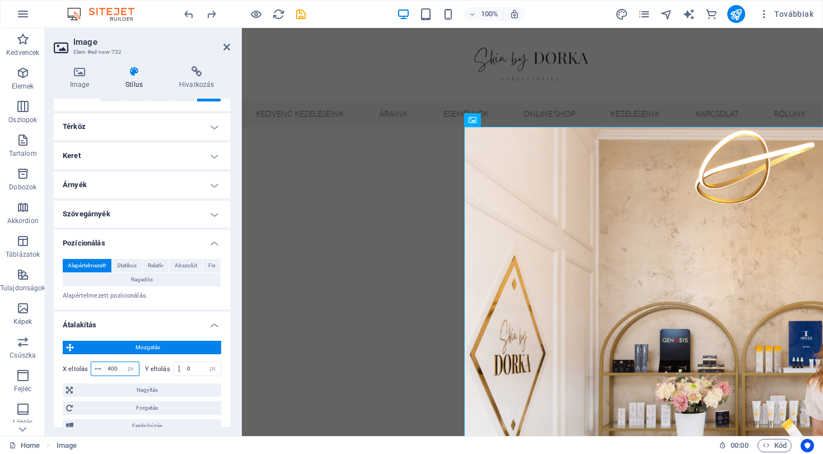
drag, startPoint x: 118, startPoint y: 369, endPoint x: 92, endPoint y: 368, distance: 25.8
click at [108, 369] on input "400" at bounding box center [122, 368] width 34 height 13
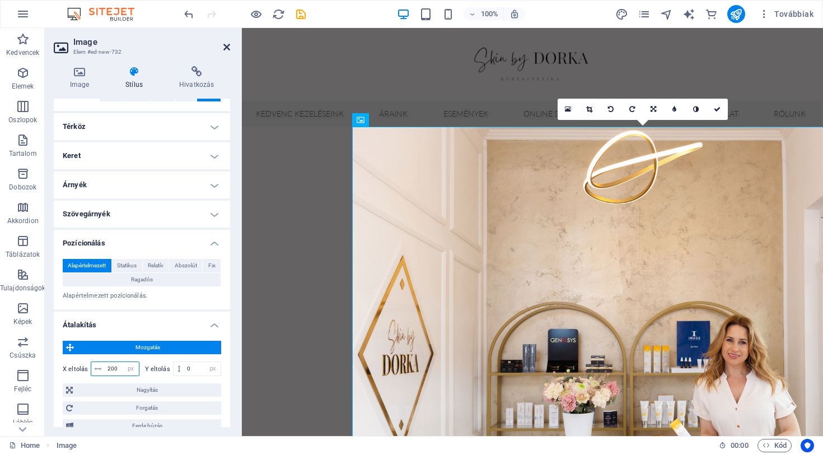
type input "200"
click at [225, 48] on icon at bounding box center [226, 47] width 7 height 9
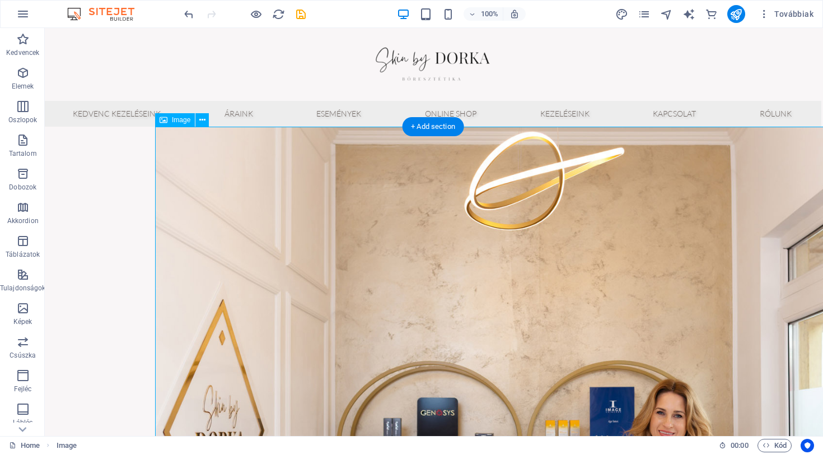
click at [768, 257] on figure at bounding box center [544, 386] width 779 height 519
click at [321, 78] on div at bounding box center [432, 64] width 779 height 73
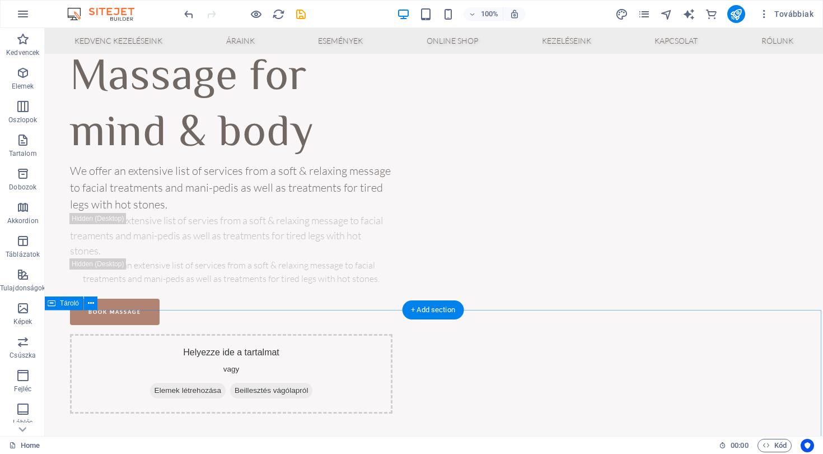
scroll to position [520, 2]
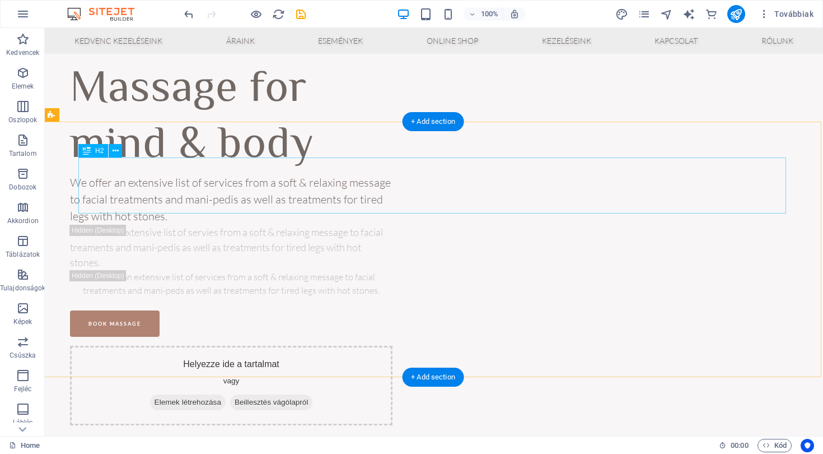
drag, startPoint x: 308, startPoint y: 171, endPoint x: 305, endPoint y: 197, distance: 25.9
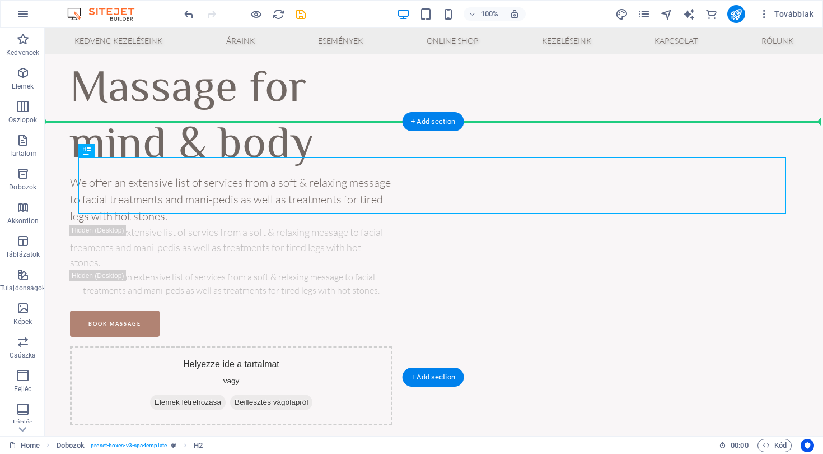
drag, startPoint x: 453, startPoint y: 187, endPoint x: 448, endPoint y: 223, distance: 36.7
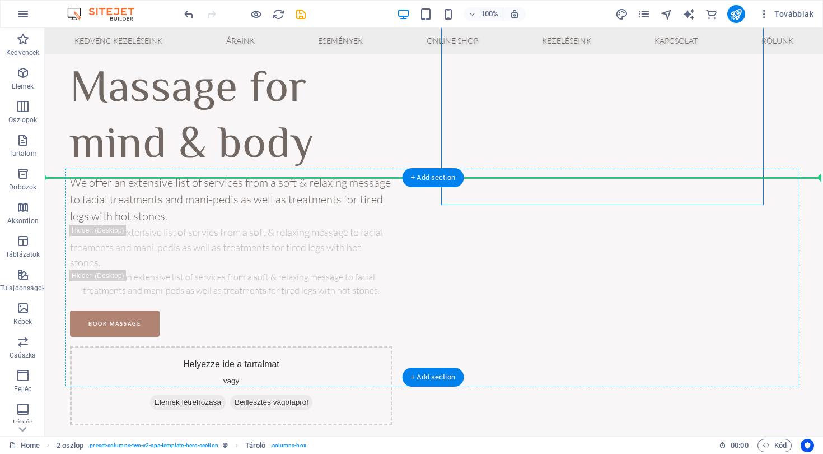
drag, startPoint x: 468, startPoint y: 157, endPoint x: 460, endPoint y: 221, distance: 65.0
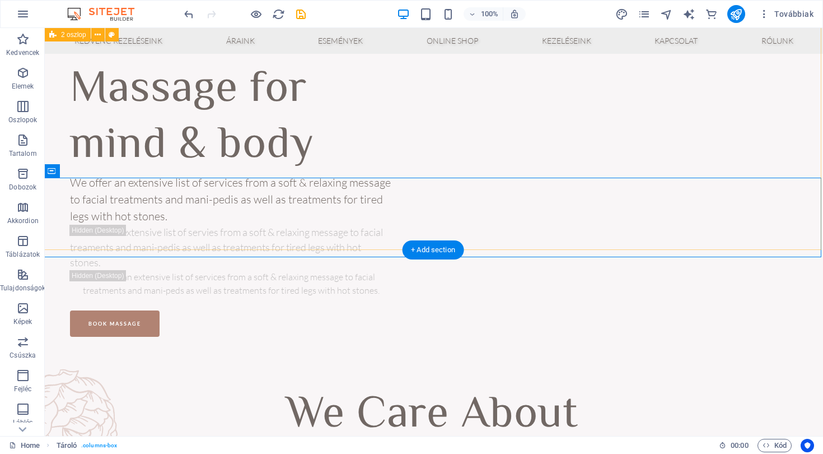
click at [490, 151] on div "Massage for mind & body We offer an extensive list of services from a soft & re…" at bounding box center [432, 217] width 779 height 329
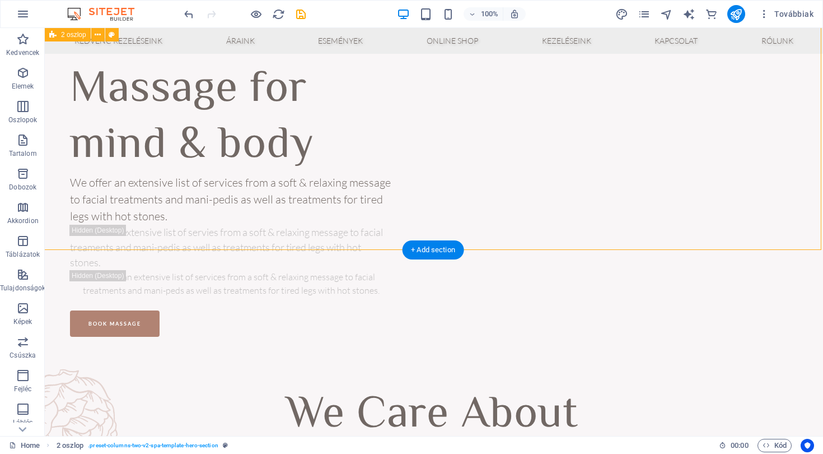
click at [490, 151] on div "Massage for mind & body We offer an extensive list of services from a soft & re…" at bounding box center [432, 217] width 779 height 329
click at [366, 270] on div "We offer an extensive list of services from a soft & relaxing message to facial…" at bounding box center [231, 283] width 323 height 27
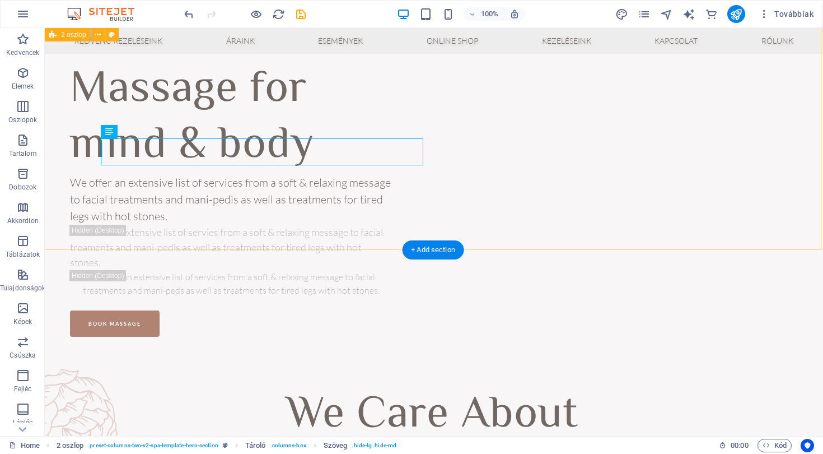
click at [520, 151] on div "Massage for mind & body We offer an extensive list of services from a soft & re…" at bounding box center [432, 217] width 779 height 329
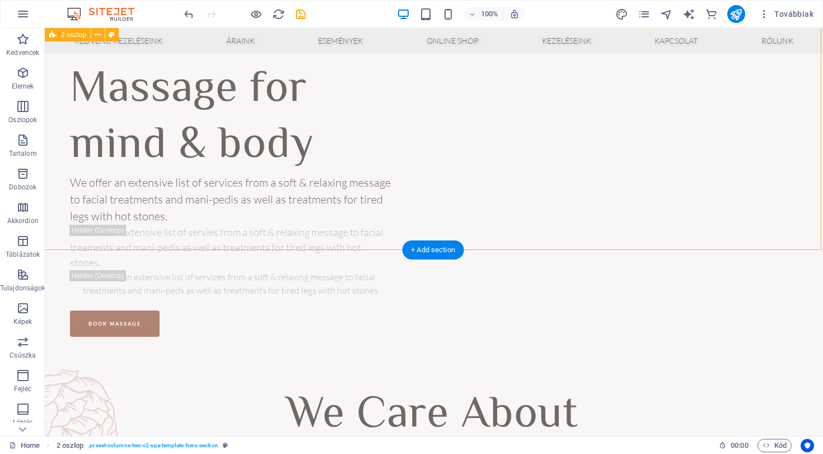
click at [553, 150] on div "Massage for mind & body We offer an extensive list of services from a soft & re…" at bounding box center [432, 217] width 779 height 329
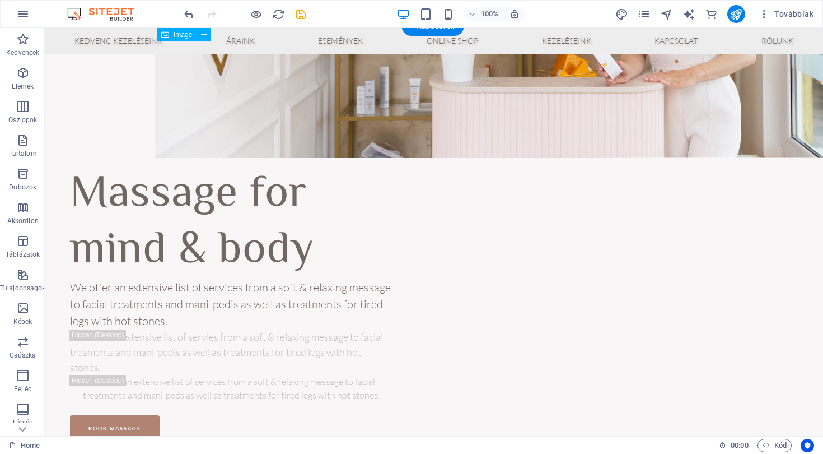
scroll to position [415, 3]
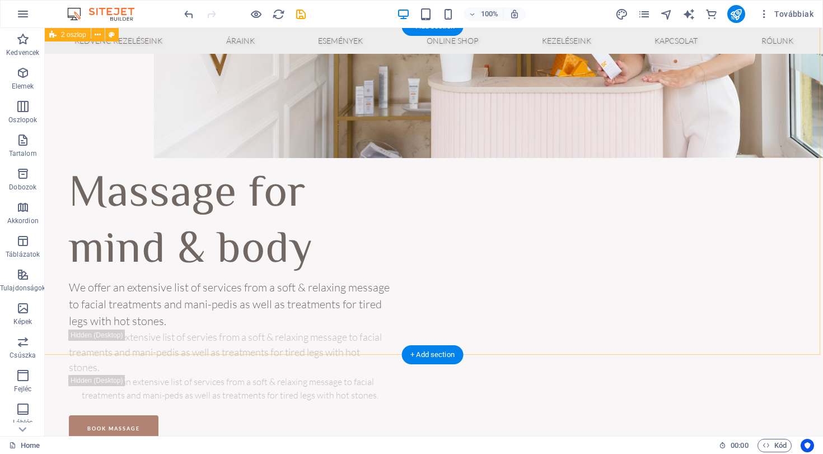
click at [445, 254] on div "Massage for mind & body We offer an extensive list of services from a soft & re…" at bounding box center [431, 322] width 779 height 329
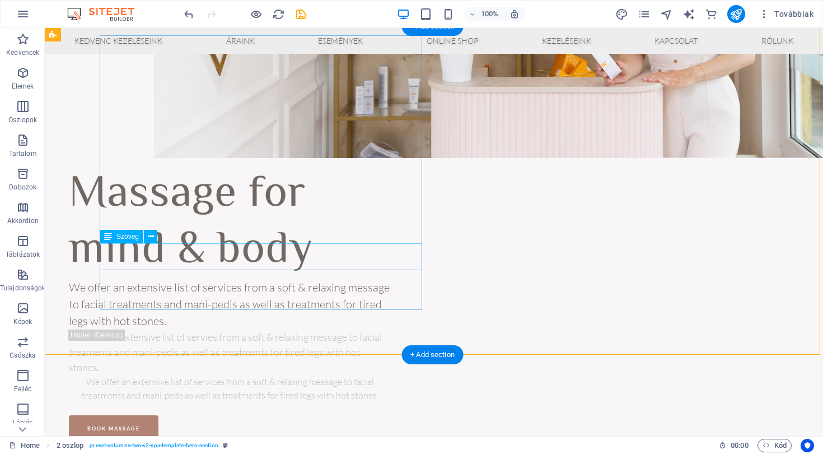
click at [391, 375] on div "We offer an extensive list of services from a soft & relaxing message to facial…" at bounding box center [230, 388] width 323 height 27
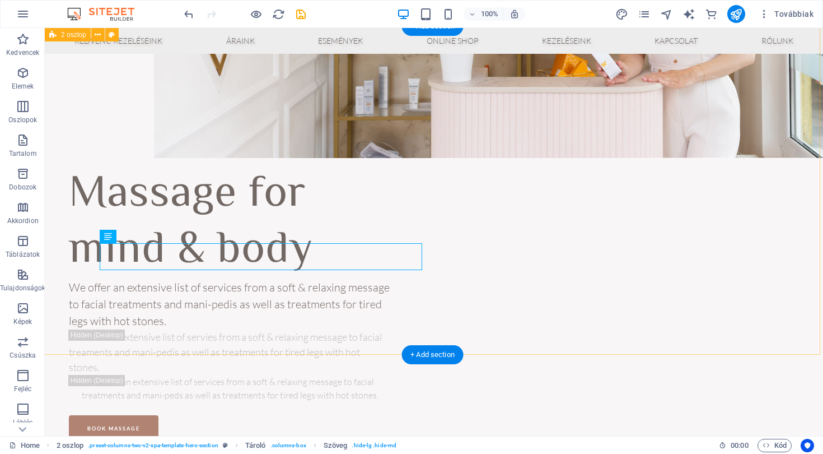
click at [511, 258] on div "Massage for mind & body We offer an extensive list of services from a soft & re…" at bounding box center [431, 322] width 779 height 329
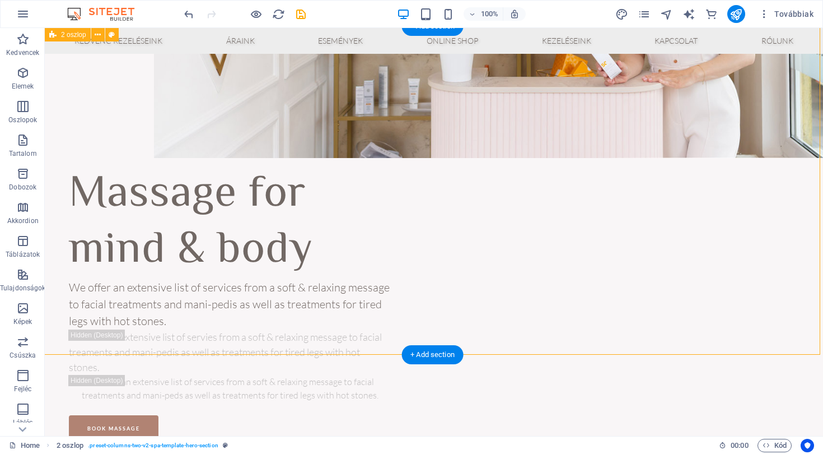
click at [535, 255] on div "Massage for mind & body We offer an extensive list of services from a soft & re…" at bounding box center [431, 322] width 779 height 329
click at [349, 375] on div "We offer an extensive list of services from a soft & relaxing message to facial…" at bounding box center [230, 388] width 323 height 27
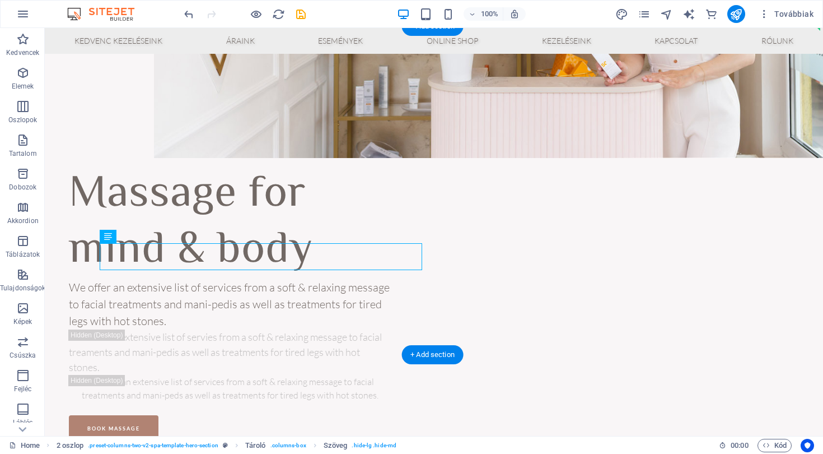
drag, startPoint x: 279, startPoint y: 253, endPoint x: 529, endPoint y: 180, distance: 260.9
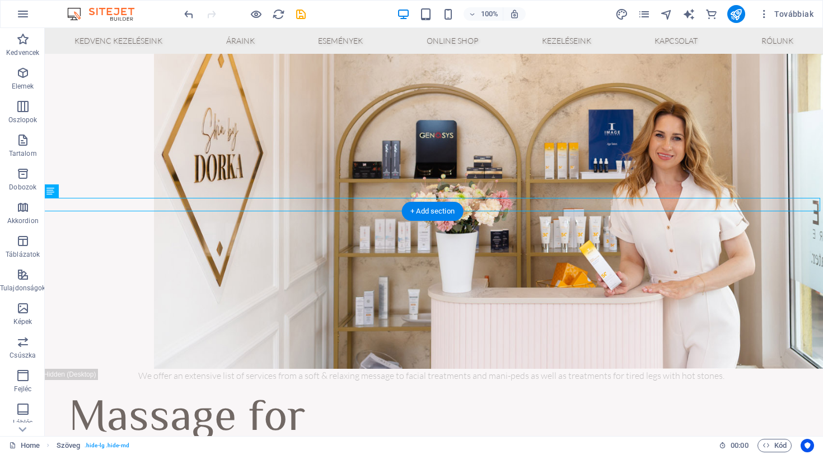
scroll to position [158, 3]
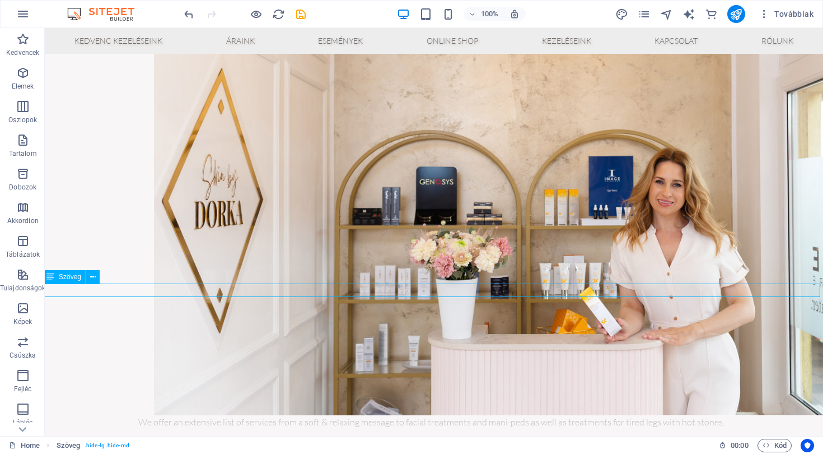
click at [361, 415] on div "We offer an extensive list of services from a soft & relaxing message to facial…" at bounding box center [431, 421] width 779 height 13
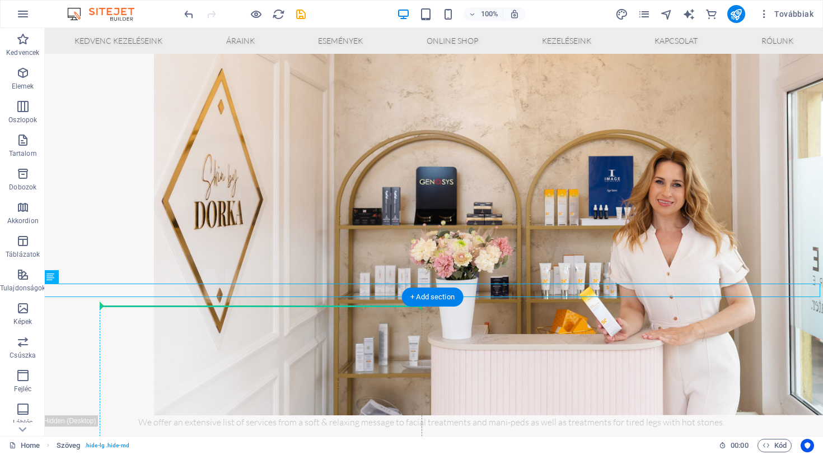
drag, startPoint x: 361, startPoint y: 290, endPoint x: 361, endPoint y: 359, distance: 68.9
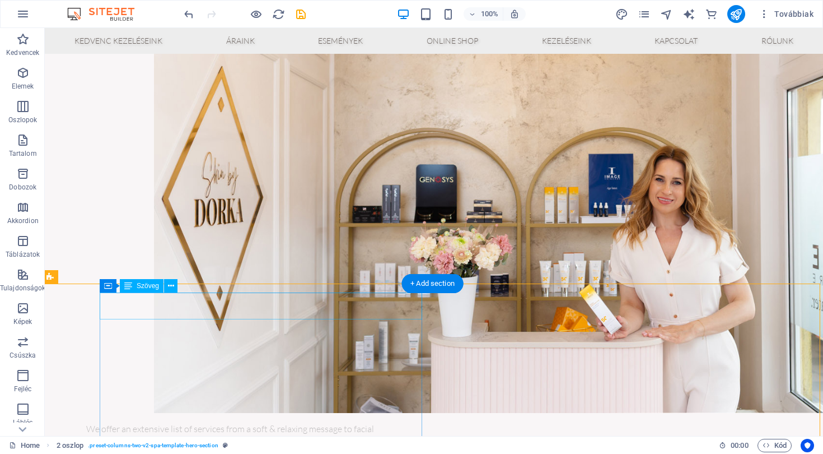
click at [321, 422] on div "We offer an extensive list of services from a soft & relaxing message to facial…" at bounding box center [230, 435] width 323 height 27
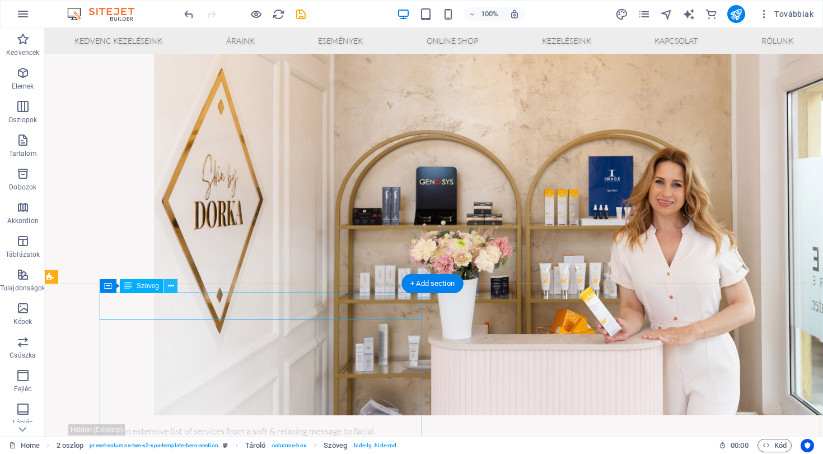
click at [174, 287] on icon at bounding box center [171, 286] width 6 height 12
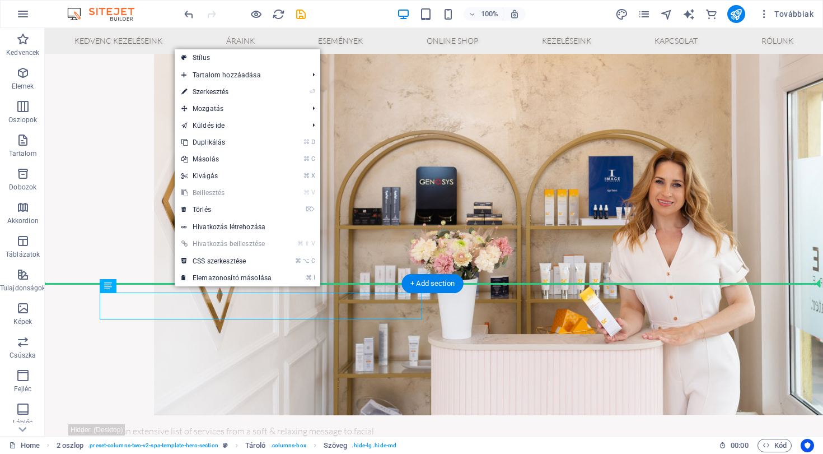
drag, startPoint x: 187, startPoint y: 301, endPoint x: 582, endPoint y: 360, distance: 399.2
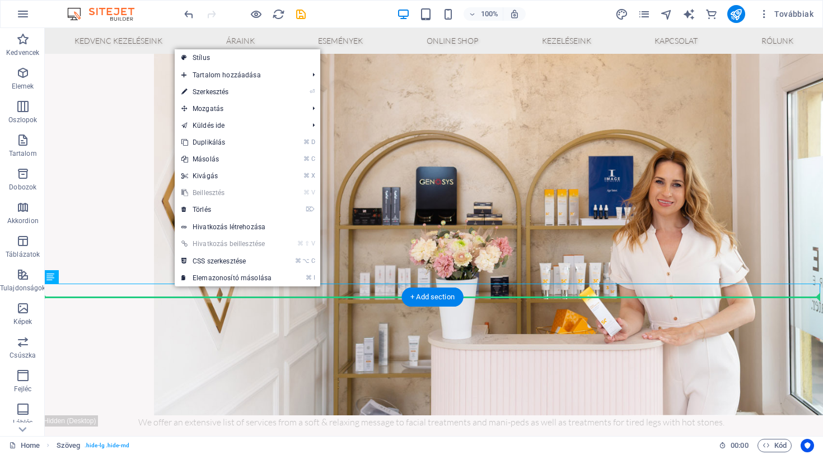
drag, startPoint x: 509, startPoint y: 291, endPoint x: 580, endPoint y: 365, distance: 102.2
drag, startPoint x: 520, startPoint y: 289, endPoint x: 517, endPoint y: 381, distance: 91.9
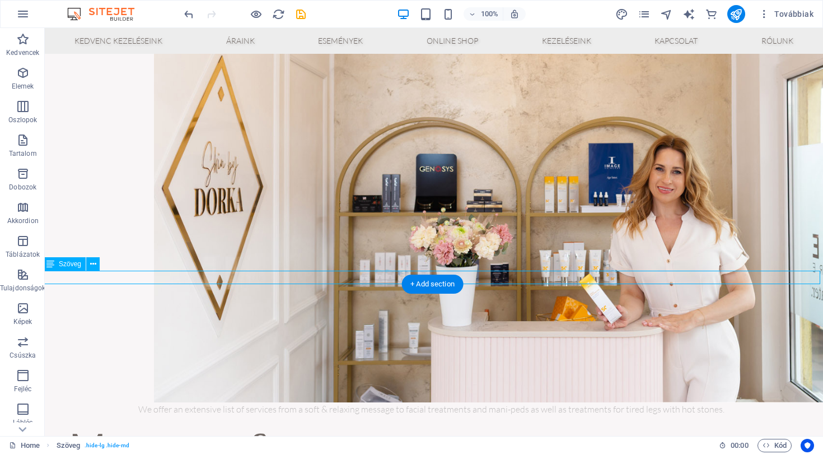
click at [297, 402] on div "We offer an extensive list of services from a soft & relaxing message to facial…" at bounding box center [431, 408] width 779 height 13
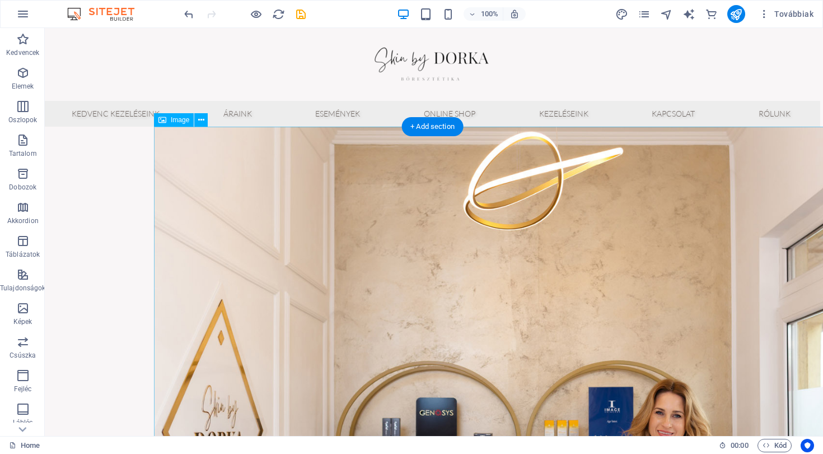
scroll to position [0, 3]
click at [428, 66] on div at bounding box center [431, 64] width 779 height 73
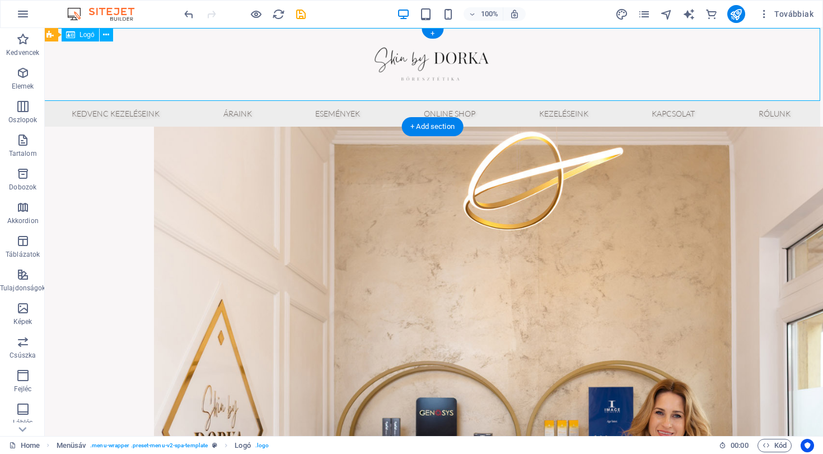
click at [427, 59] on div at bounding box center [431, 64] width 779 height 73
click at [129, 55] on div at bounding box center [431, 64] width 779 height 73
click at [135, 55] on div at bounding box center [431, 64] width 779 height 73
click at [411, 64] on div at bounding box center [431, 64] width 779 height 73
click at [411, 63] on div at bounding box center [431, 64] width 779 height 73
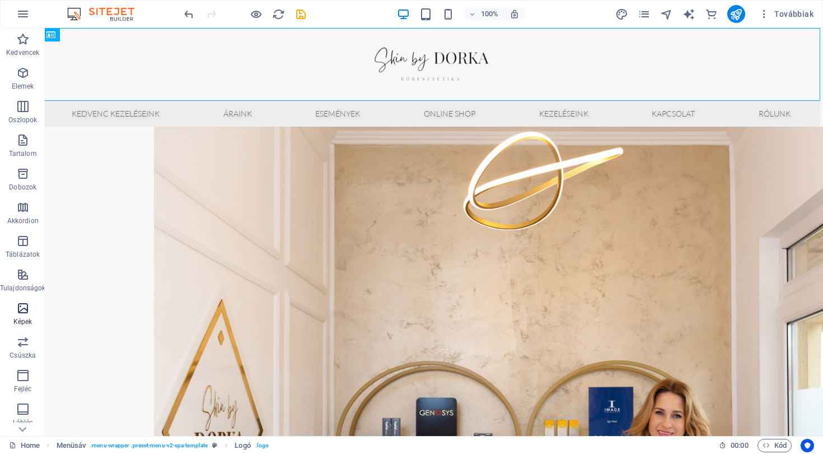
click at [24, 314] on icon "button" at bounding box center [22, 307] width 13 height 13
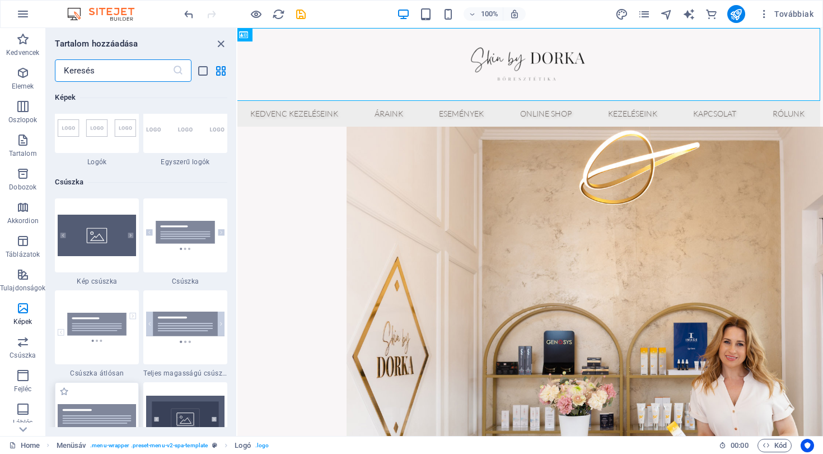
scroll to position [6238, 0]
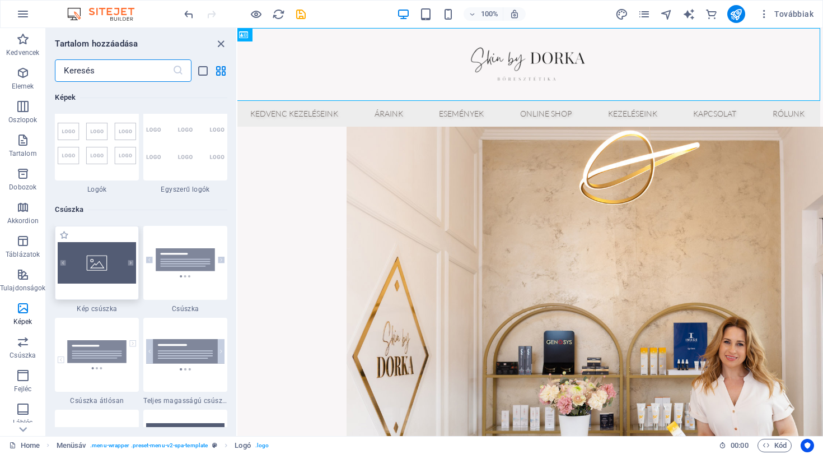
click at [85, 281] on img at bounding box center [97, 263] width 78 height 42
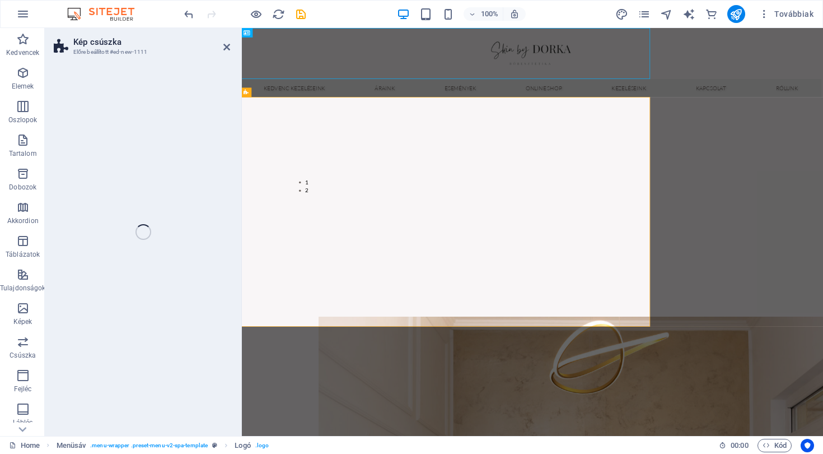
select select "rem"
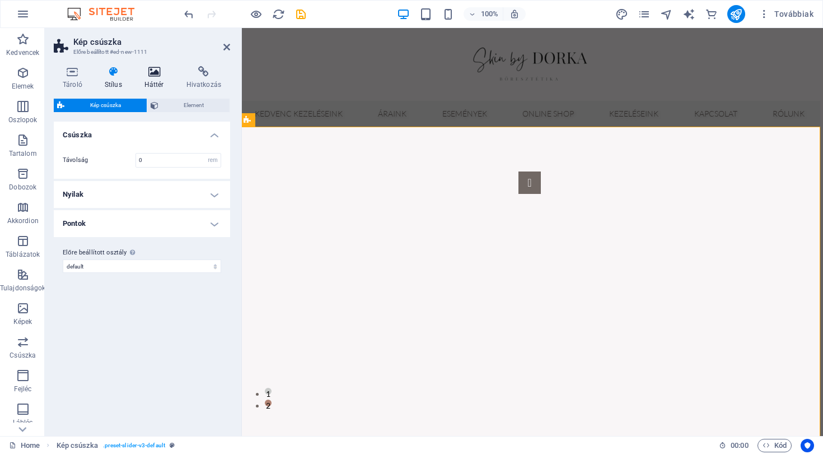
click at [147, 73] on icon at bounding box center [155, 71] width 38 height 11
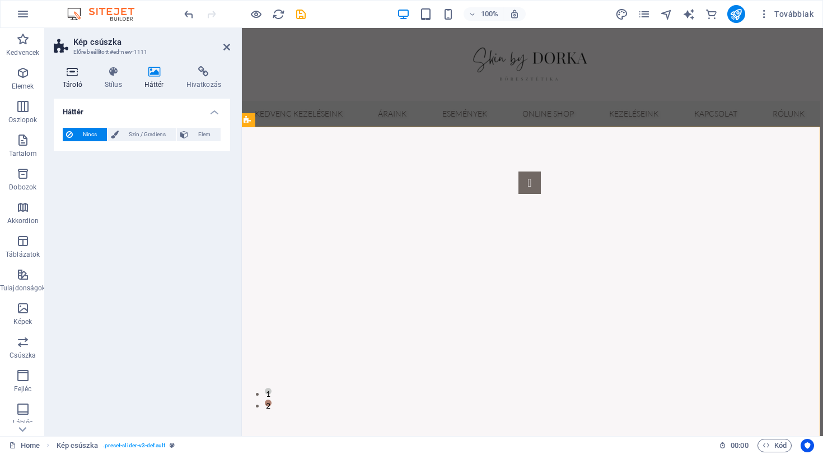
click at [77, 80] on h4 "Tároló" at bounding box center [75, 78] width 42 height 24
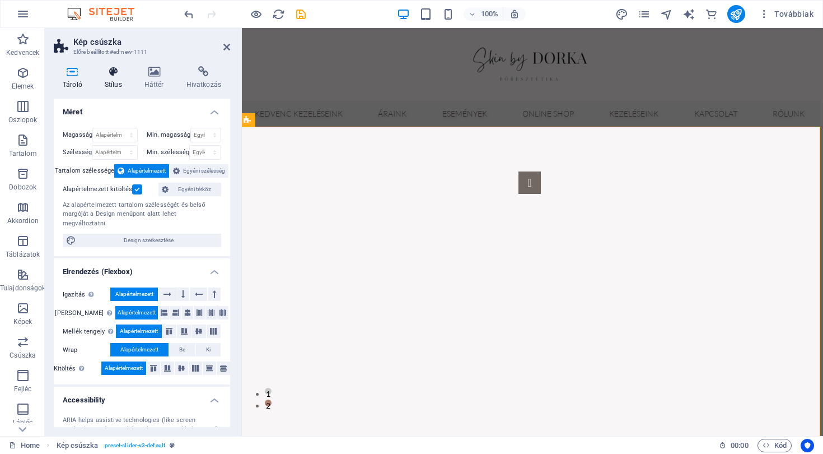
click at [111, 82] on h4 "Stílus" at bounding box center [116, 78] width 40 height 24
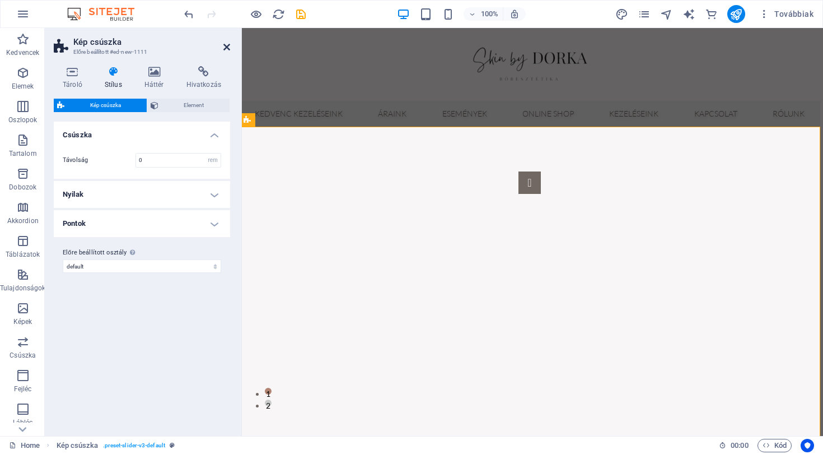
click at [223, 50] on icon at bounding box center [226, 47] width 7 height 9
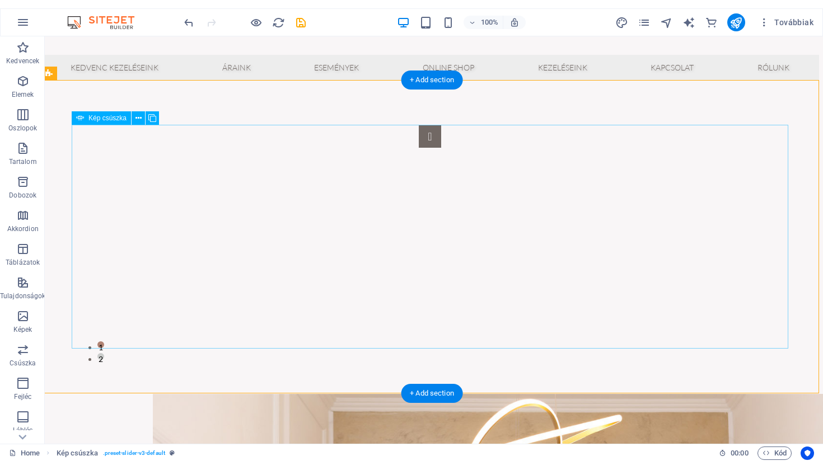
scroll to position [55, 4]
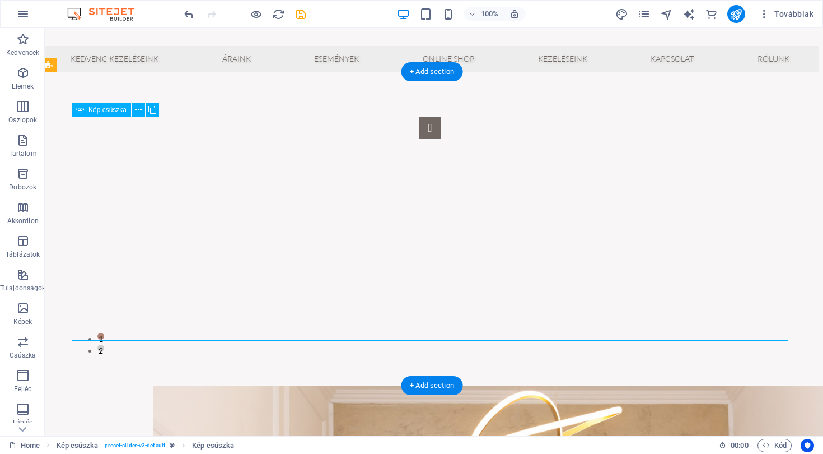
select select "px"
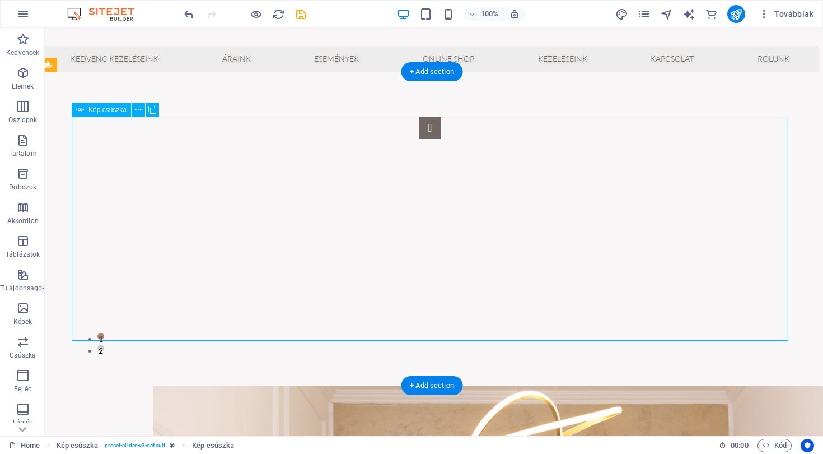
select select "ms"
select select "s"
select select "progressive"
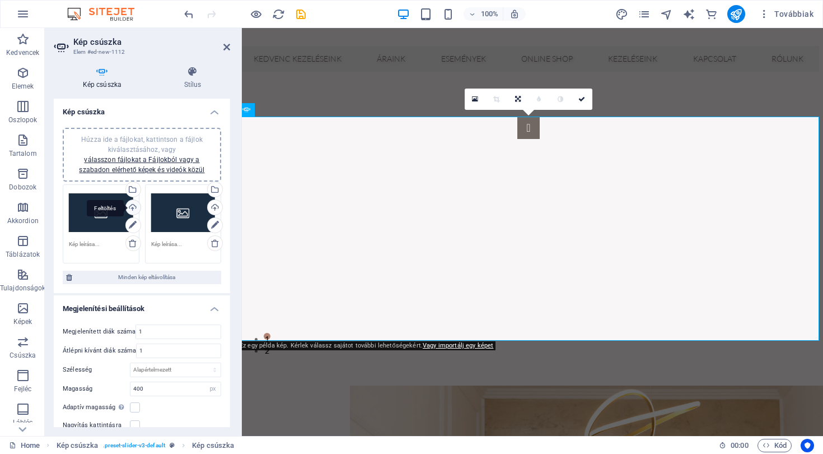
click at [134, 209] on div "Feltöltés" at bounding box center [132, 208] width 17 height 17
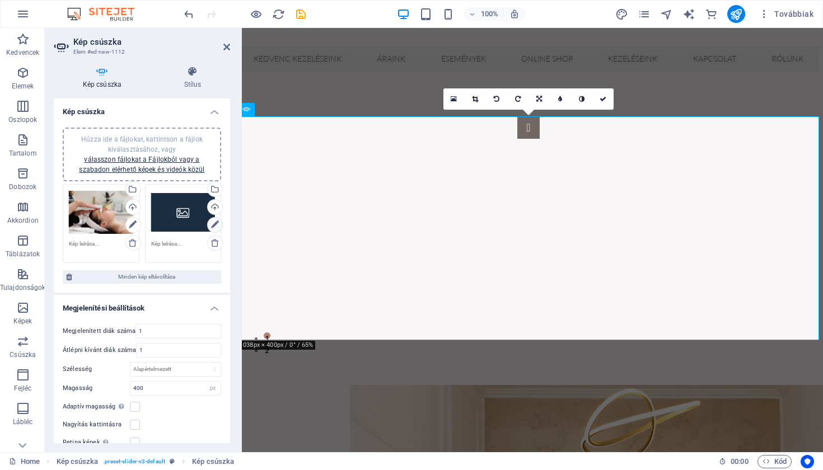
click at [213, 223] on icon at bounding box center [215, 224] width 8 height 13
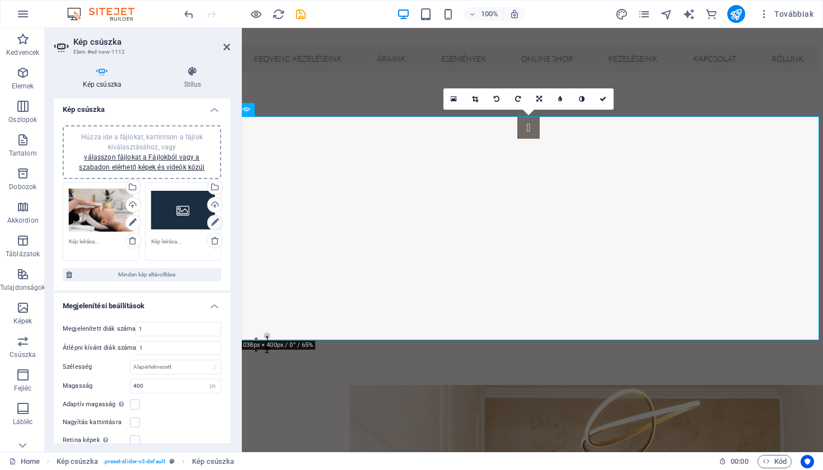
scroll to position [5, 0]
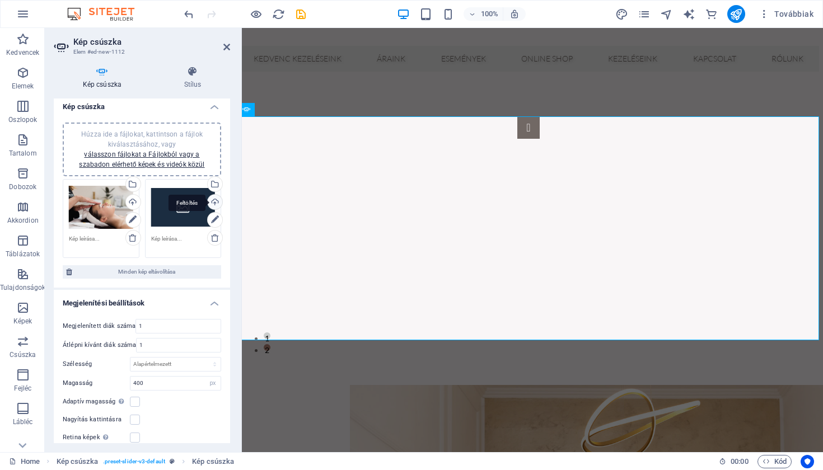
click at [213, 201] on div "Feltöltés" at bounding box center [214, 203] width 17 height 17
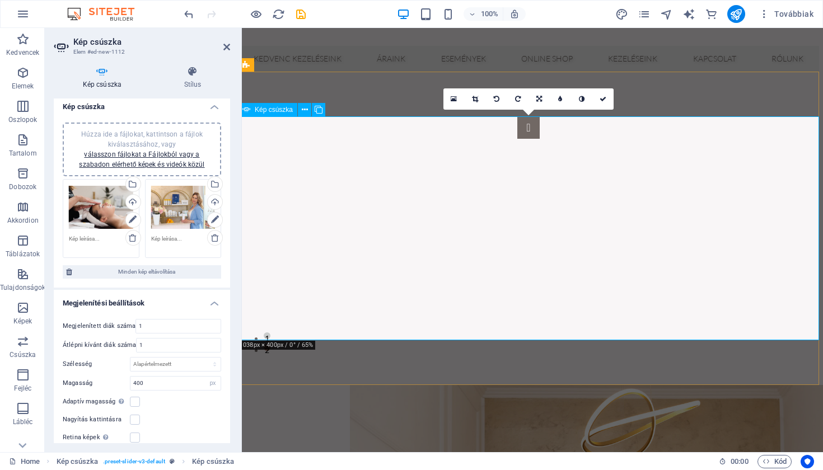
click at [212, 219] on icon at bounding box center [215, 219] width 8 height 13
click at [215, 220] on icon at bounding box center [215, 219] width 8 height 13
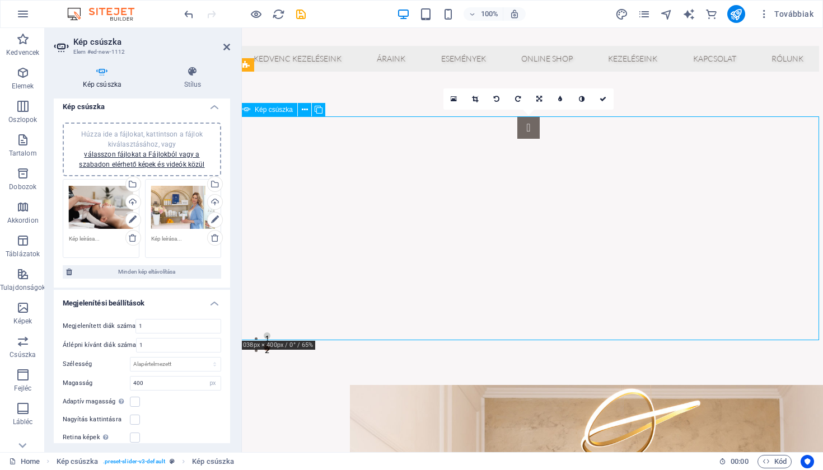
drag, startPoint x: 351, startPoint y: 222, endPoint x: 341, endPoint y: 250, distance: 29.2
click at [216, 222] on icon at bounding box center [215, 219] width 8 height 13
click at [537, 99] on icon at bounding box center [540, 99] width 6 height 7
click at [540, 121] on icon at bounding box center [539, 120] width 7 height 7
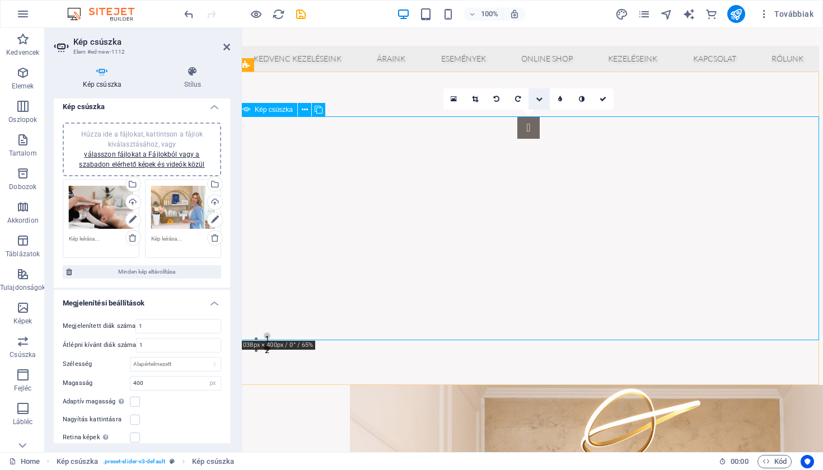
click at [538, 100] on icon at bounding box center [539, 99] width 7 height 7
drag, startPoint x: 537, startPoint y: 81, endPoint x: 296, endPoint y: 53, distance: 243.0
click at [537, 81] on icon at bounding box center [539, 77] width 7 height 7
click at [540, 99] on icon at bounding box center [539, 99] width 7 height 7
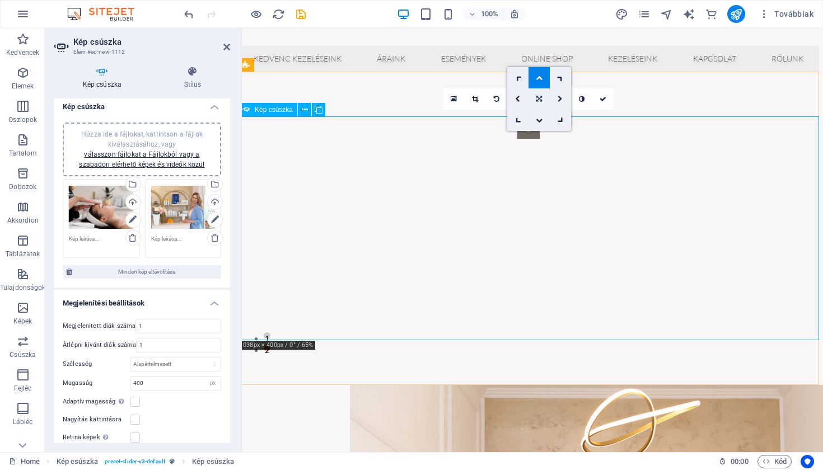
click at [540, 101] on icon at bounding box center [540, 99] width 6 height 7
click at [518, 139] on button "Image Slider" at bounding box center [529, 127] width 22 height 22
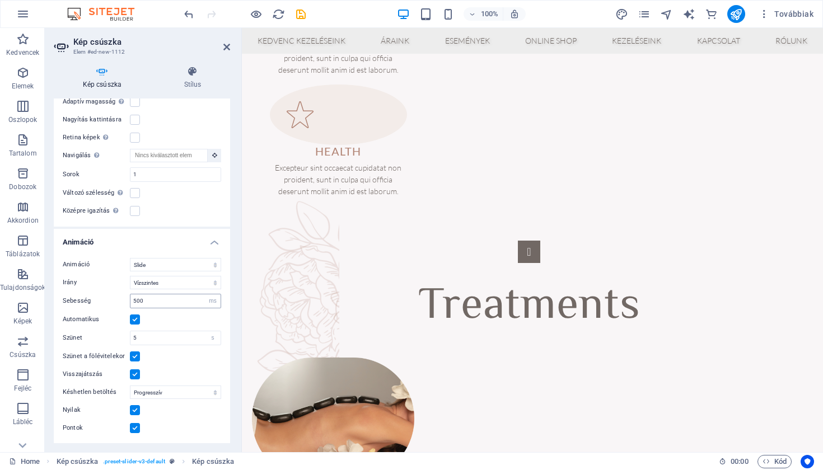
scroll to position [1397, 3]
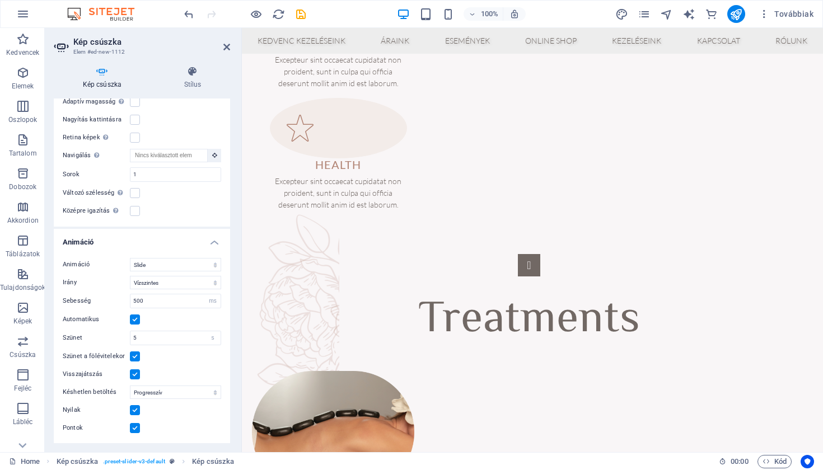
click at [230, 46] on aside "Kép csúszka Elem #ed-new-1112 Kép csúszka Stílus Kép csúszka Húzza ide a fájlok…" at bounding box center [143, 240] width 197 height 425
drag, startPoint x: 225, startPoint y: 47, endPoint x: 208, endPoint y: 34, distance: 22.0
click at [225, 47] on icon at bounding box center [226, 47] width 7 height 9
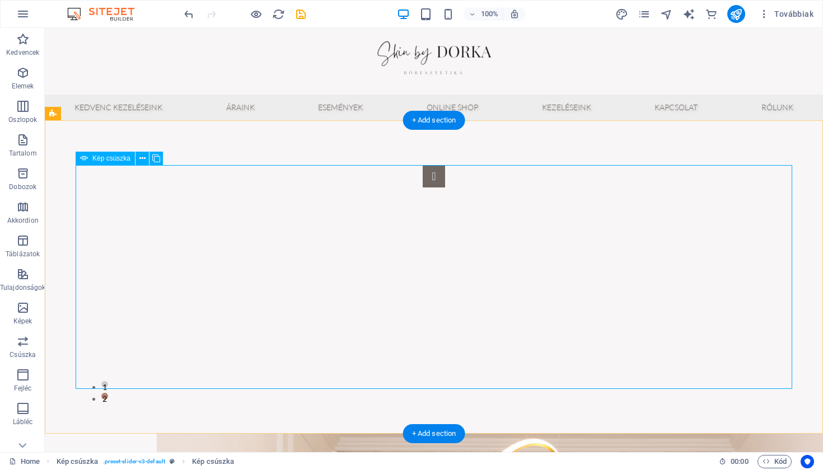
scroll to position [6, 1]
select select "px"
select select "ms"
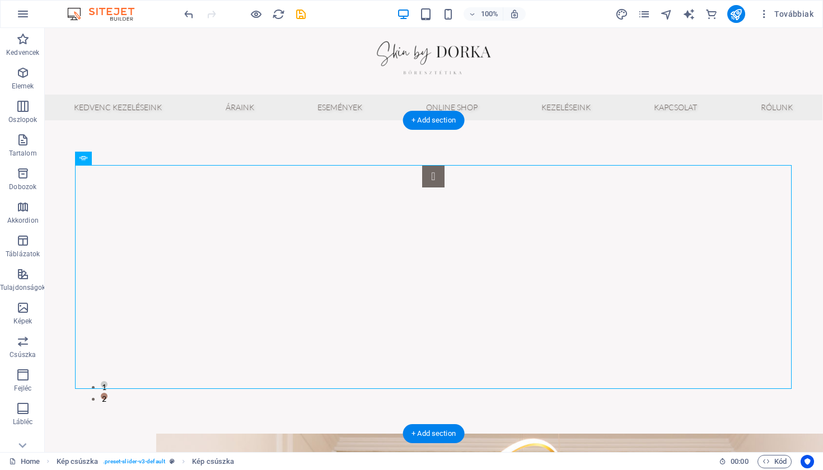
select select "s"
select select "progressive"
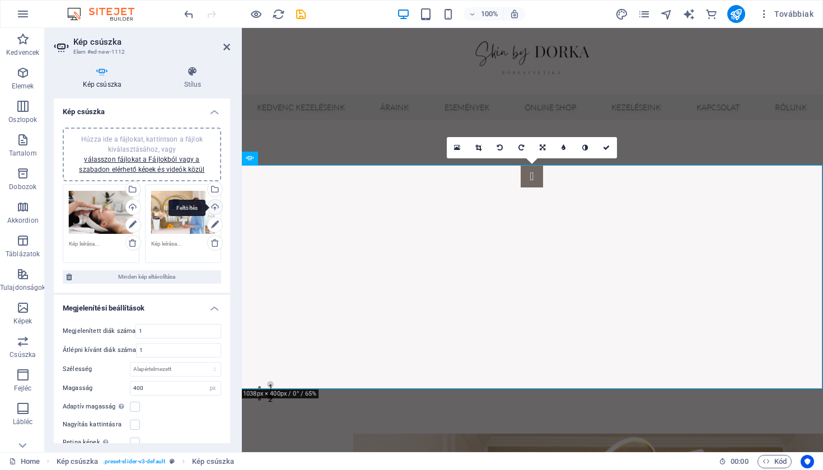
click at [215, 210] on div "Feltöltés" at bounding box center [214, 208] width 17 height 17
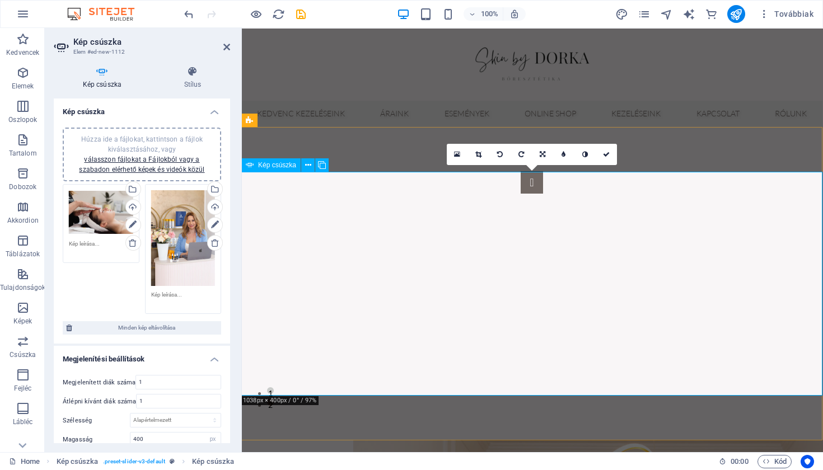
scroll to position [0, 1]
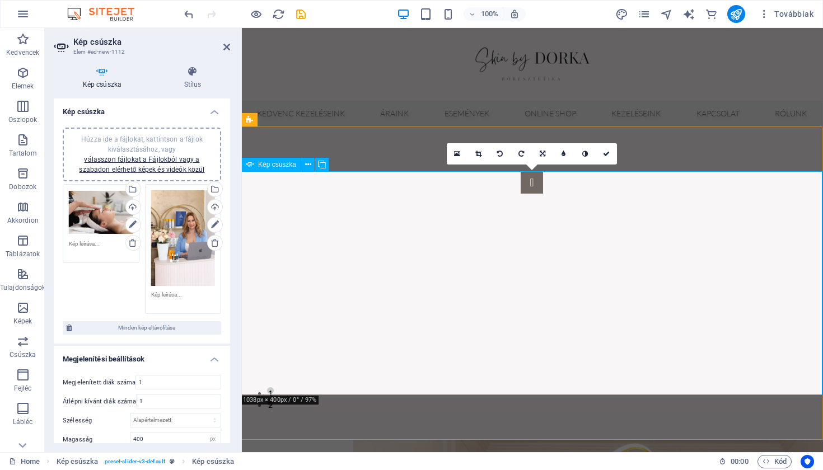
click at [544, 148] on link at bounding box center [542, 153] width 21 height 21
click at [546, 175] on icon at bounding box center [542, 175] width 7 height 7
click at [543, 153] on icon at bounding box center [542, 154] width 7 height 7
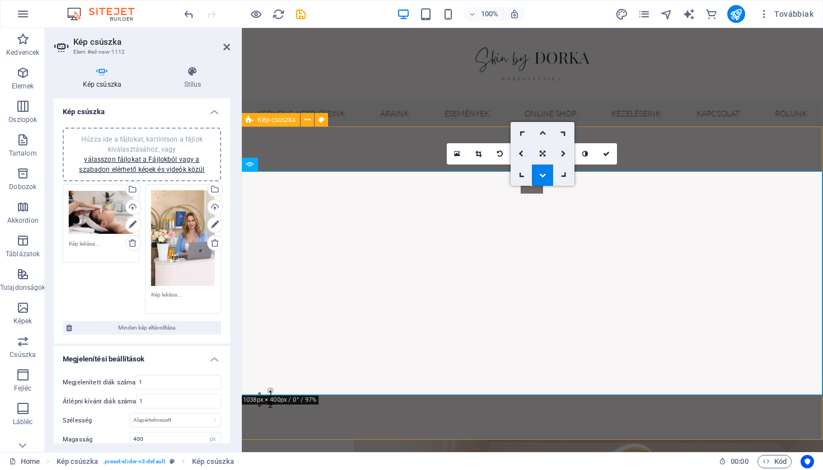
click at [540, 128] on link at bounding box center [542, 132] width 21 height 21
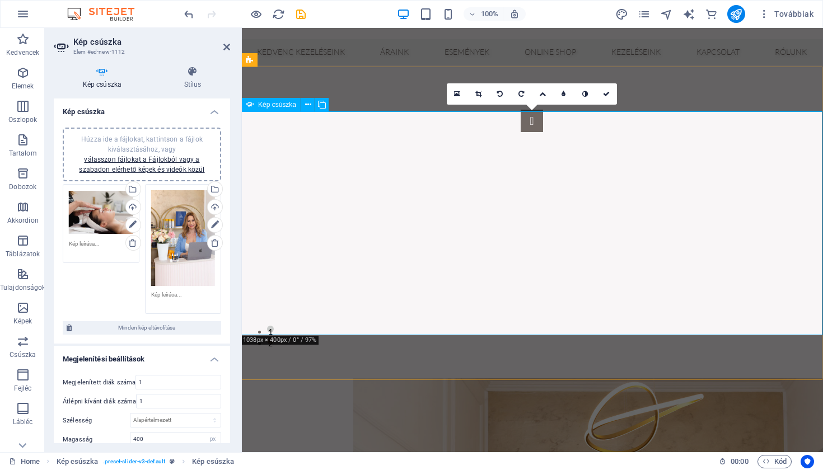
scroll to position [62, 2]
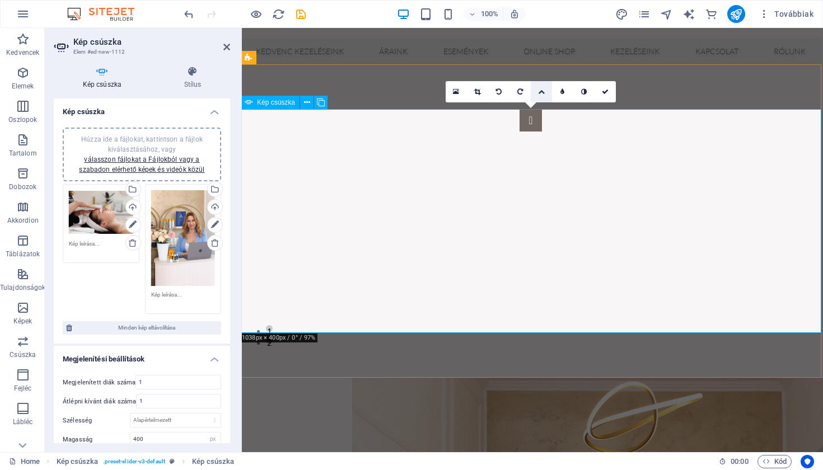
click at [544, 91] on icon at bounding box center [541, 91] width 7 height 7
click at [540, 107] on link at bounding box center [541, 112] width 21 height 21
click at [213, 207] on div "Feltöltés" at bounding box center [214, 208] width 17 height 17
click at [459, 95] on icon at bounding box center [456, 92] width 6 height 8
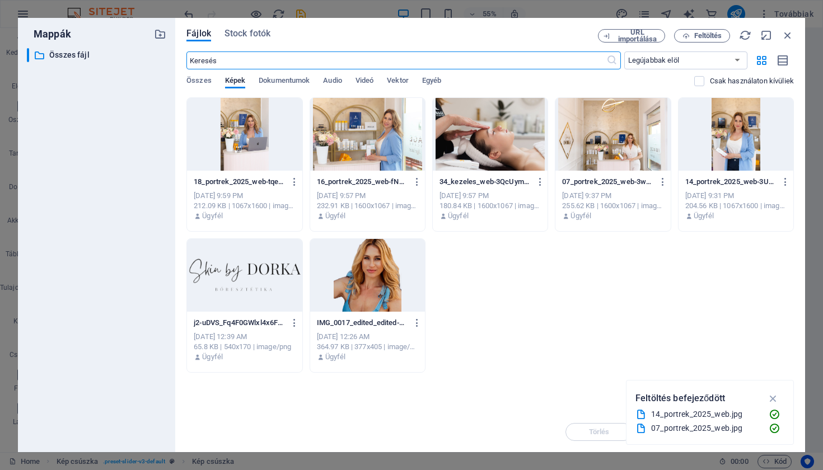
click at [632, 156] on div at bounding box center [613, 134] width 115 height 73
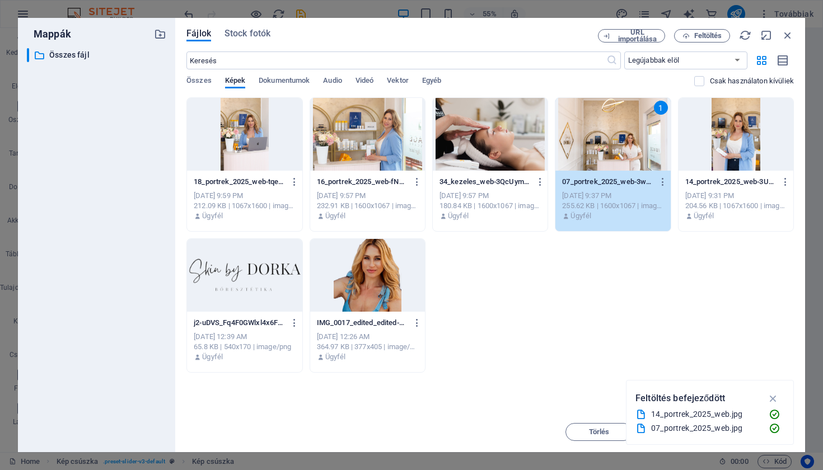
click at [632, 156] on div "1" at bounding box center [613, 134] width 115 height 73
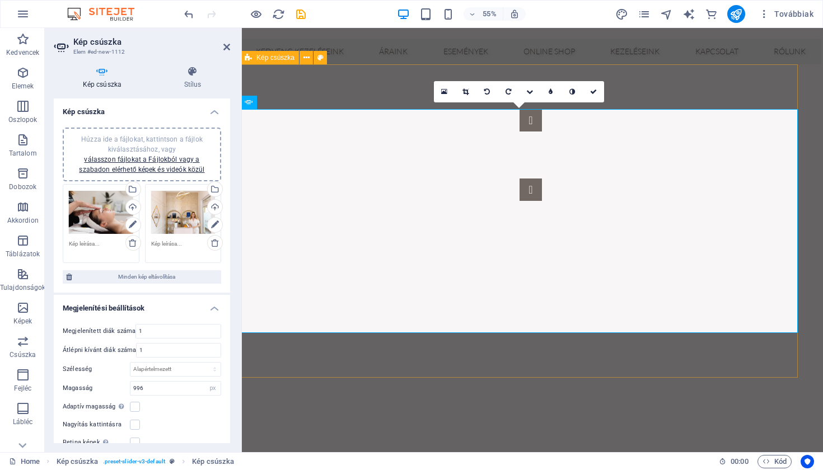
type input "996"
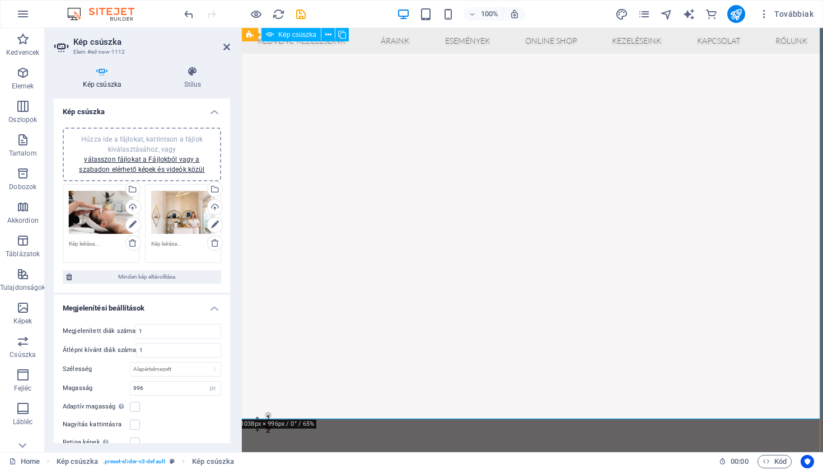
scroll to position [237, 3]
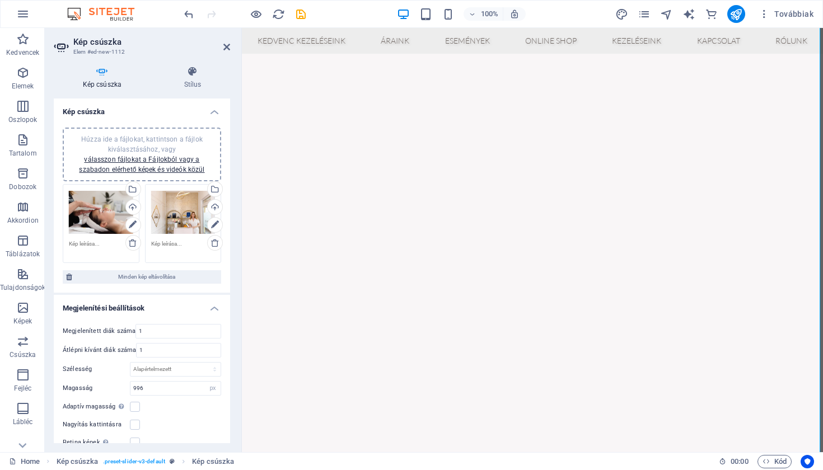
scroll to position [124, 3]
click at [229, 45] on icon at bounding box center [226, 47] width 7 height 9
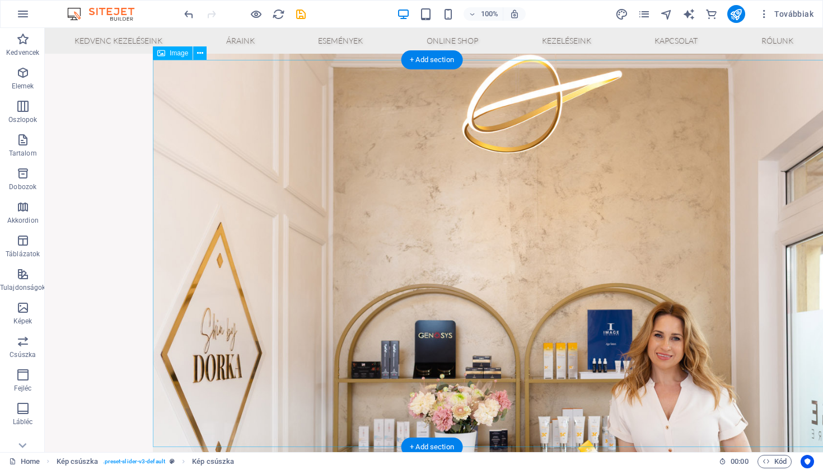
scroll to position [655, 4]
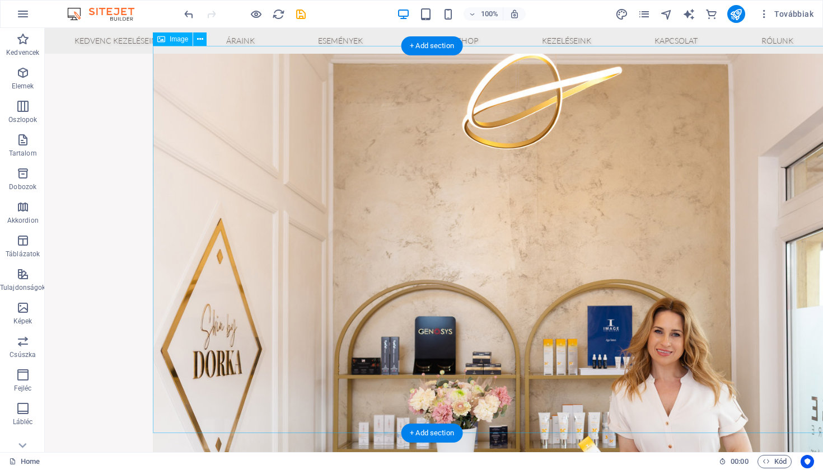
click at [645, 173] on figure at bounding box center [542, 305] width 779 height 519
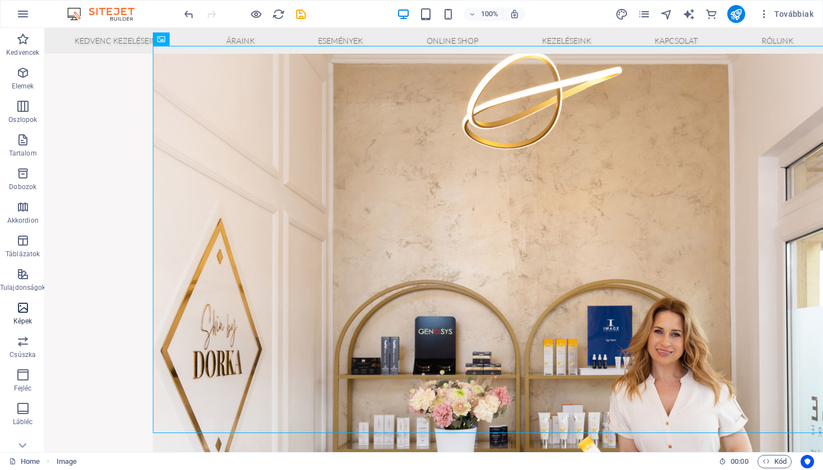
click at [25, 311] on icon "button" at bounding box center [22, 307] width 13 height 13
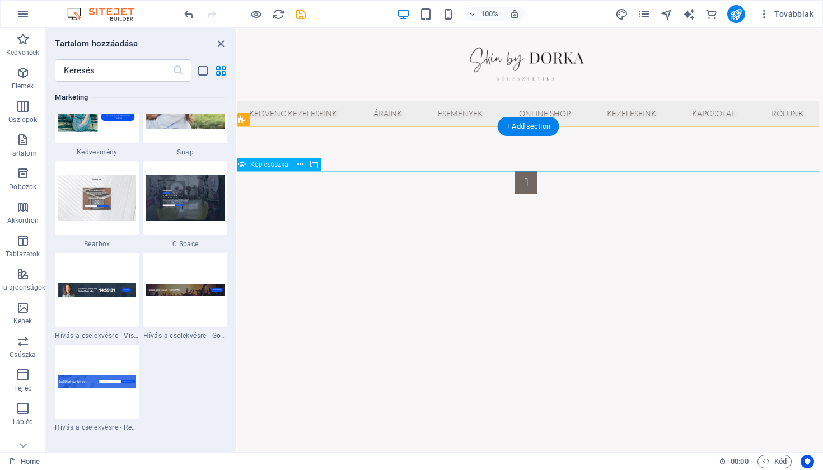
scroll to position [0, 4]
click at [545, 72] on div at bounding box center [527, 64] width 586 height 73
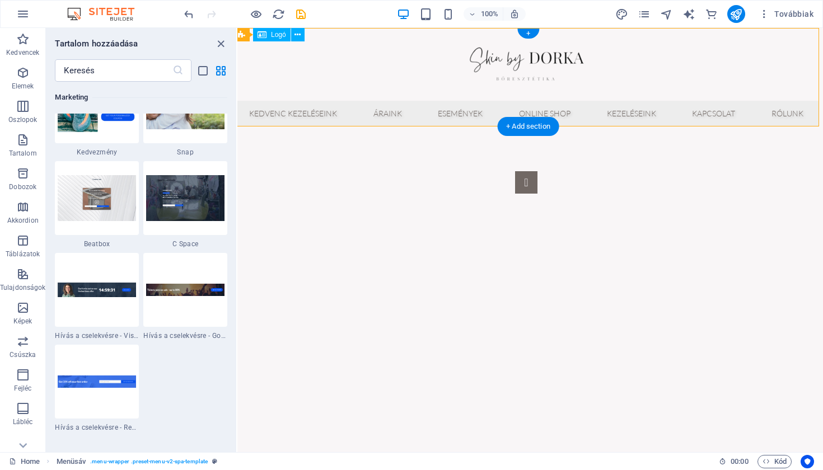
click at [544, 72] on div at bounding box center [527, 64] width 586 height 73
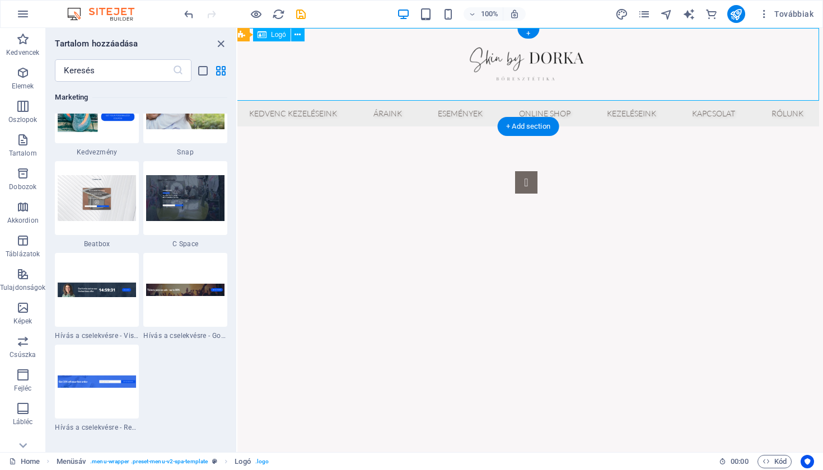
click at [544, 72] on div at bounding box center [527, 64] width 586 height 73
select select "px"
select select "%"
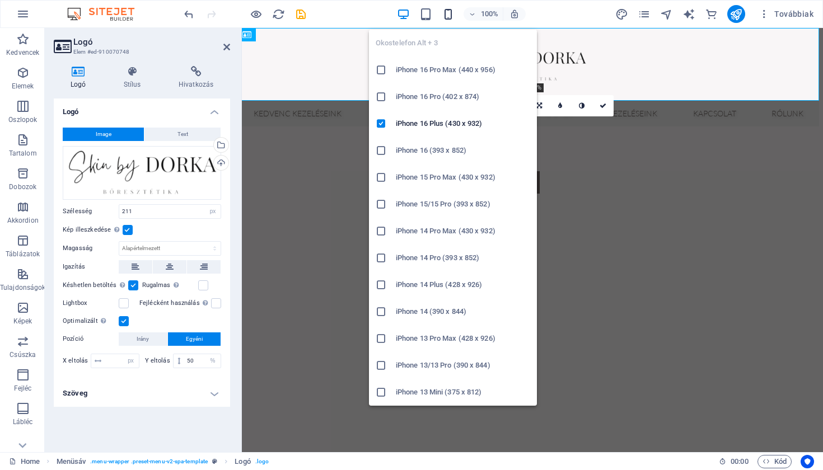
click at [452, 13] on icon "button" at bounding box center [448, 14] width 13 height 13
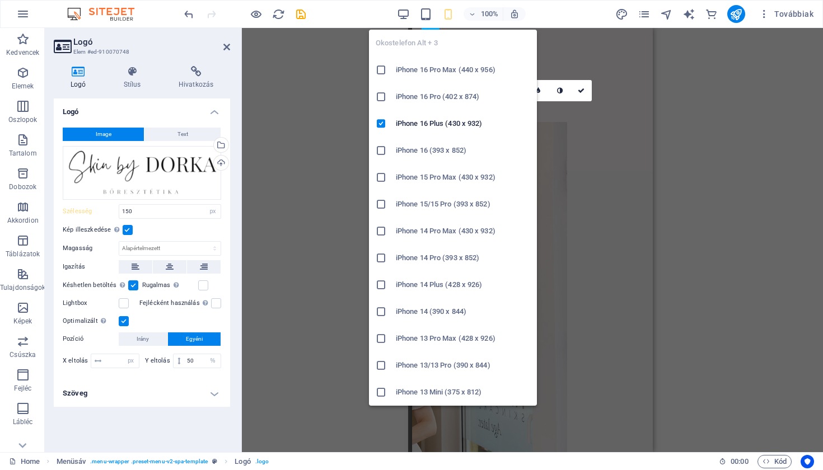
type input "150"
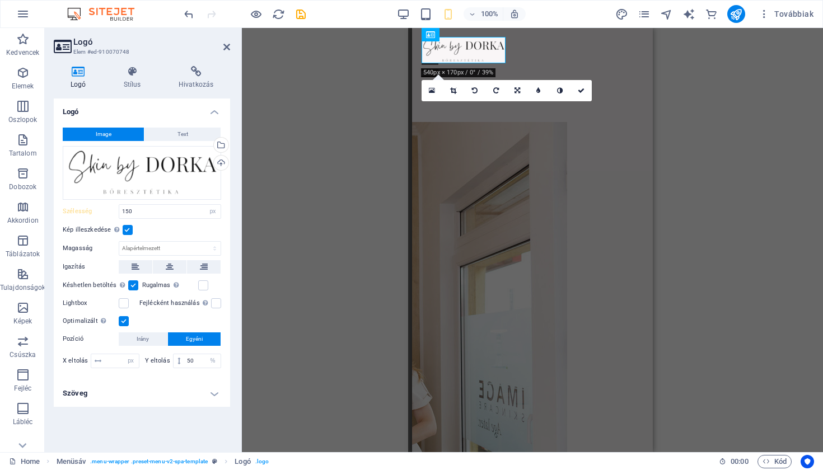
click at [728, 131] on div "Tároló H1 2 oszlop Tároló Image Tároló H2 Dobozok Tároló Tároló Térköz Tároló T…" at bounding box center [532, 240] width 581 height 425
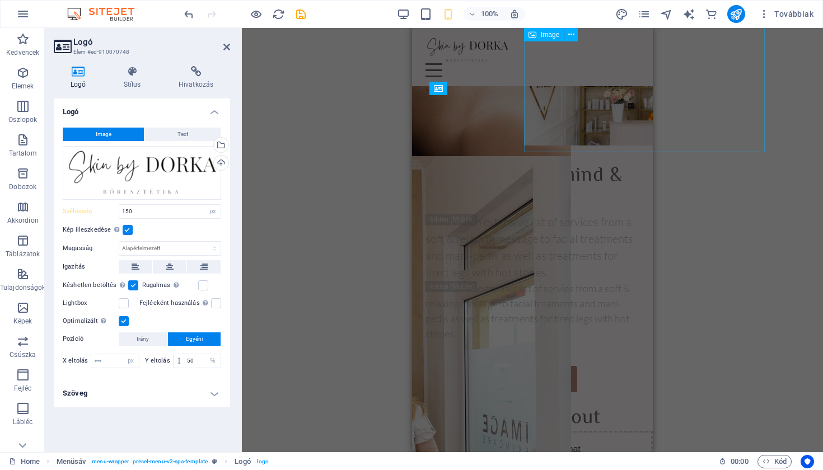
scroll to position [729, 0]
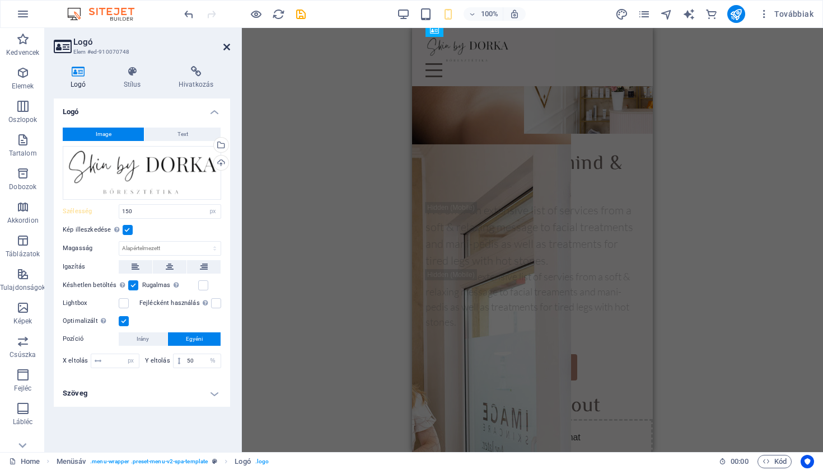
click at [226, 45] on icon at bounding box center [226, 47] width 7 height 9
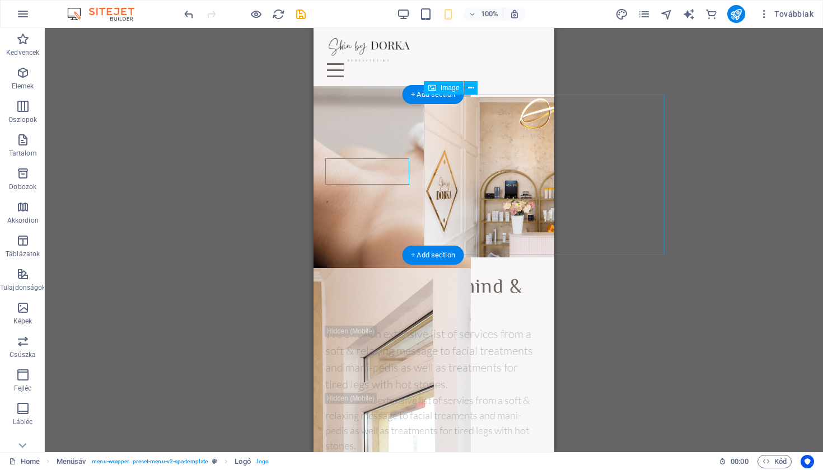
scroll to position [608, 2]
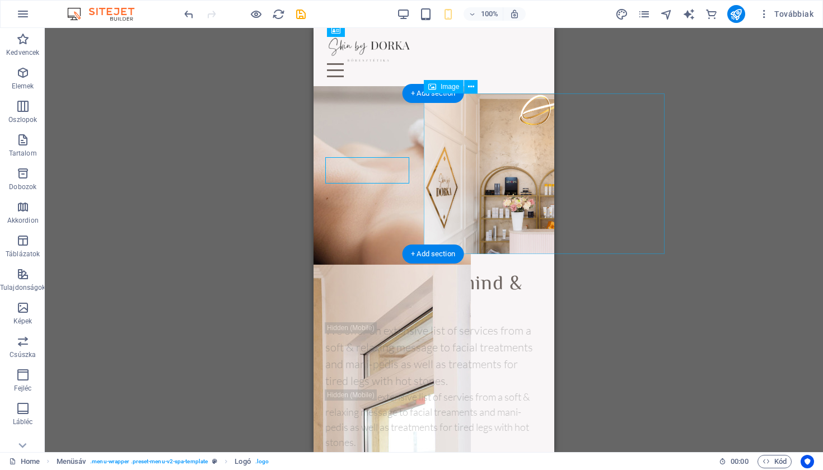
click at [484, 160] on figure at bounding box center [544, 174] width 241 height 161
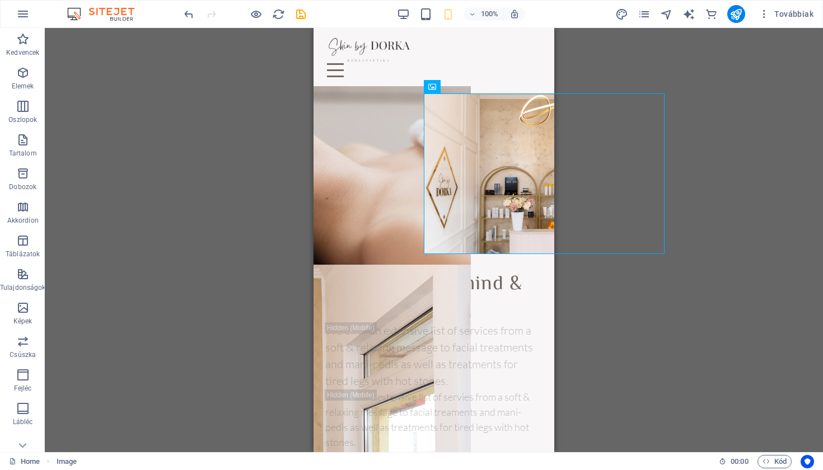
drag, startPoint x: 482, startPoint y: 171, endPoint x: 369, endPoint y: 171, distance: 113.7
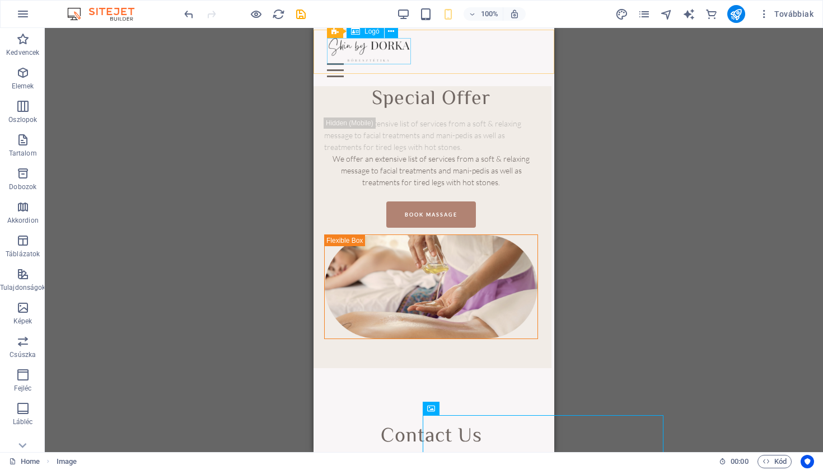
scroll to position [5619, 3]
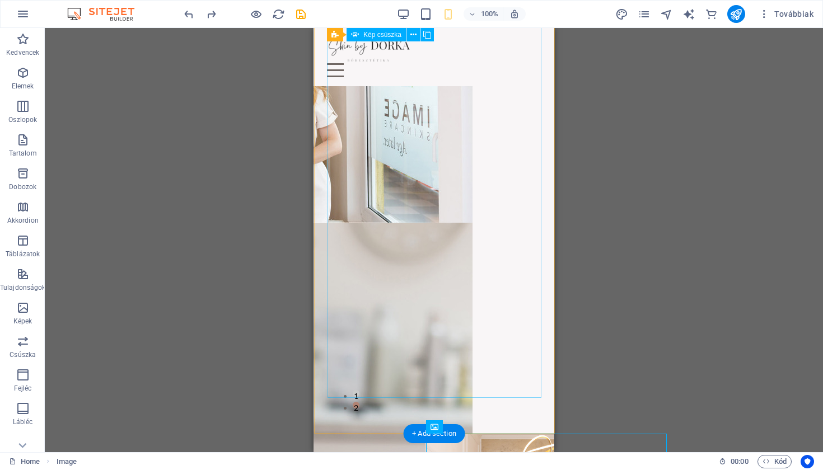
scroll to position [268, 0]
click at [441, 411] on div "1 2" at bounding box center [434, 97] width 241 height 674
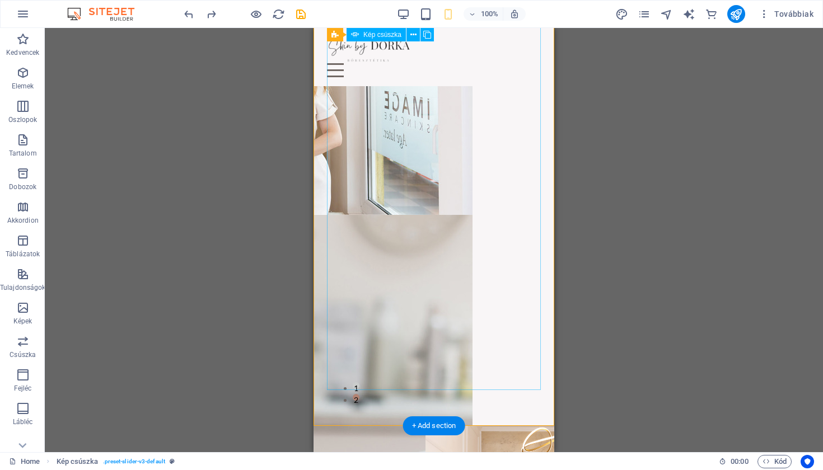
click at [360, 401] on button "2" at bounding box center [356, 397] width 7 height 7
click at [360, 389] on button "1" at bounding box center [356, 386] width 7 height 7
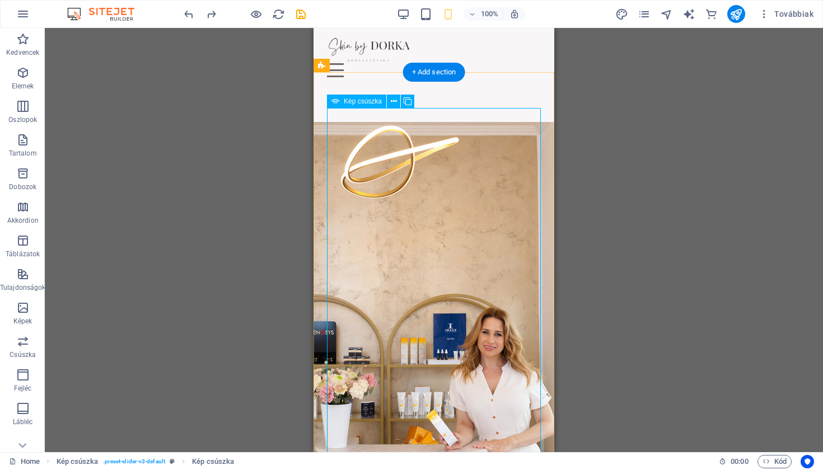
scroll to position [0, 0]
click at [414, 99] on button at bounding box center [407, 101] width 13 height 13
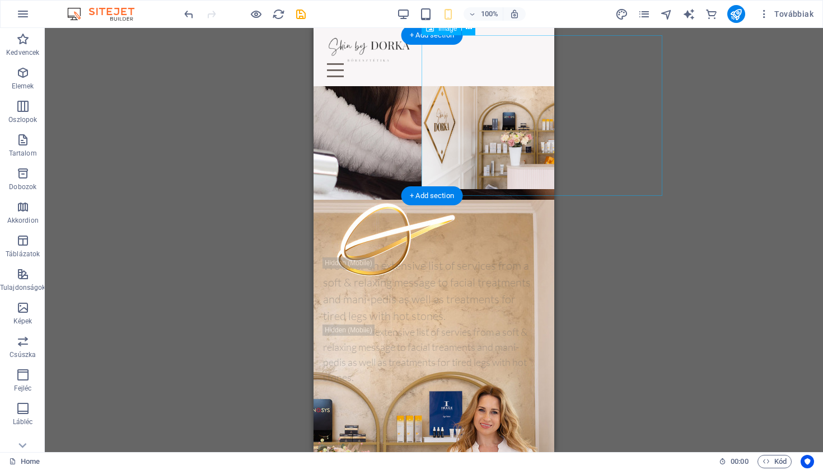
scroll to position [1237, 4]
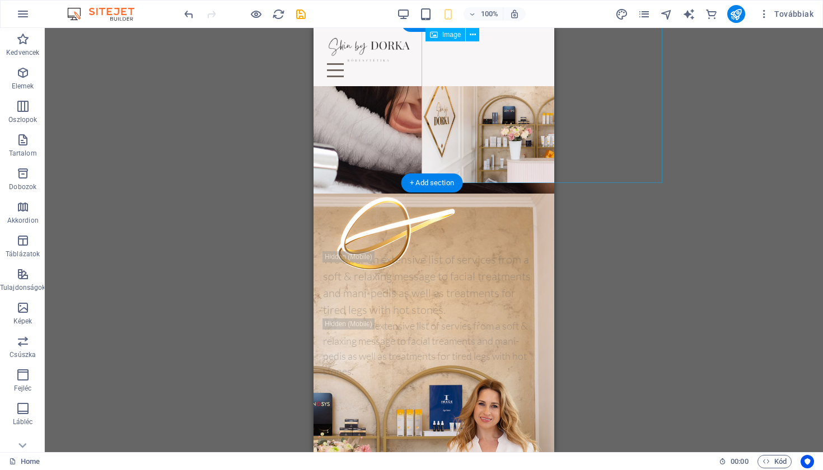
click at [477, 147] on figure at bounding box center [542, 102] width 241 height 161
drag, startPoint x: 477, startPoint y: 147, endPoint x: 390, endPoint y: 140, distance: 86.6
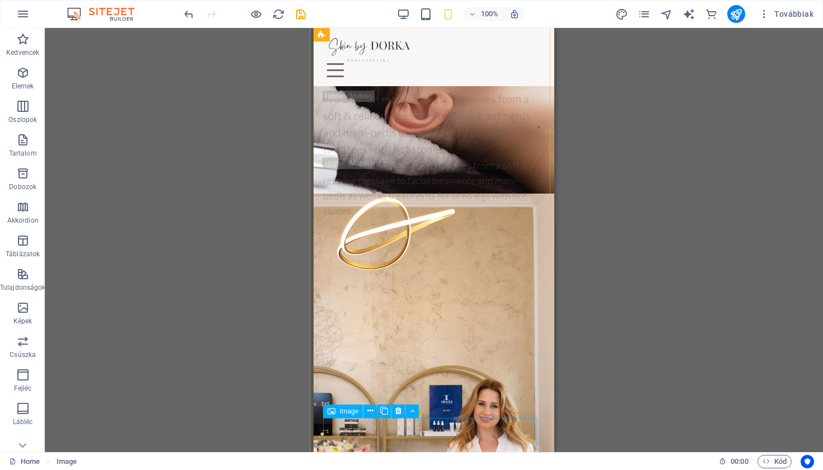
scroll to position [6310, 4]
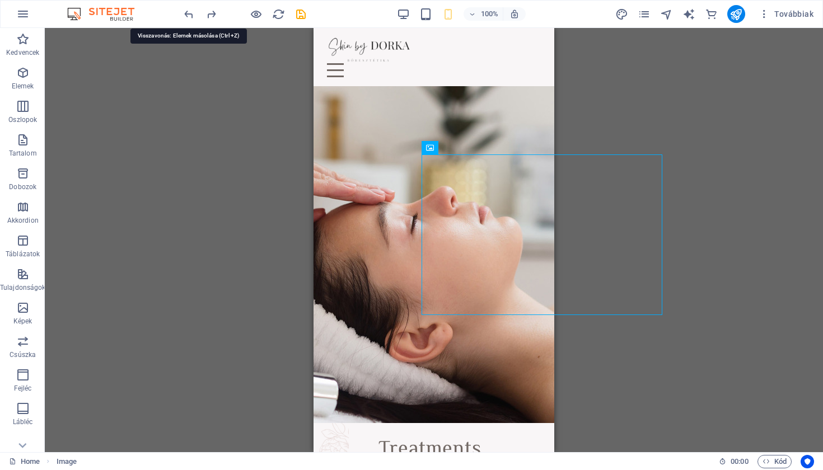
scroll to position [1104, 4]
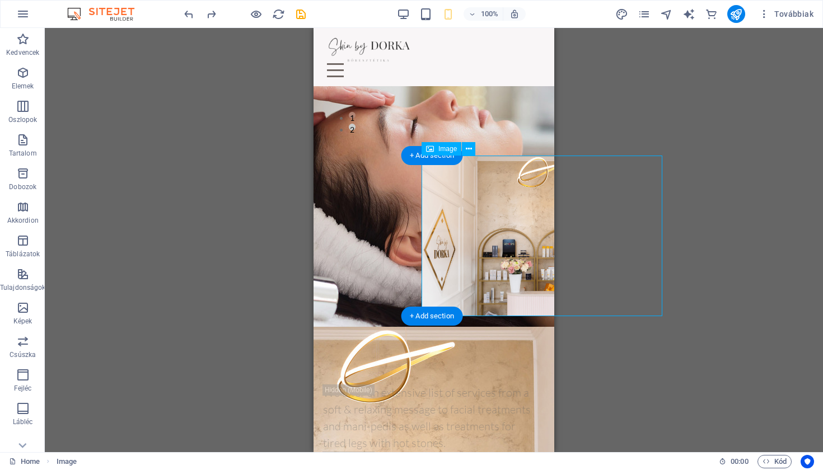
click at [501, 191] on figure at bounding box center [542, 236] width 241 height 161
click at [468, 148] on icon at bounding box center [469, 149] width 6 height 12
click at [472, 178] on figure at bounding box center [542, 236] width 241 height 161
select select "px"
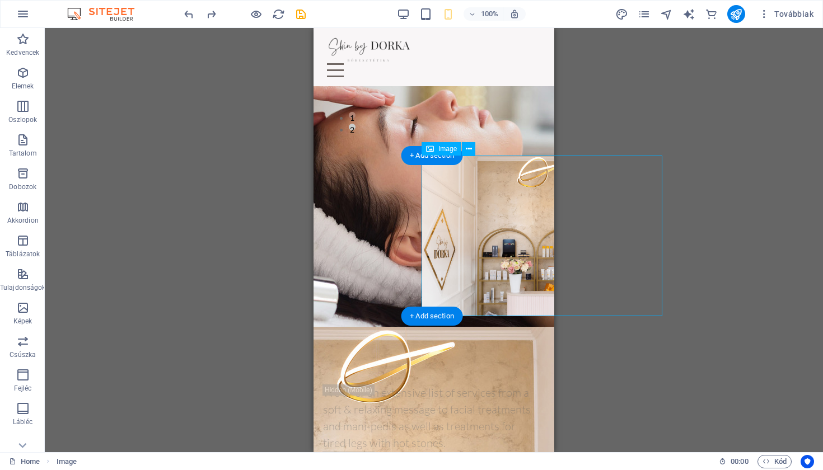
select select "px"
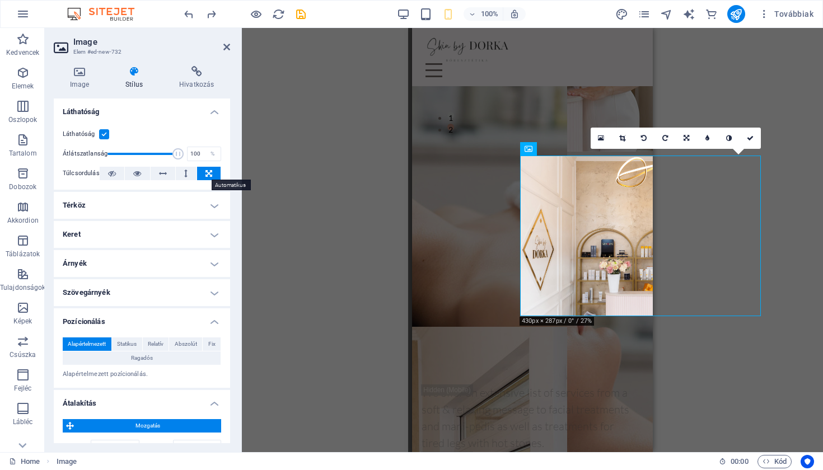
click at [212, 175] on button at bounding box center [209, 173] width 24 height 13
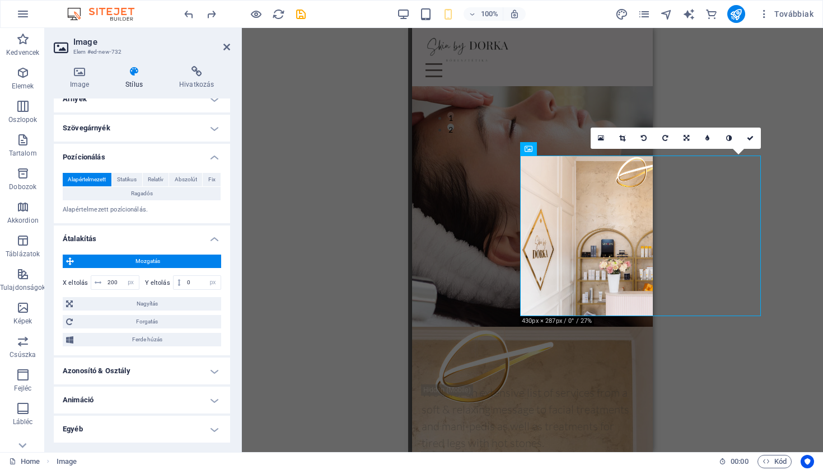
scroll to position [164, 0]
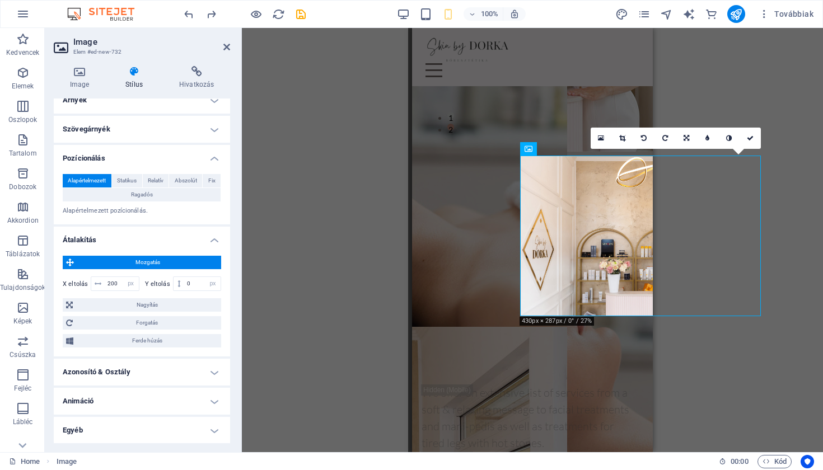
click at [86, 262] on span "Mozgatás" at bounding box center [147, 262] width 141 height 13
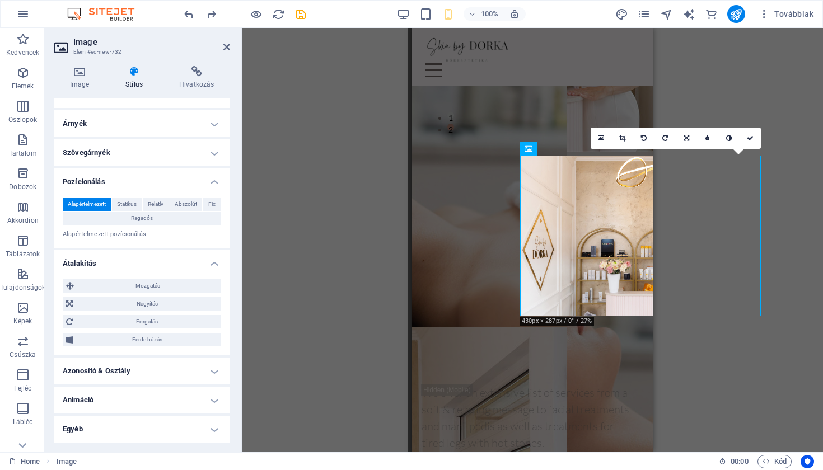
scroll to position [139, 0]
click at [120, 307] on span "Nagyítás" at bounding box center [147, 305] width 142 height 13
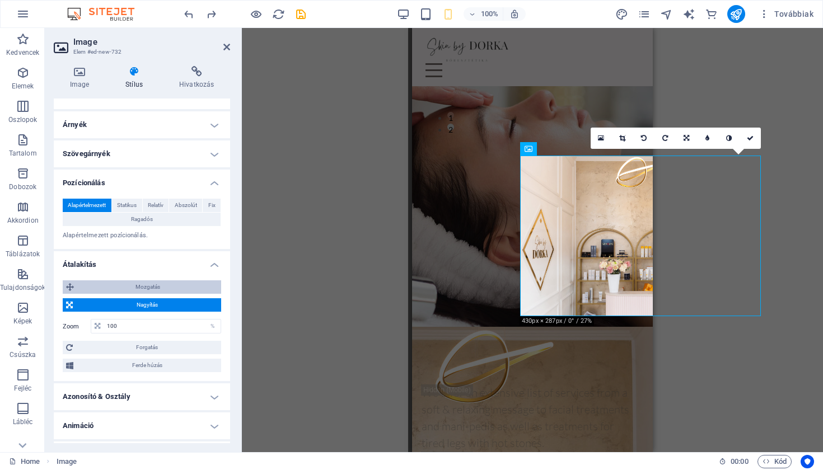
click at [130, 288] on span "Mozgatás" at bounding box center [147, 287] width 141 height 13
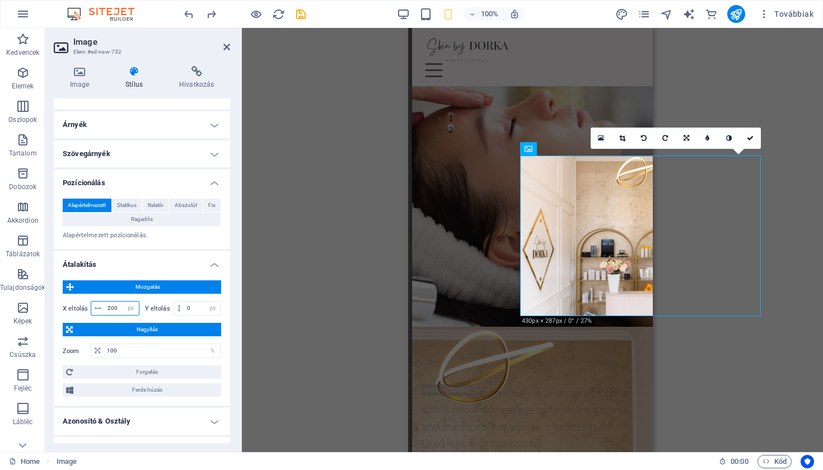
drag, startPoint x: 115, startPoint y: 307, endPoint x: 101, endPoint y: 304, distance: 14.5
click at [101, 304] on div "200 px rem % em vh vw" at bounding box center [115, 308] width 49 height 15
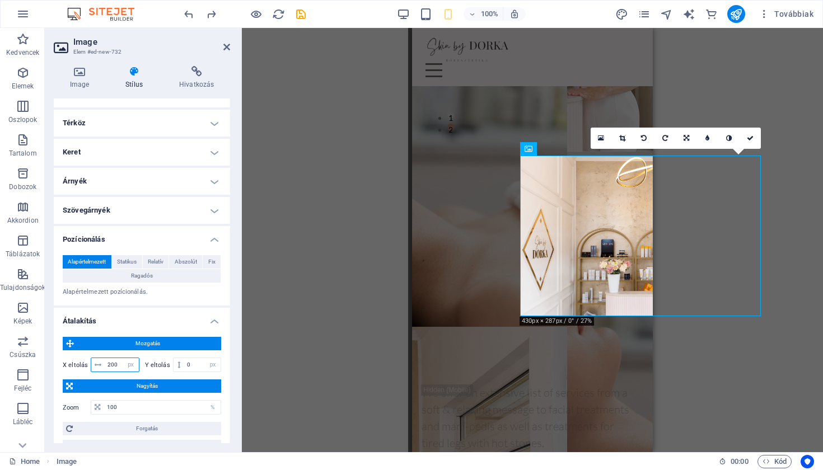
scroll to position [64, 0]
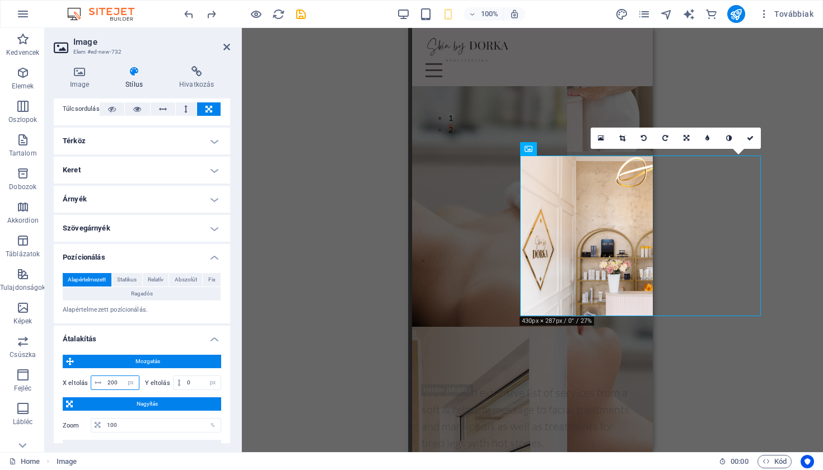
drag, startPoint x: 118, startPoint y: 381, endPoint x: 101, endPoint y: 375, distance: 18.1
click at [101, 375] on div "X eltolás 200 px rem % em vh vw Y eltolás 0 px rem % em vh vw" at bounding box center [142, 383] width 159 height 20
click at [165, 361] on span "Mozgatás" at bounding box center [147, 361] width 141 height 13
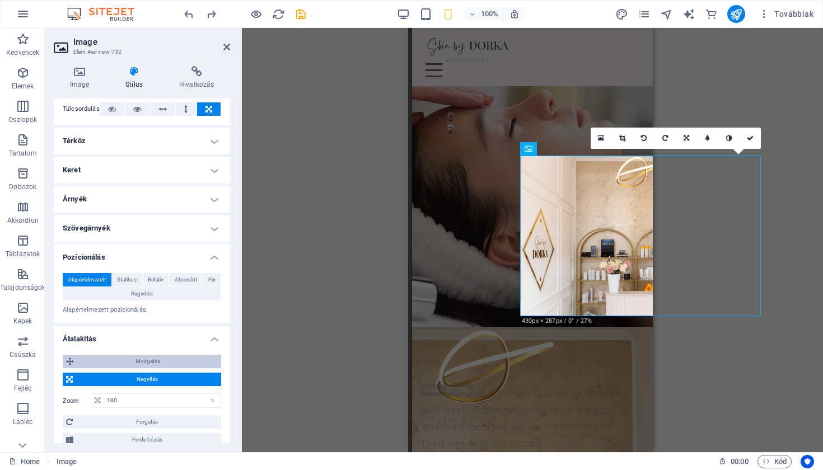
click at [162, 359] on span "Mozgatás" at bounding box center [147, 361] width 141 height 13
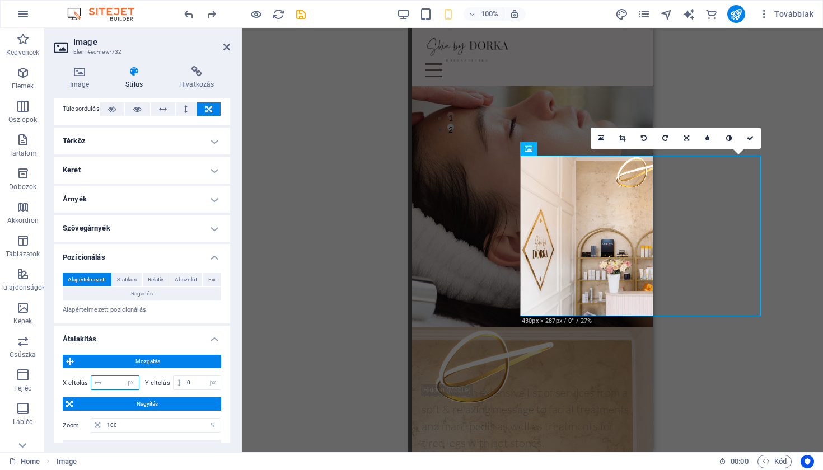
click at [119, 382] on input "number" at bounding box center [122, 382] width 34 height 13
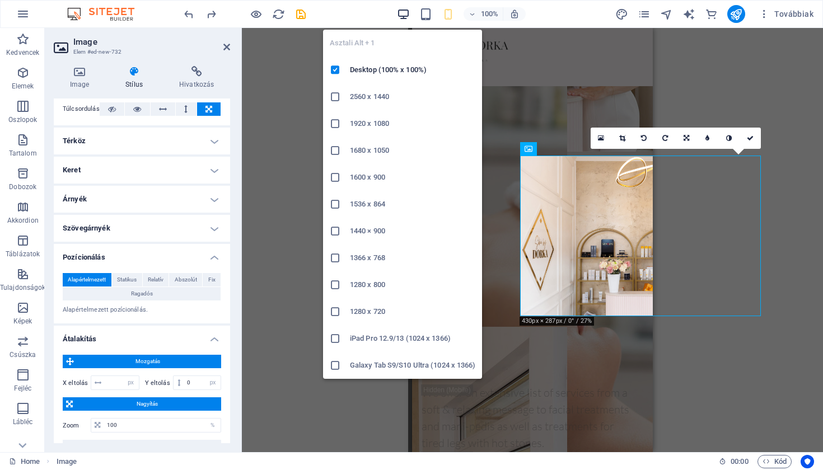
click at [405, 13] on icon "button" at bounding box center [403, 14] width 13 height 13
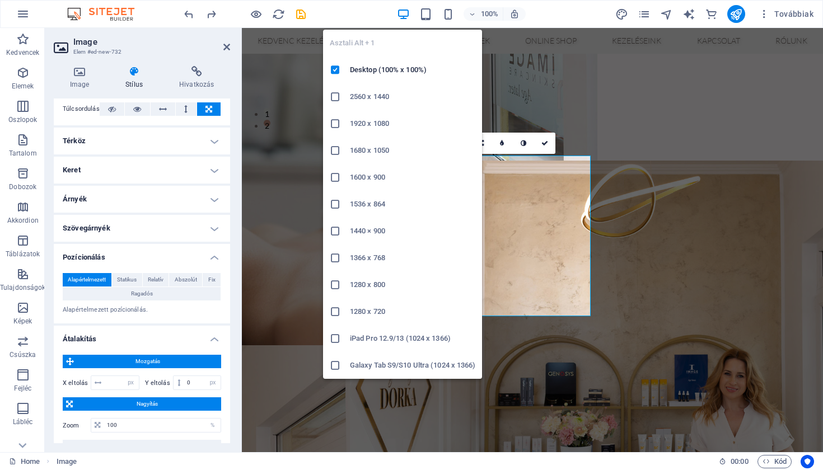
type input "200"
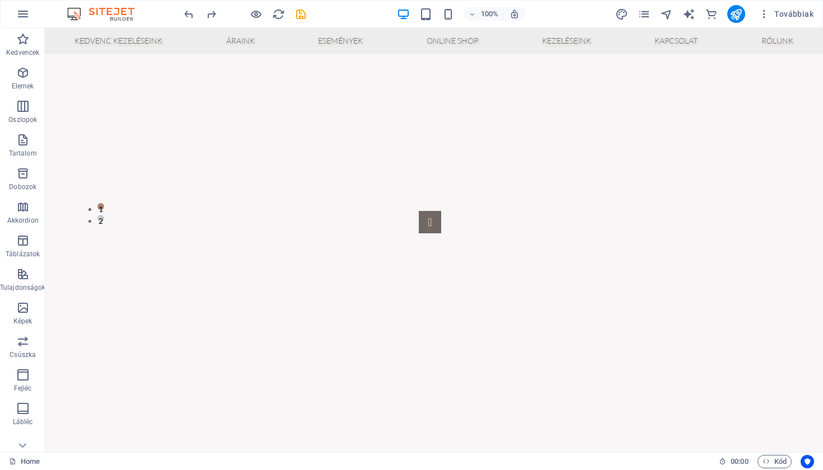
scroll to position [444, 4]
